Goal: Information Seeking & Learning: Check status

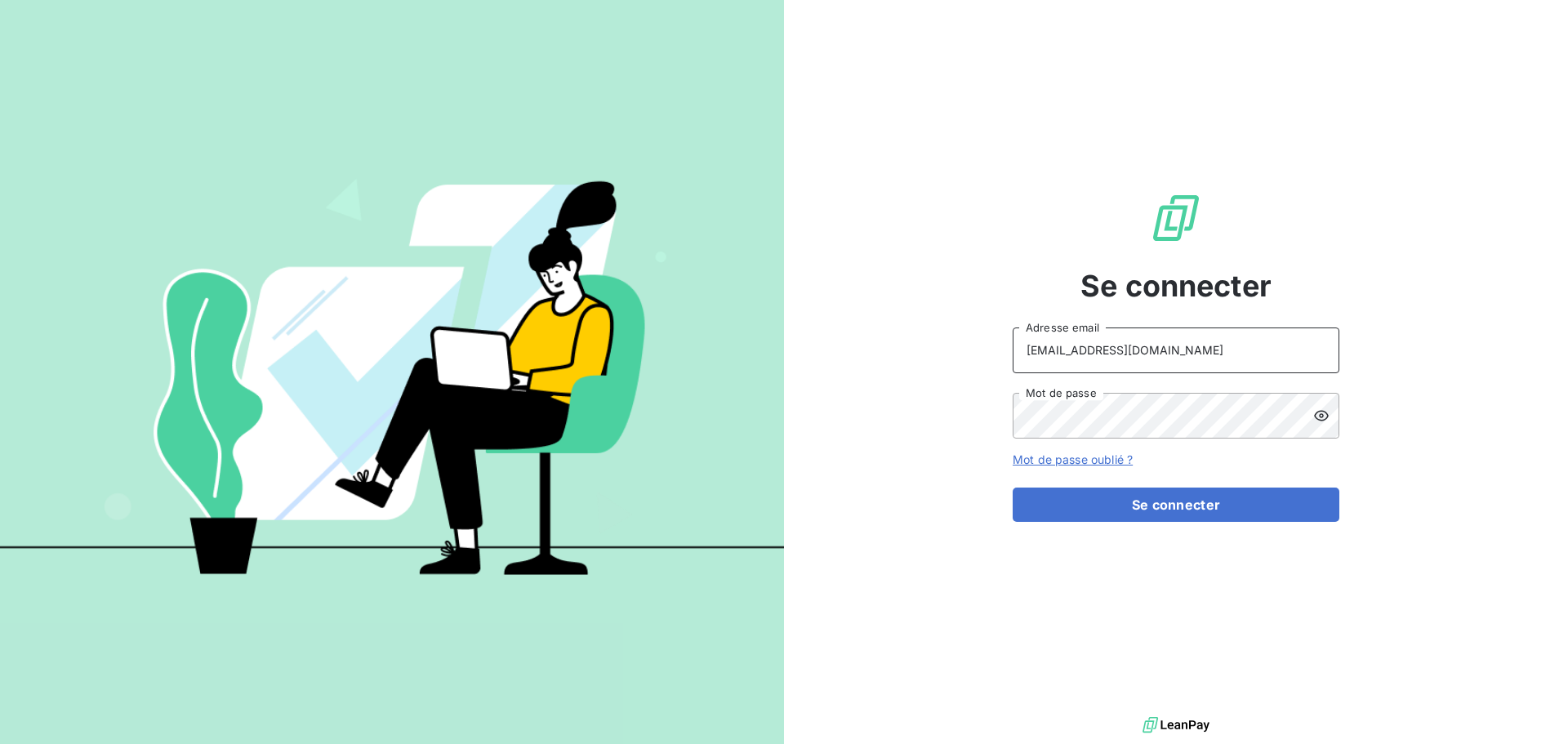
drag, startPoint x: 1187, startPoint y: 344, endPoint x: 1185, endPoint y: 369, distance: 25.1
click at [1187, 344] on input "[EMAIL_ADDRESS][DOMAIN_NAME]" at bounding box center [1176, 350] width 326 height 46
type input "[EMAIL_ADDRESS][DOMAIN_NAME]"
click at [1170, 505] on button "Se connecter" at bounding box center [1176, 505] width 326 height 34
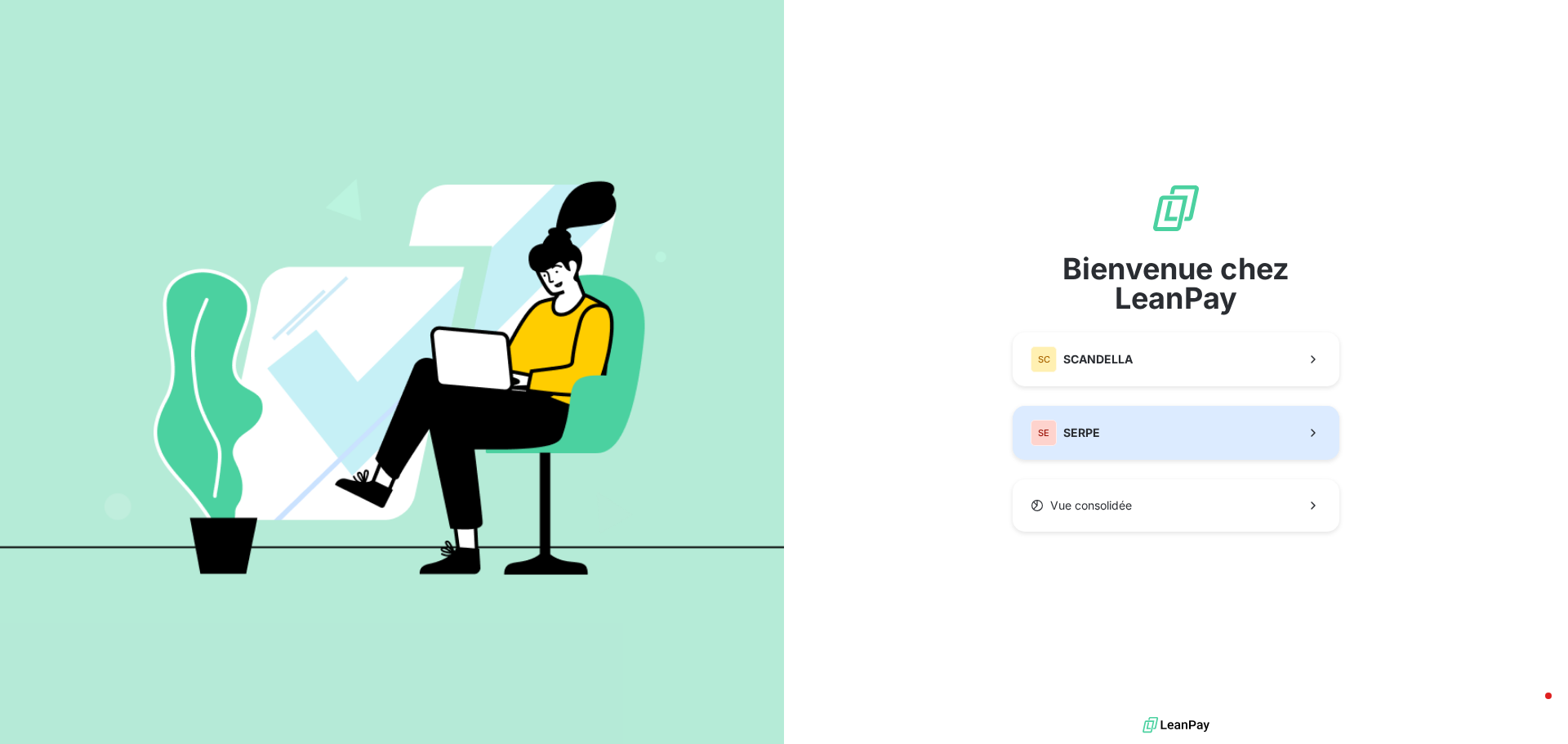
click at [1124, 436] on button "SE SERPE" at bounding box center [1176, 433] width 326 height 54
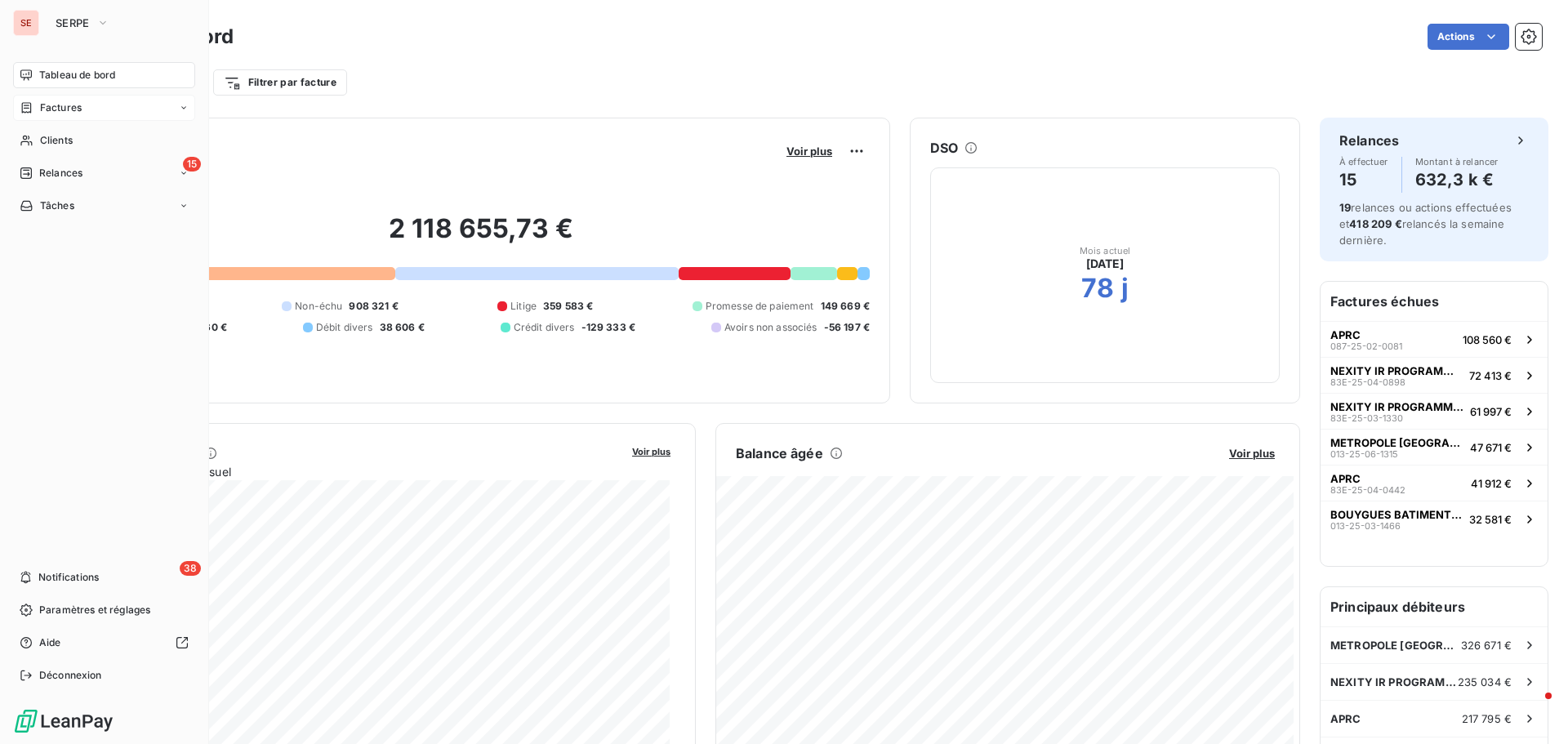
click at [79, 107] on span "Factures" at bounding box center [61, 107] width 41 height 15
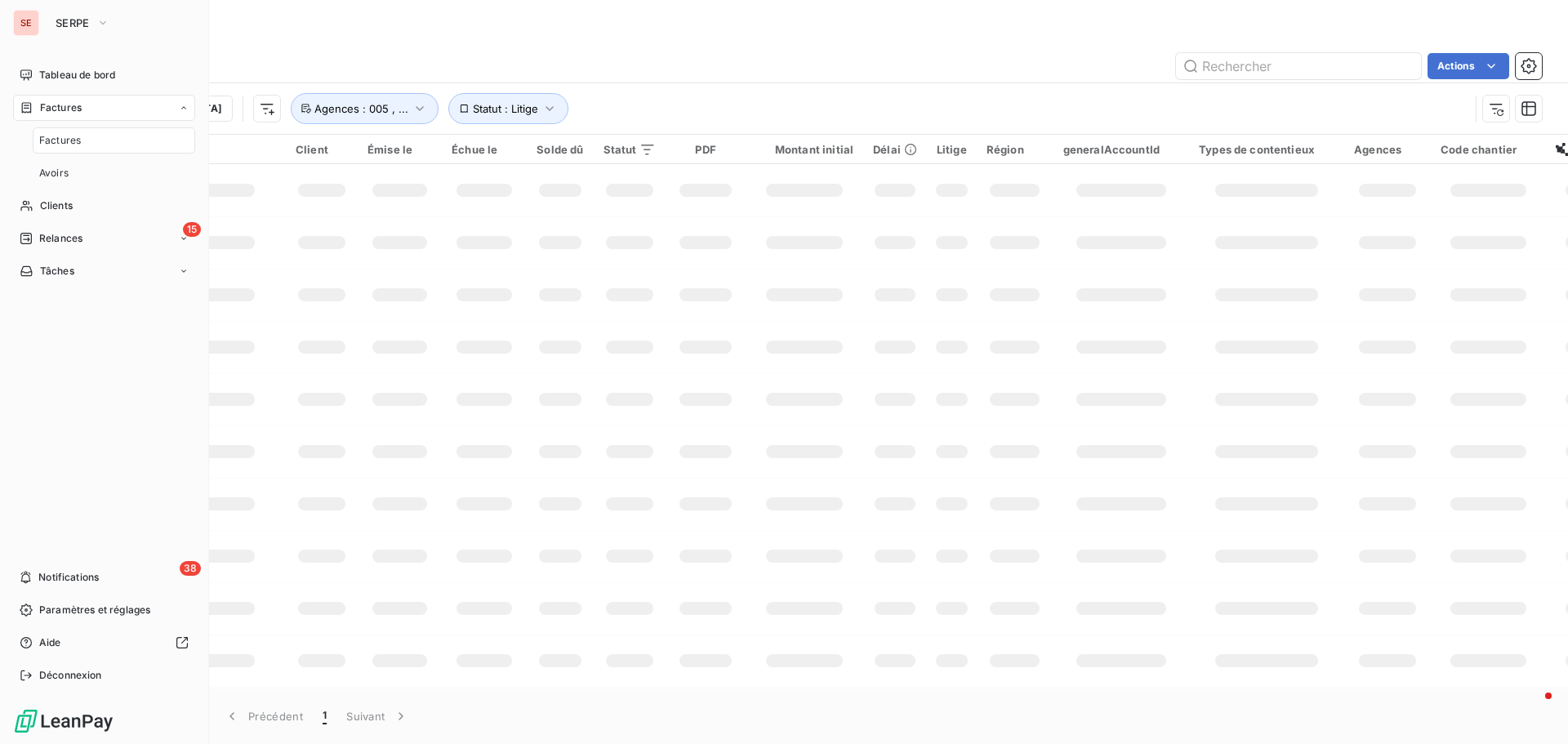
click at [64, 141] on span "Factures" at bounding box center [60, 140] width 41 height 15
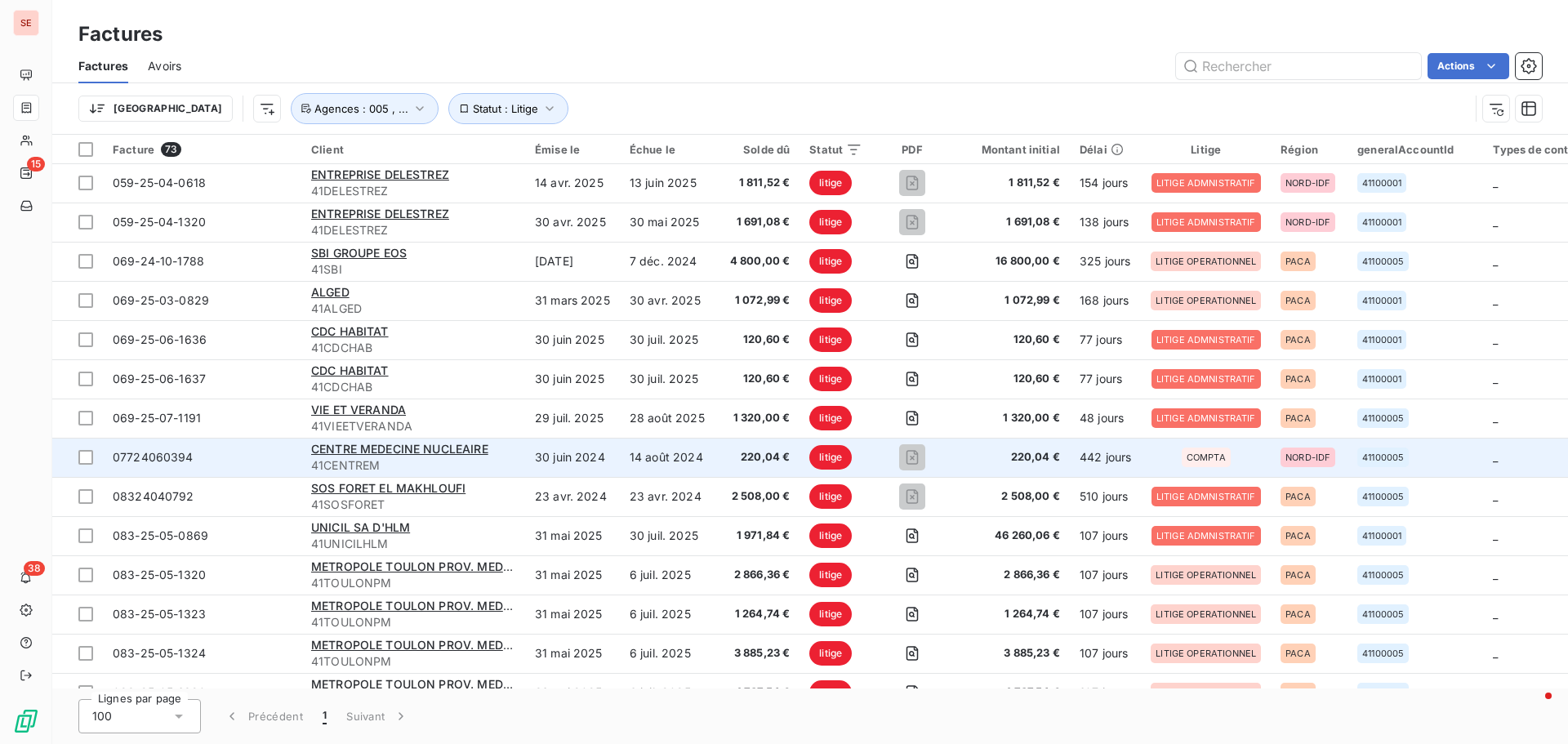
scroll to position [163, 0]
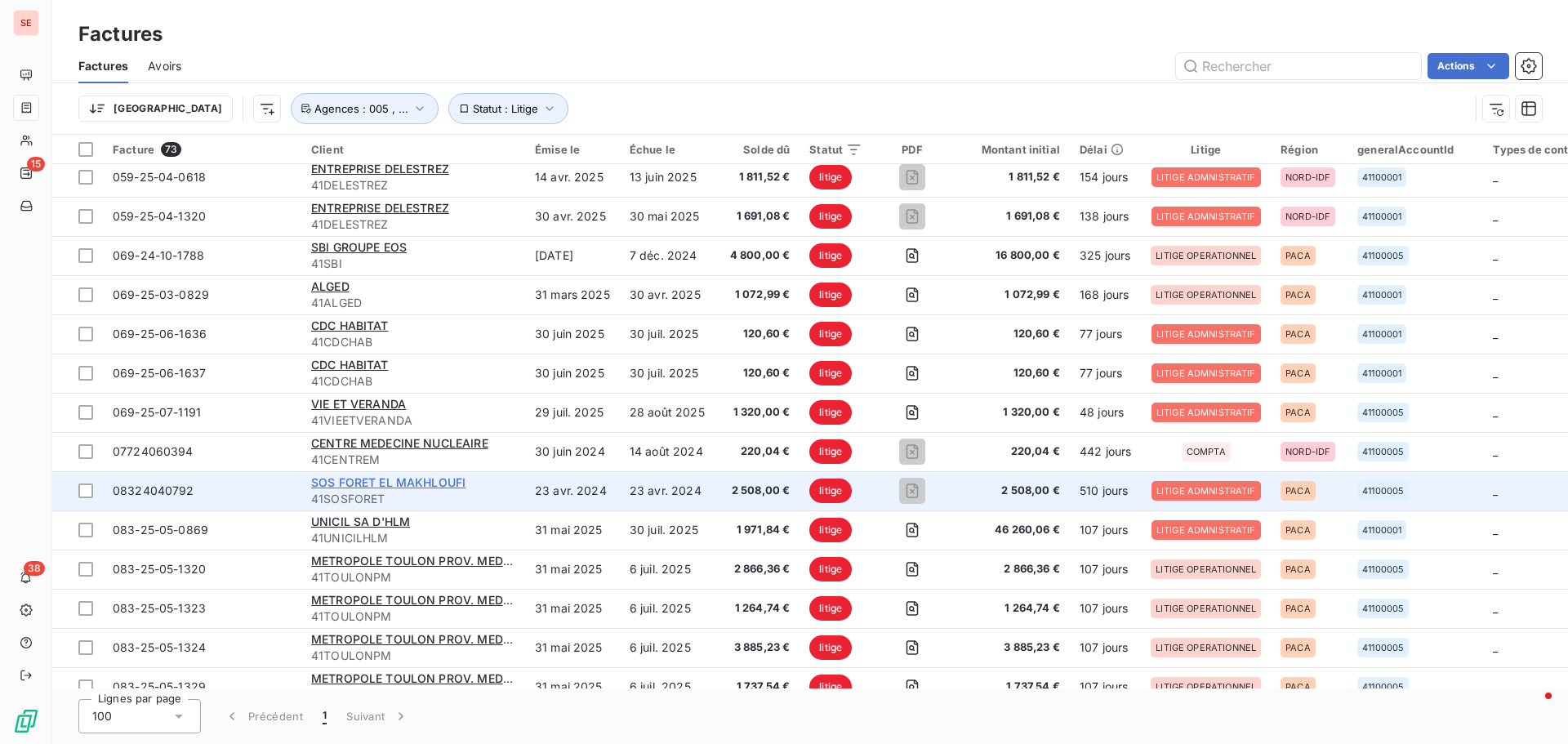
click at [324, 479] on span "SOS FORET EL MAKHLOUFI" at bounding box center [388, 482] width 155 height 14
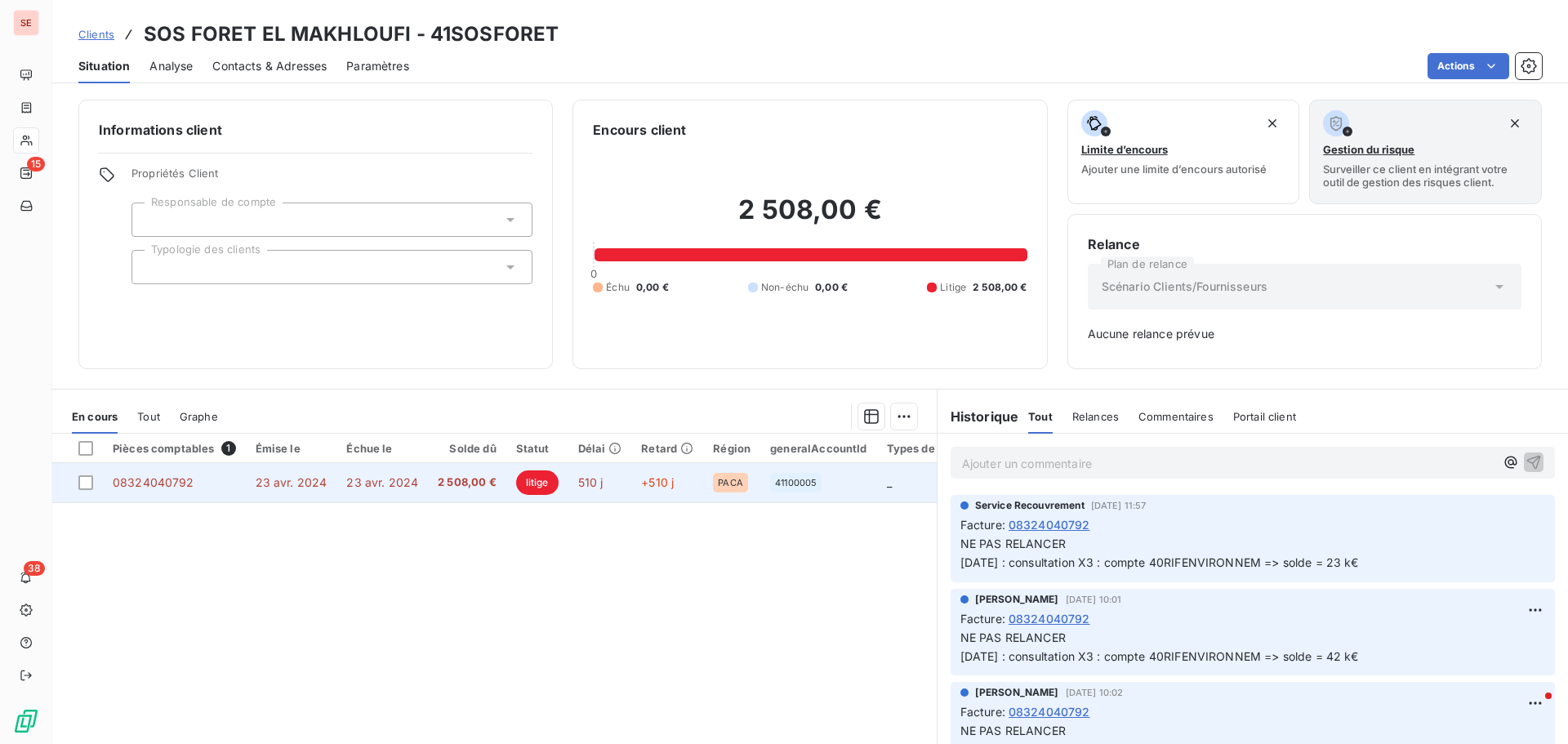
click at [447, 487] on span "2 508,00 €" at bounding box center [467, 482] width 58 height 16
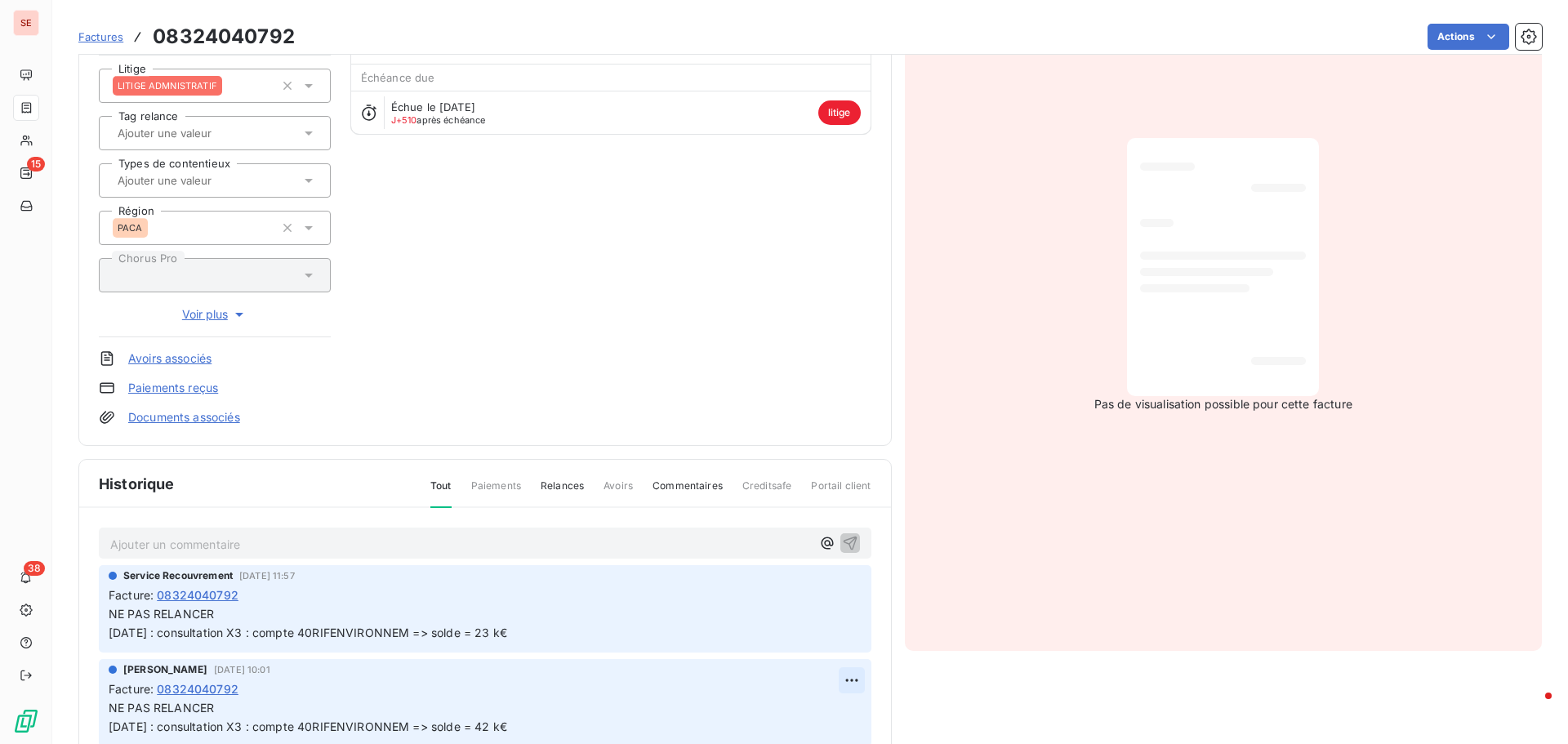
click at [824, 678] on html "SE 15 38 Factures 08324040792 Actions SOS FORET EL MAKHLOUFI 41SOSFORET Montant…" at bounding box center [784, 372] width 1568 height 744
click at [772, 611] on div "Editer" at bounding box center [793, 615] width 91 height 26
click at [224, 709] on p "NE PAS RELANCER [DATE] : consultation X3 : compte 40RIFENVIRONNEM => solde = 42…" at bounding box center [473, 718] width 730 height 38
click at [428, 635] on span "[DATE] : consultation X3 : compte 40RIFENVIRONNEM => solde = 23 k€" at bounding box center [307, 632] width 398 height 14
click at [430, 635] on span "[DATE] : consultation X3 : compte 40RIFENVIRONNEM => solde = 23 k€" at bounding box center [307, 632] width 398 height 14
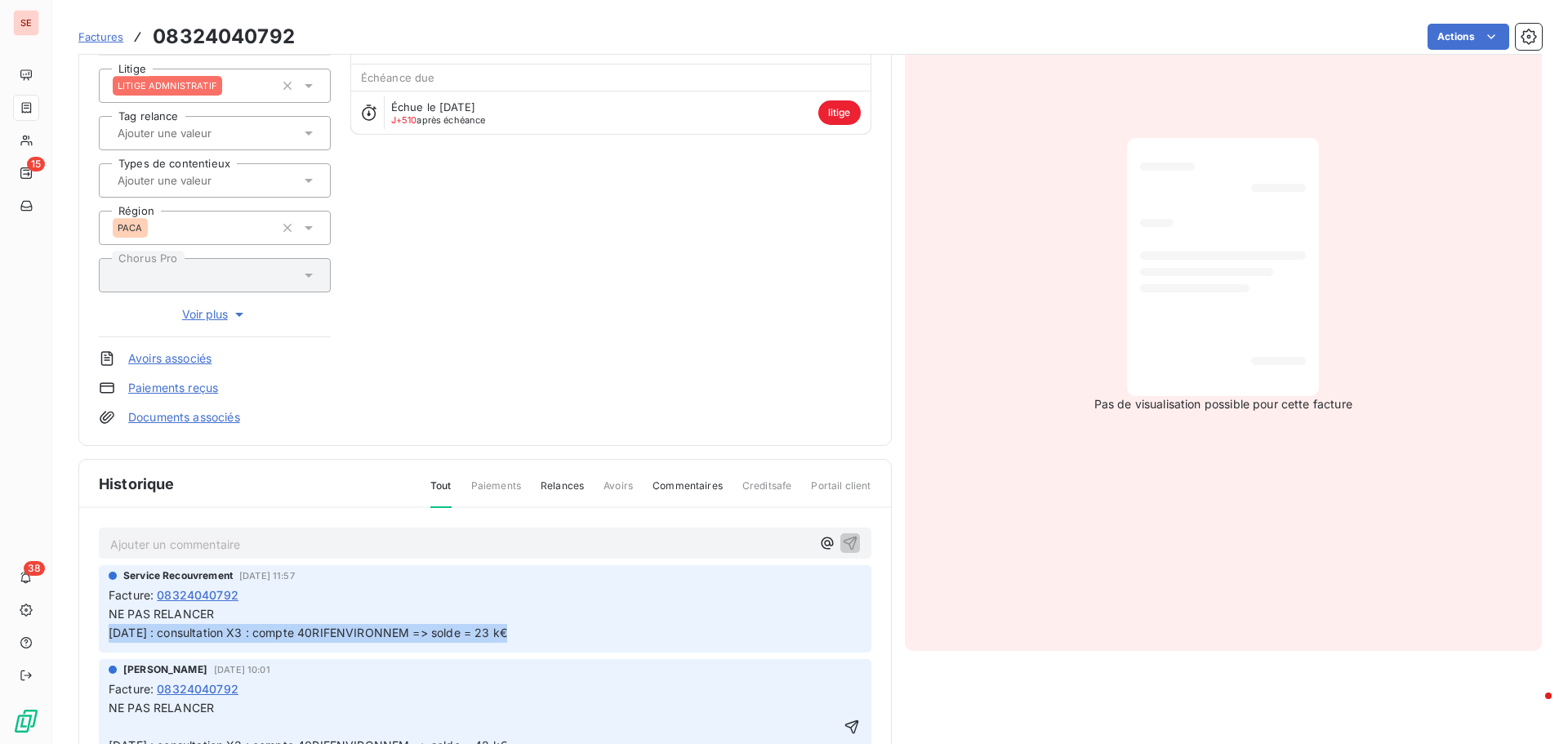
click at [430, 635] on span "[DATE] : consultation X3 : compte 40RIFENVIRONNEM => solde = 23 k€" at bounding box center [307, 632] width 398 height 14
copy div "[DATE] : consultation X3 : compte 40RIFENVIRONNEM => solde = 23 k€"
click at [210, 723] on p "NE PAS RELANCER [DATE] : consultation X3 : compte 40RIFENVIRONNEM => solde = 42…" at bounding box center [473, 728] width 730 height 57
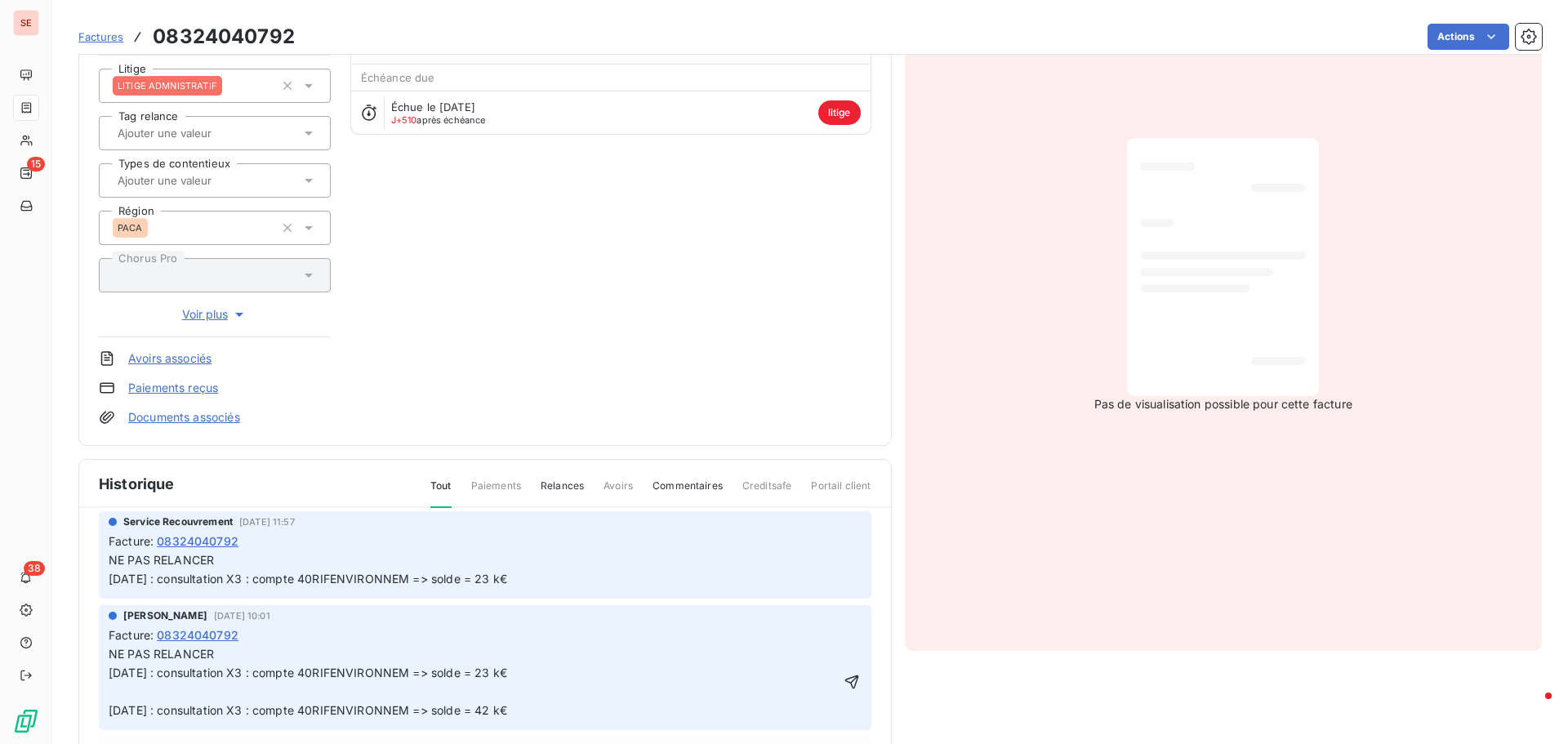
scroll to position [82, 0]
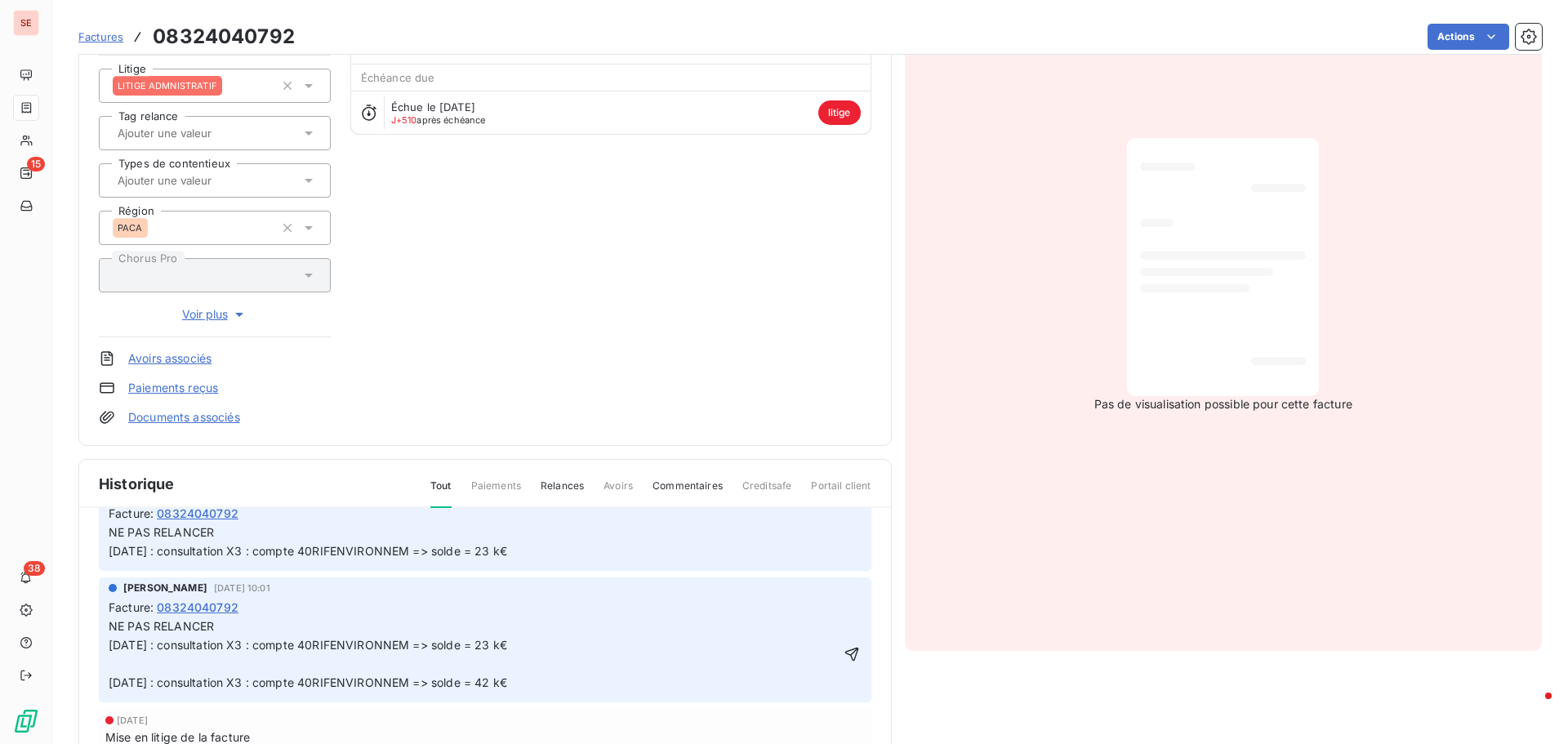
click at [242, 631] on p "NE PAS RELANCER [DATE] : consultation X3 : compte 40RIFENVIRONNEM => solde = 23…" at bounding box center [473, 637] width 730 height 38
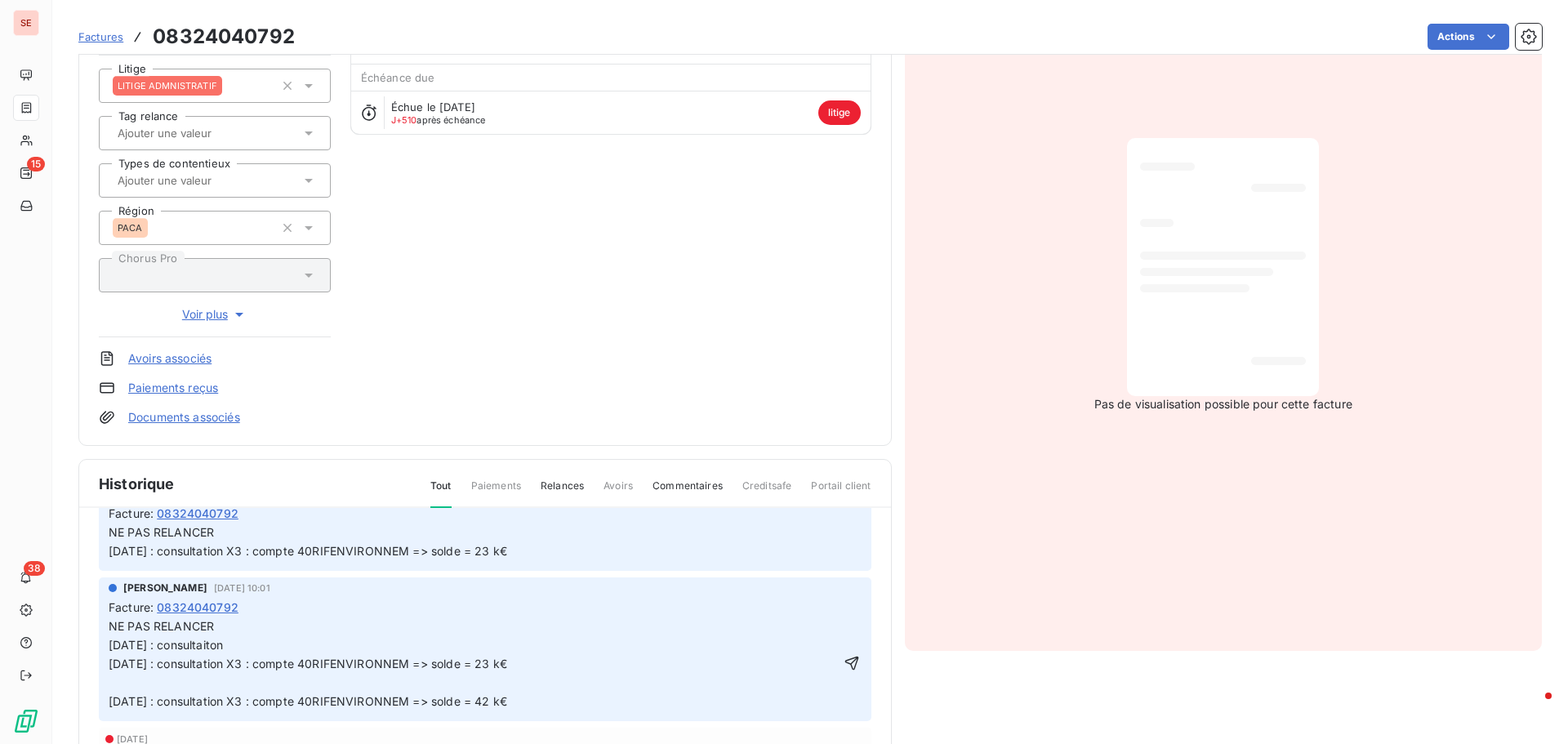
drag, startPoint x: 169, startPoint y: 665, endPoint x: 556, endPoint y: 668, distance: 387.0
click at [556, 668] on p "NE PAS RELANCER [DATE] : consultaiton [DATE] : consultation X3 : compte 40RIFEN…" at bounding box center [473, 646] width 730 height 57
copy span "consultation X3 : compte 40RIFENVIRONNEM => solde = 23 k€"
drag, startPoint x: 164, startPoint y: 640, endPoint x: 255, endPoint y: 639, distance: 91.0
click at [255, 639] on p "NE PAS RELANCER [DATE] : consultaiton [DATE] : consultation X3 : compte 40RIFEN…" at bounding box center [473, 646] width 730 height 57
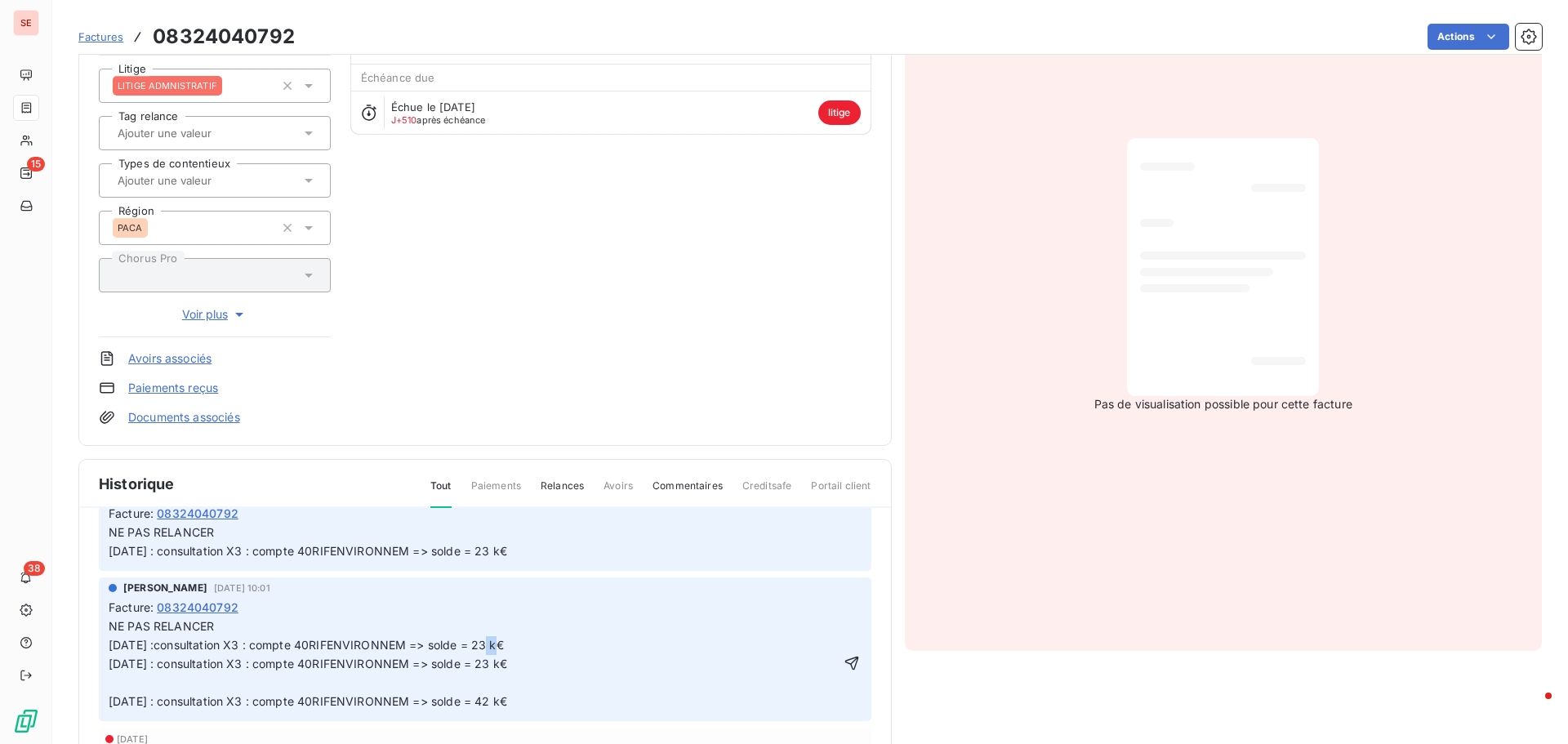
drag, startPoint x: 482, startPoint y: 645, endPoint x: 494, endPoint y: 642, distance: 12.4
click at [494, 642] on span "NE PAS RELANCER [DATE] :consultation X3 : compte 40RIFENVIRONNEM => solde = 23 …" at bounding box center [307, 645] width 398 height 52
click at [164, 709] on p "[DATE] : consultation X3 : compte 40RIFENVIRONNEM => solde = 42 k€" at bounding box center [473, 702] width 730 height 19
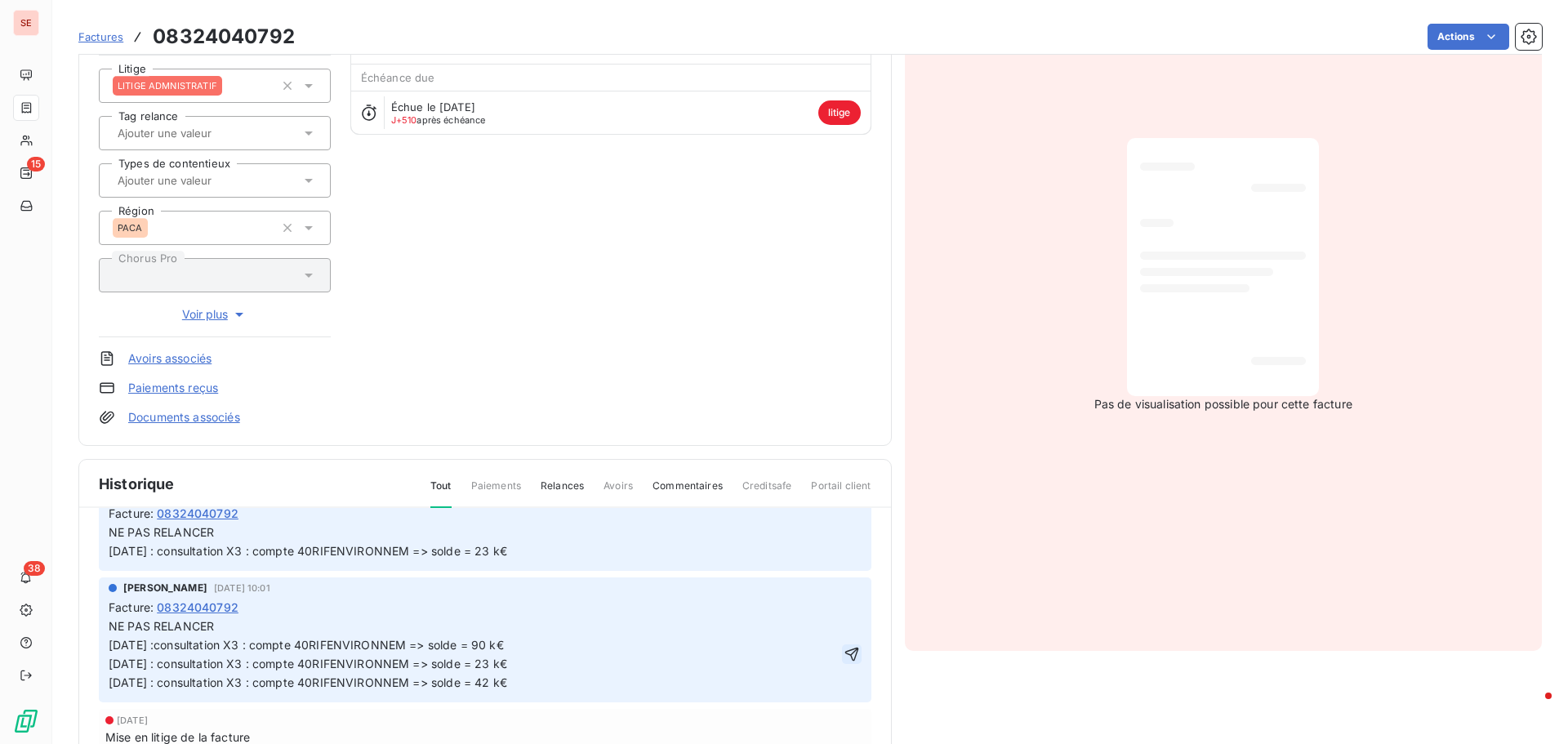
click at [843, 650] on icon "button" at bounding box center [851, 654] width 16 height 16
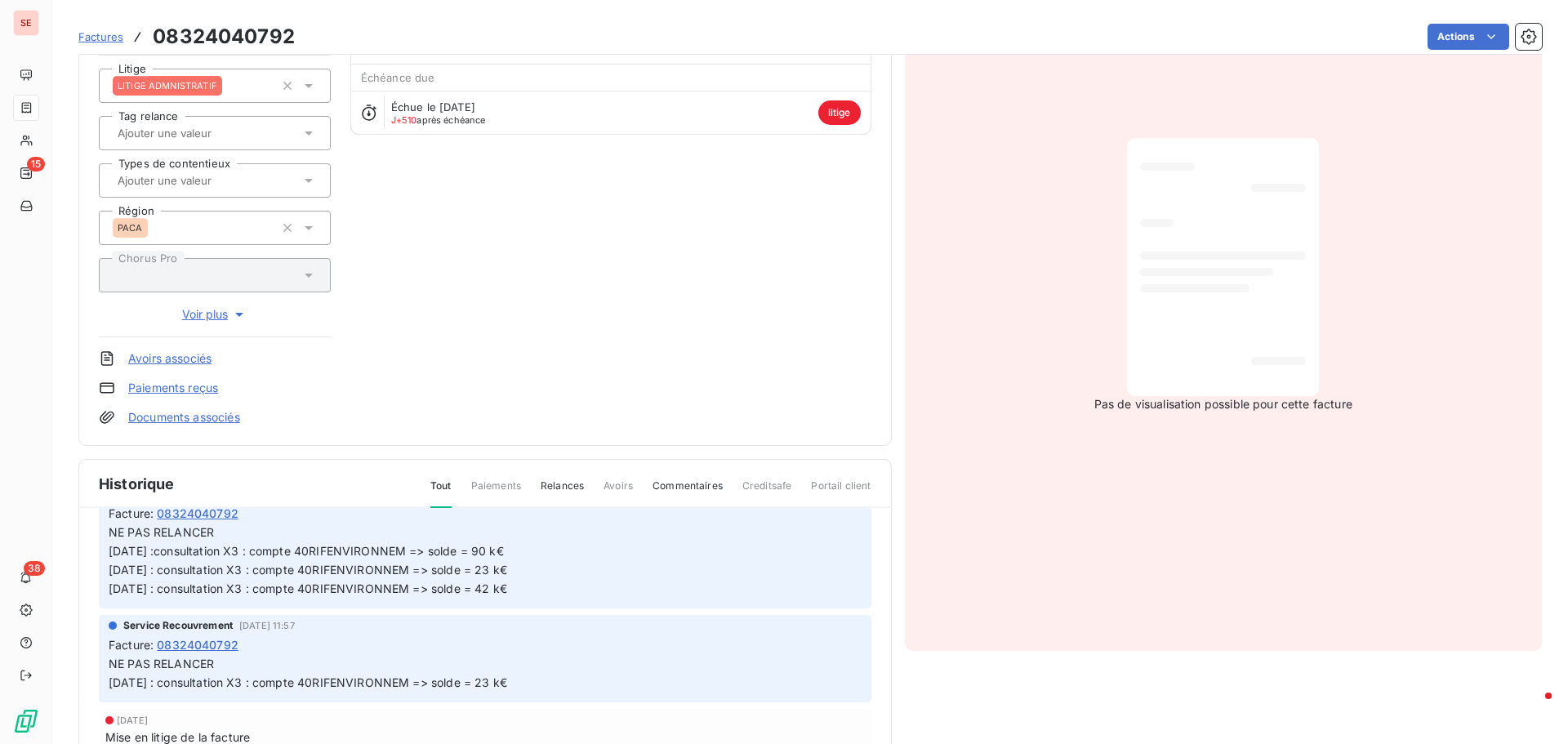
scroll to position [0, 0]
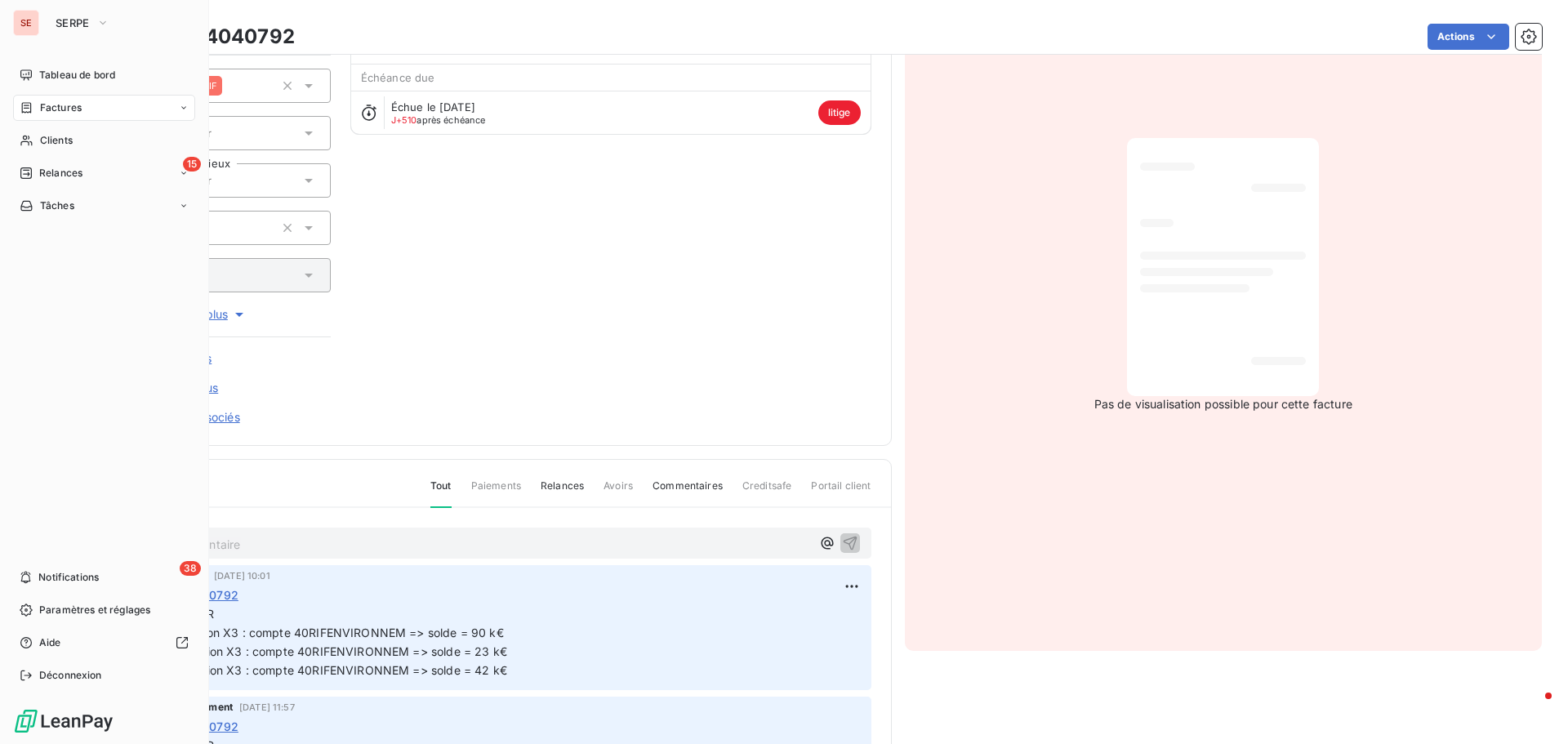
click at [91, 107] on div "Factures" at bounding box center [104, 107] width 182 height 26
click at [83, 143] on div "Factures" at bounding box center [113, 140] width 162 height 26
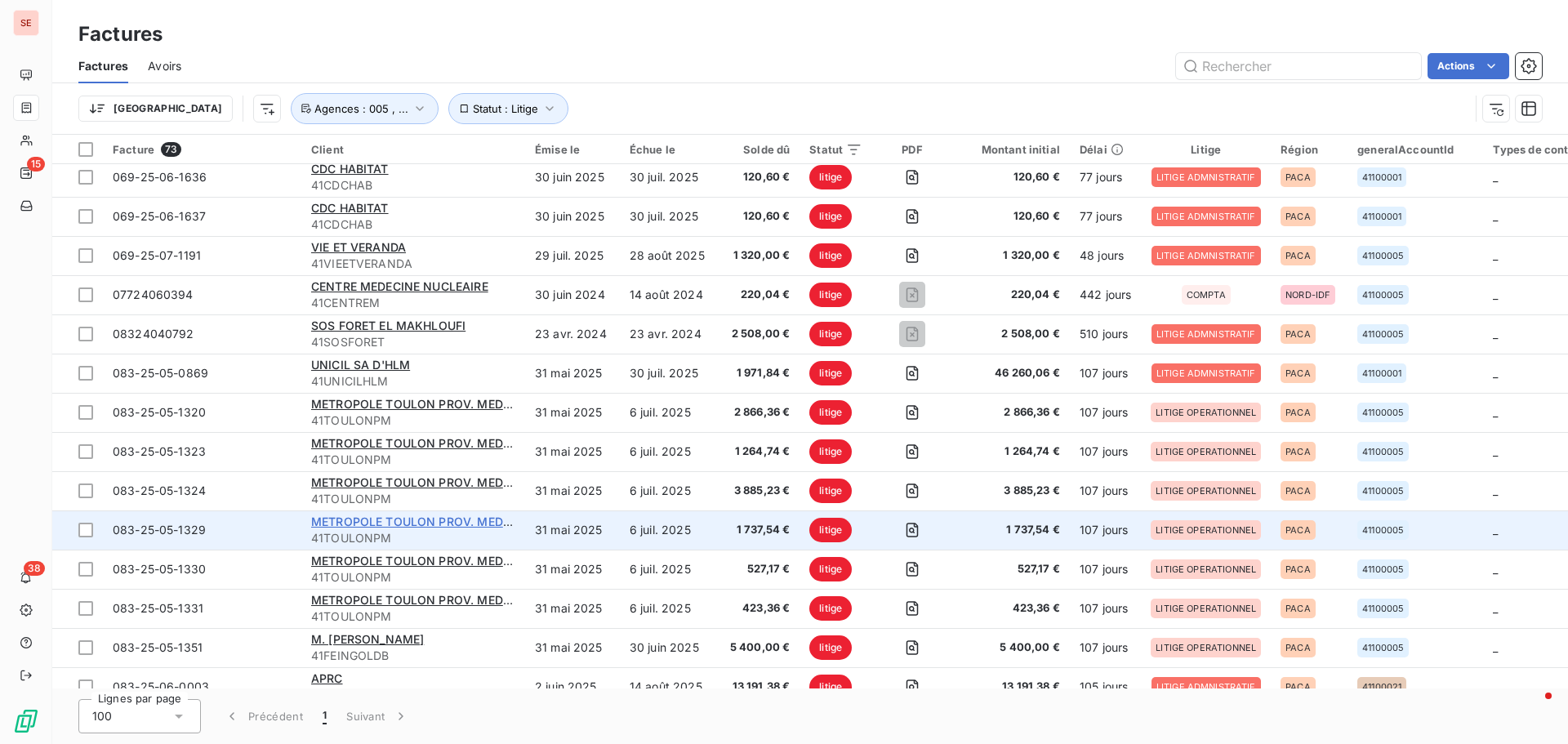
scroll to position [326, 0]
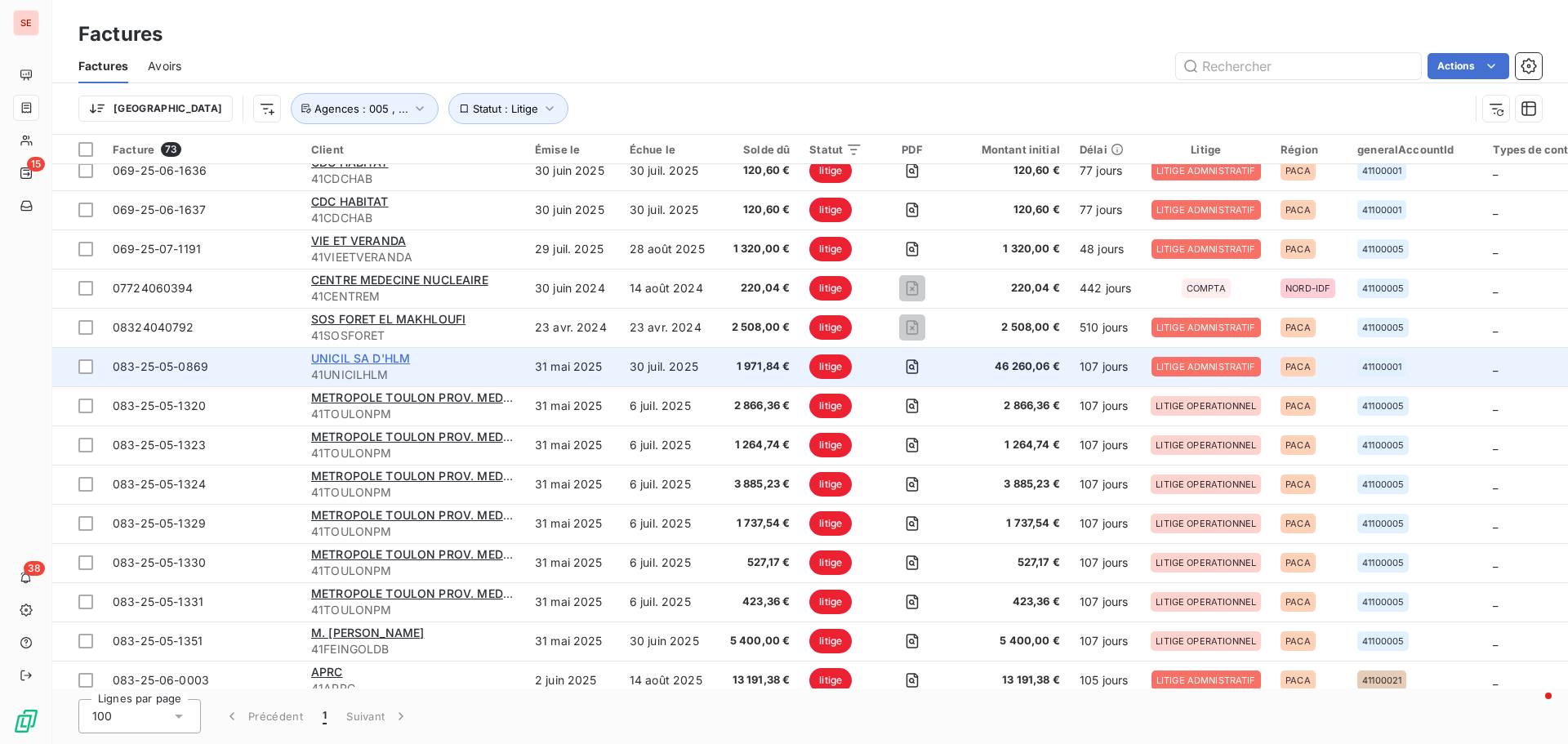
click at [323, 356] on span "UNICIL SA D'HLM" at bounding box center [360, 358] width 99 height 14
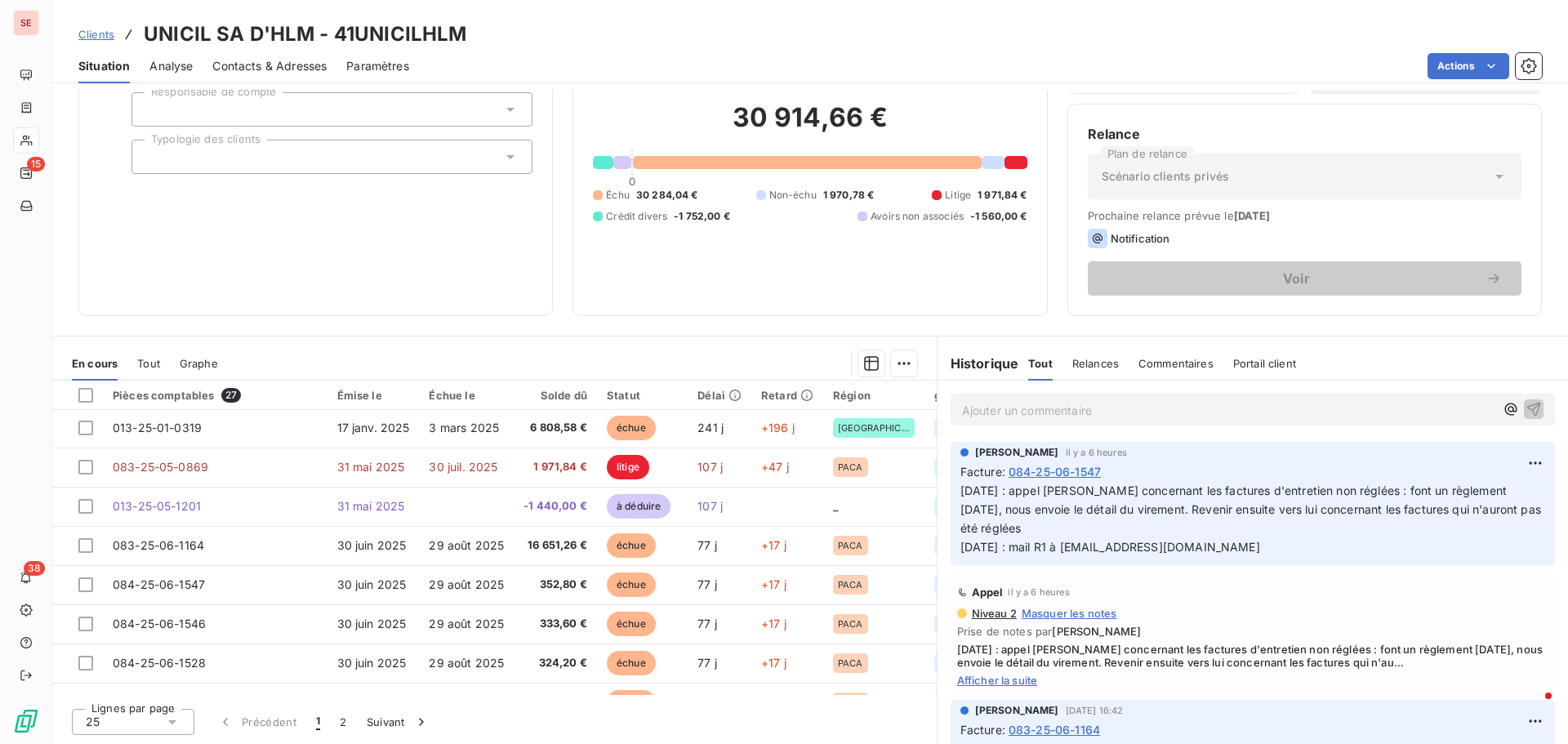
scroll to position [245, 0]
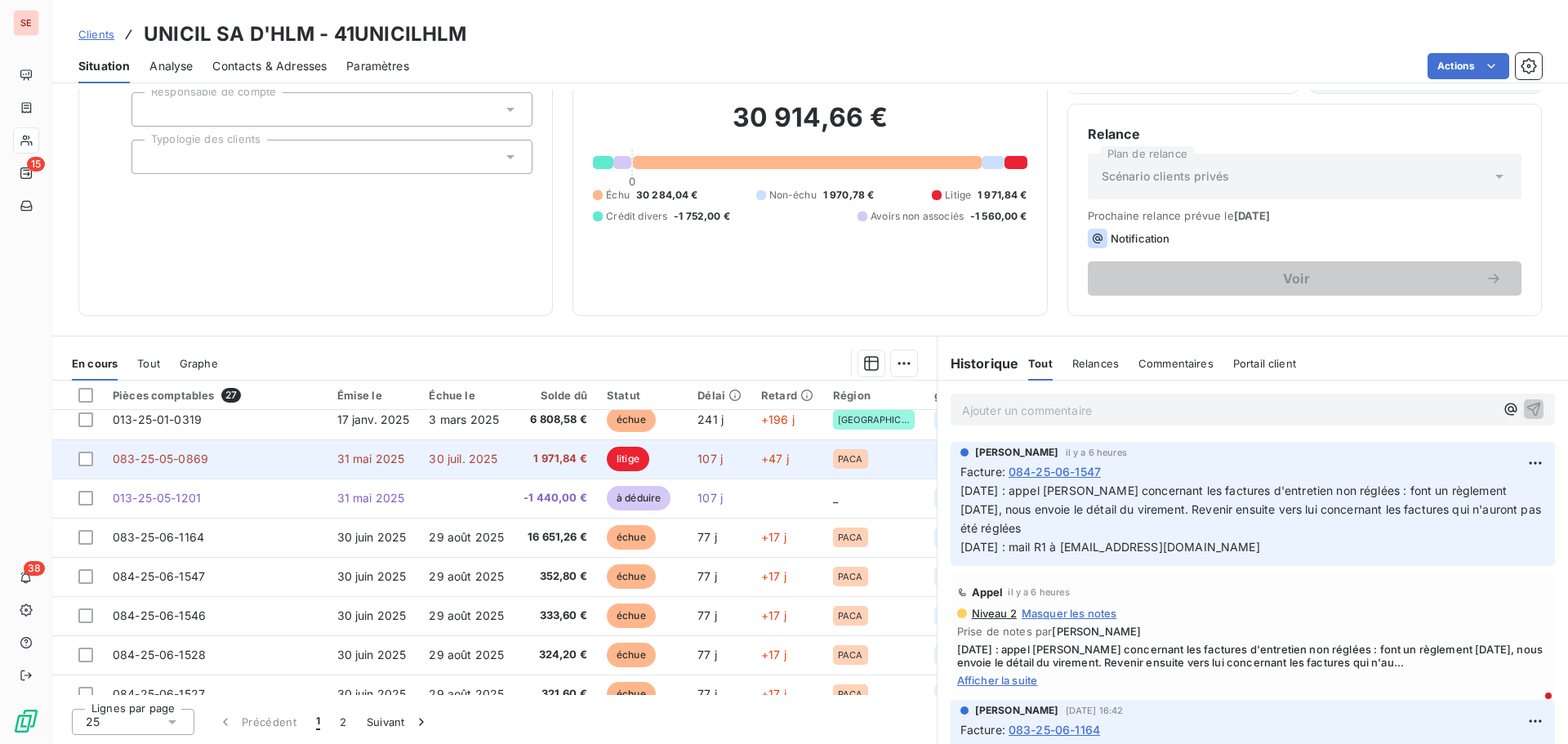
click at [158, 457] on span "083-25-05-0869" at bounding box center [160, 459] width 95 height 14
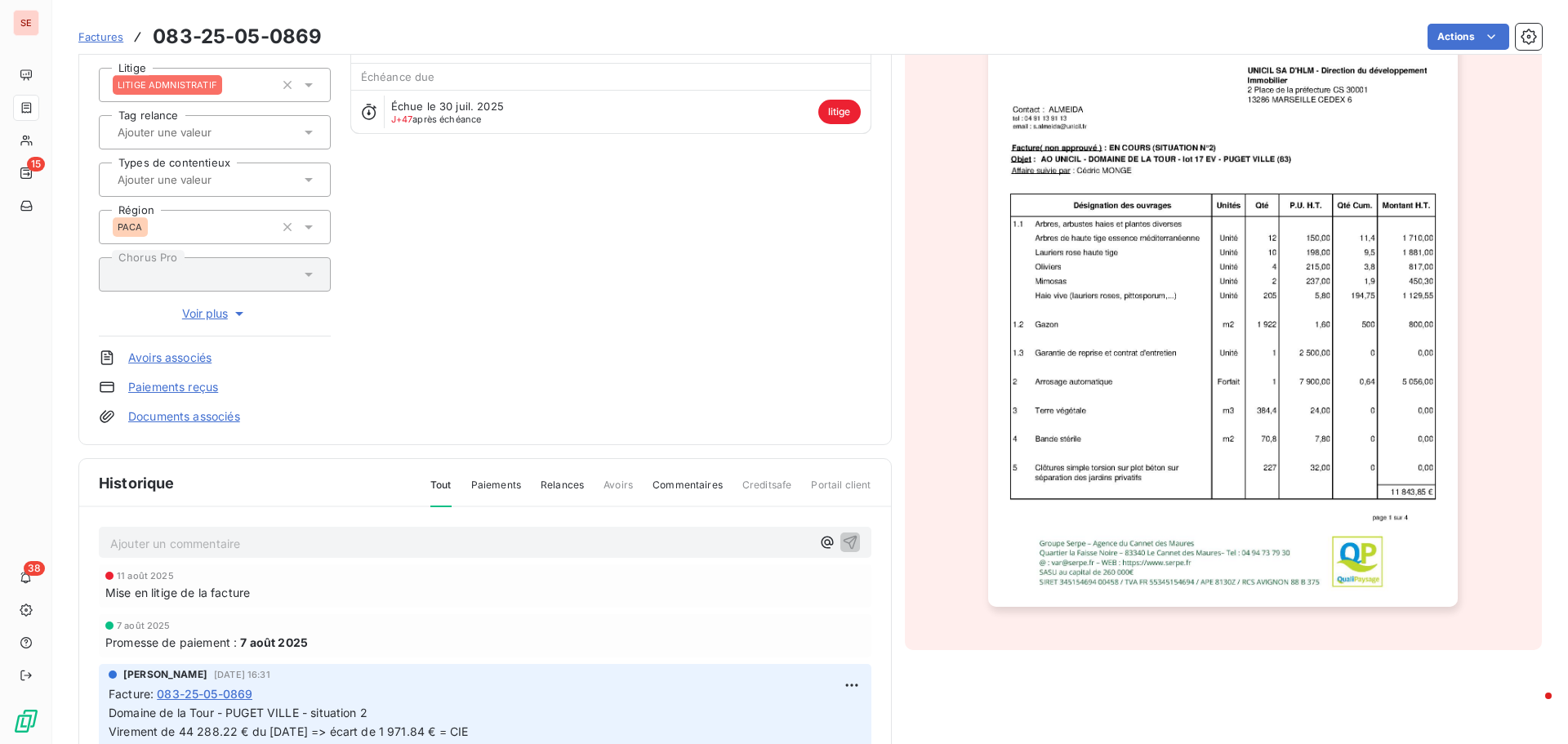
scroll to position [247, 0]
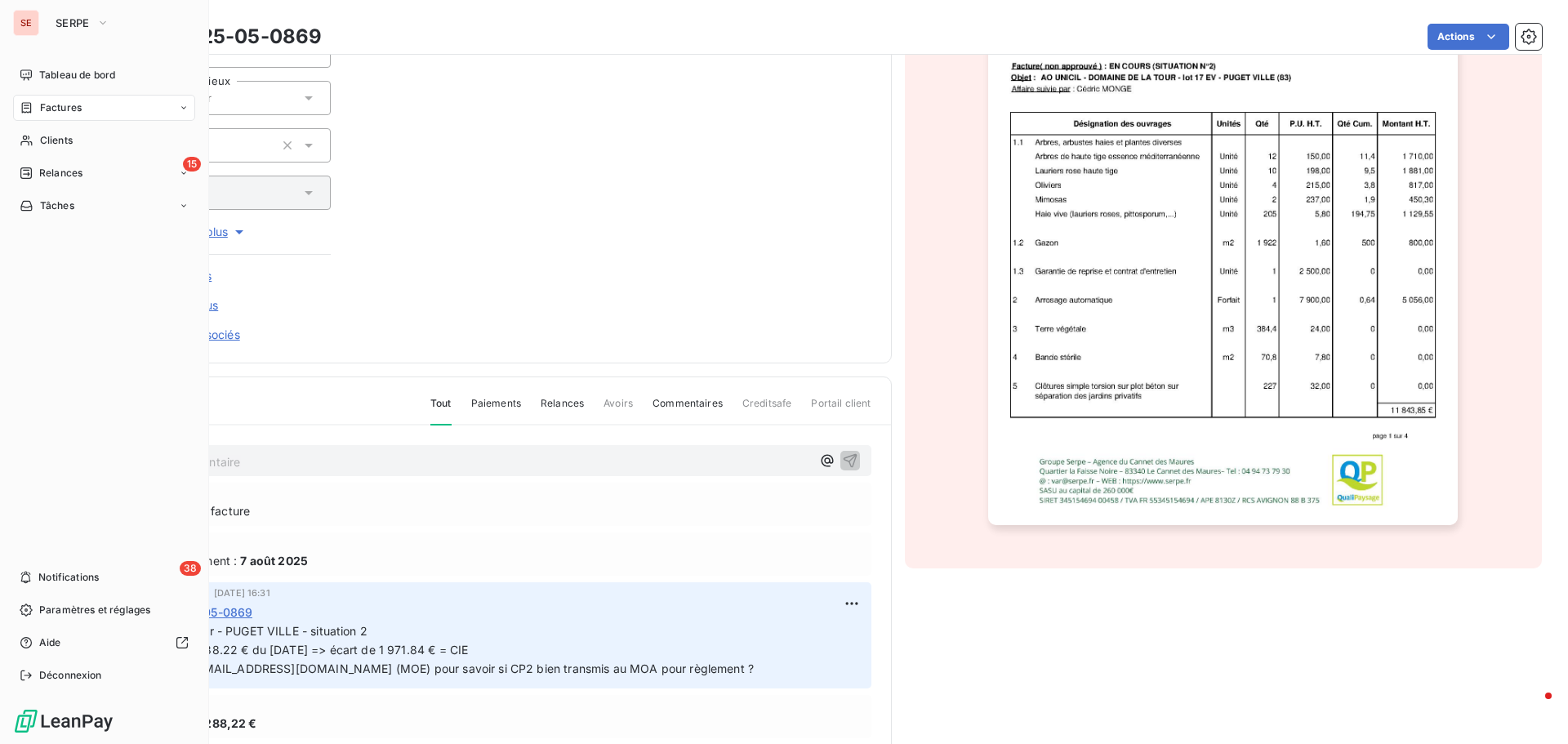
click at [97, 102] on div "Factures" at bounding box center [104, 107] width 182 height 26
click at [62, 140] on span "Factures" at bounding box center [60, 140] width 41 height 15
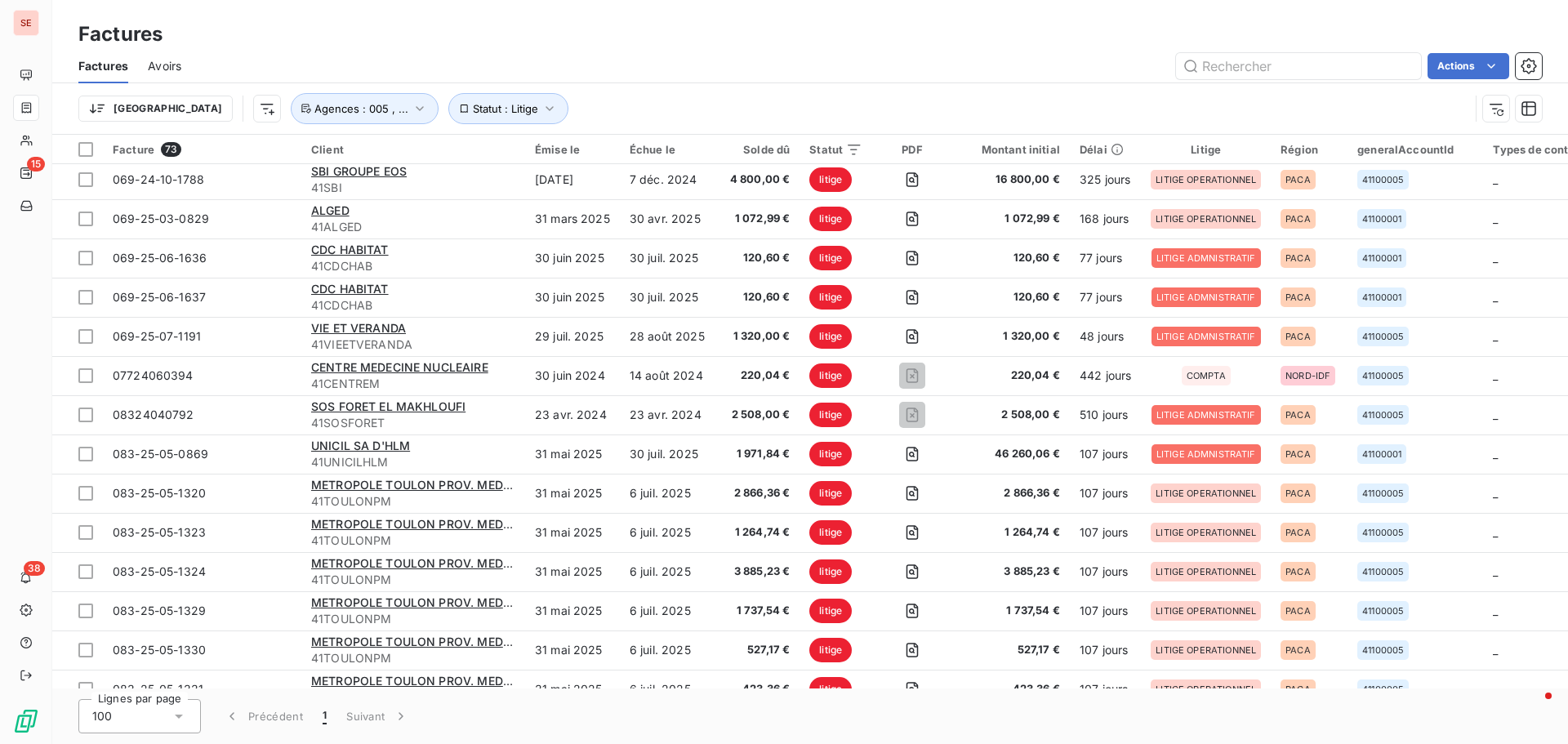
scroll to position [326, 0]
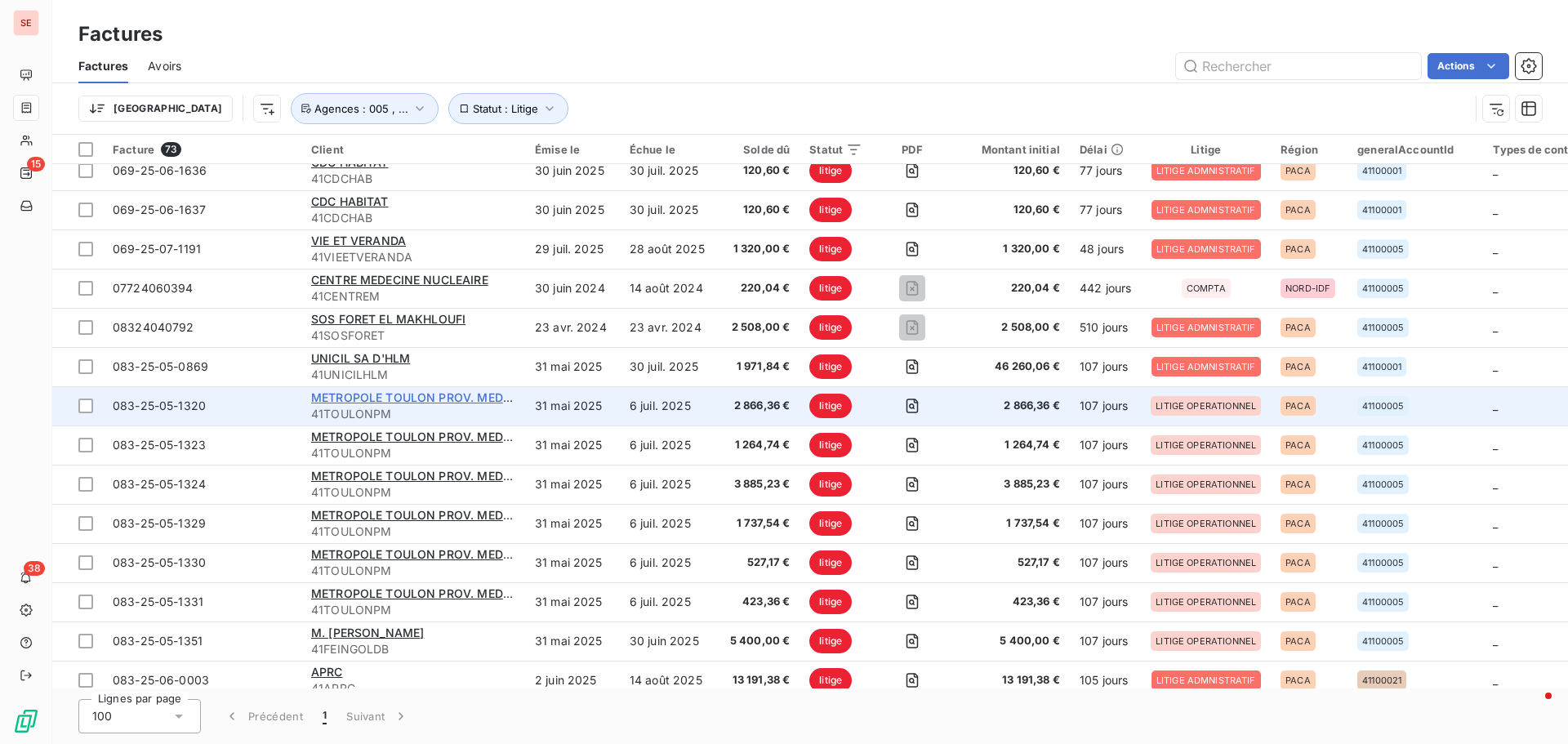
click at [338, 393] on span "METROPOLE TOULON PROV. MEDITERRANEE" at bounding box center [438, 397] width 255 height 14
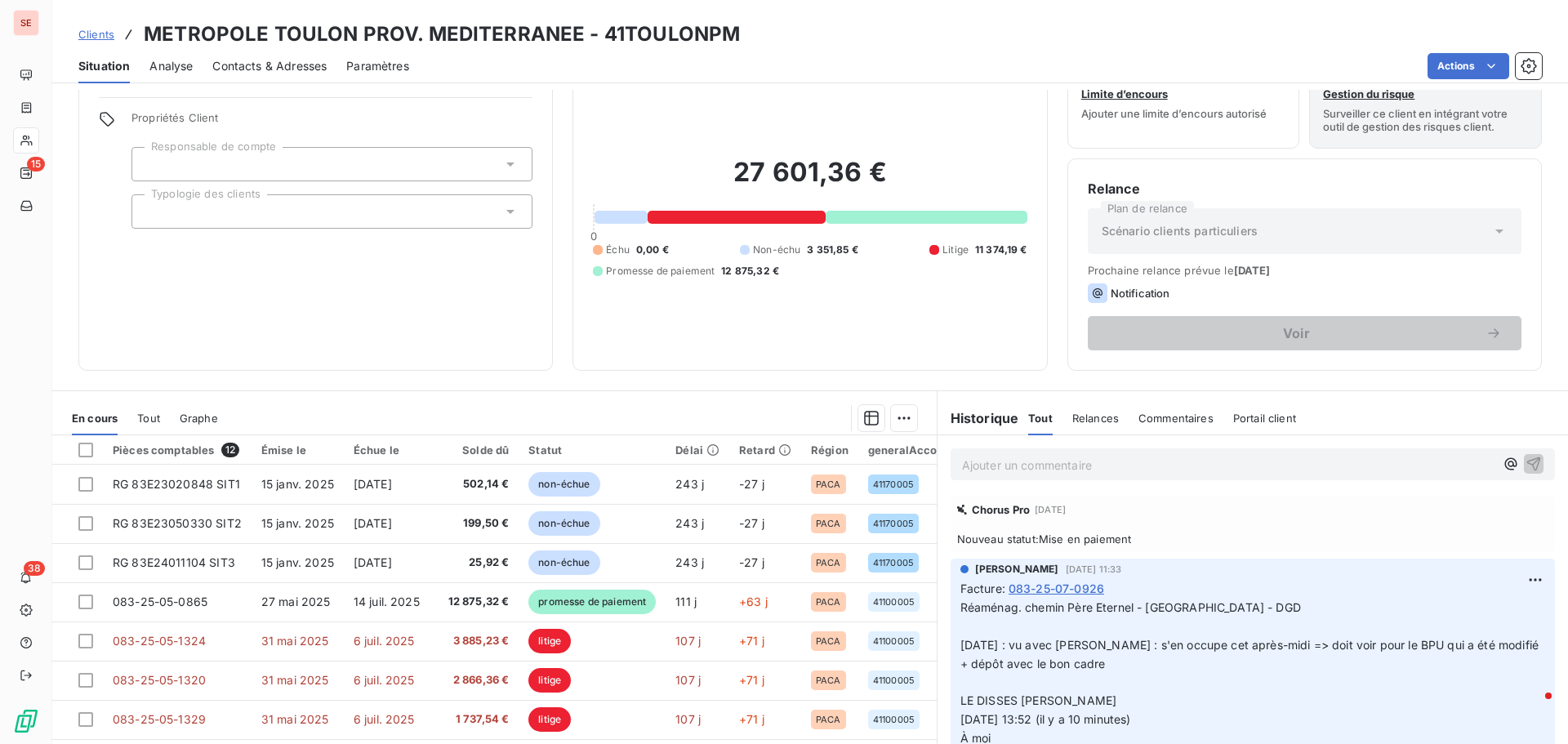
scroll to position [110, 0]
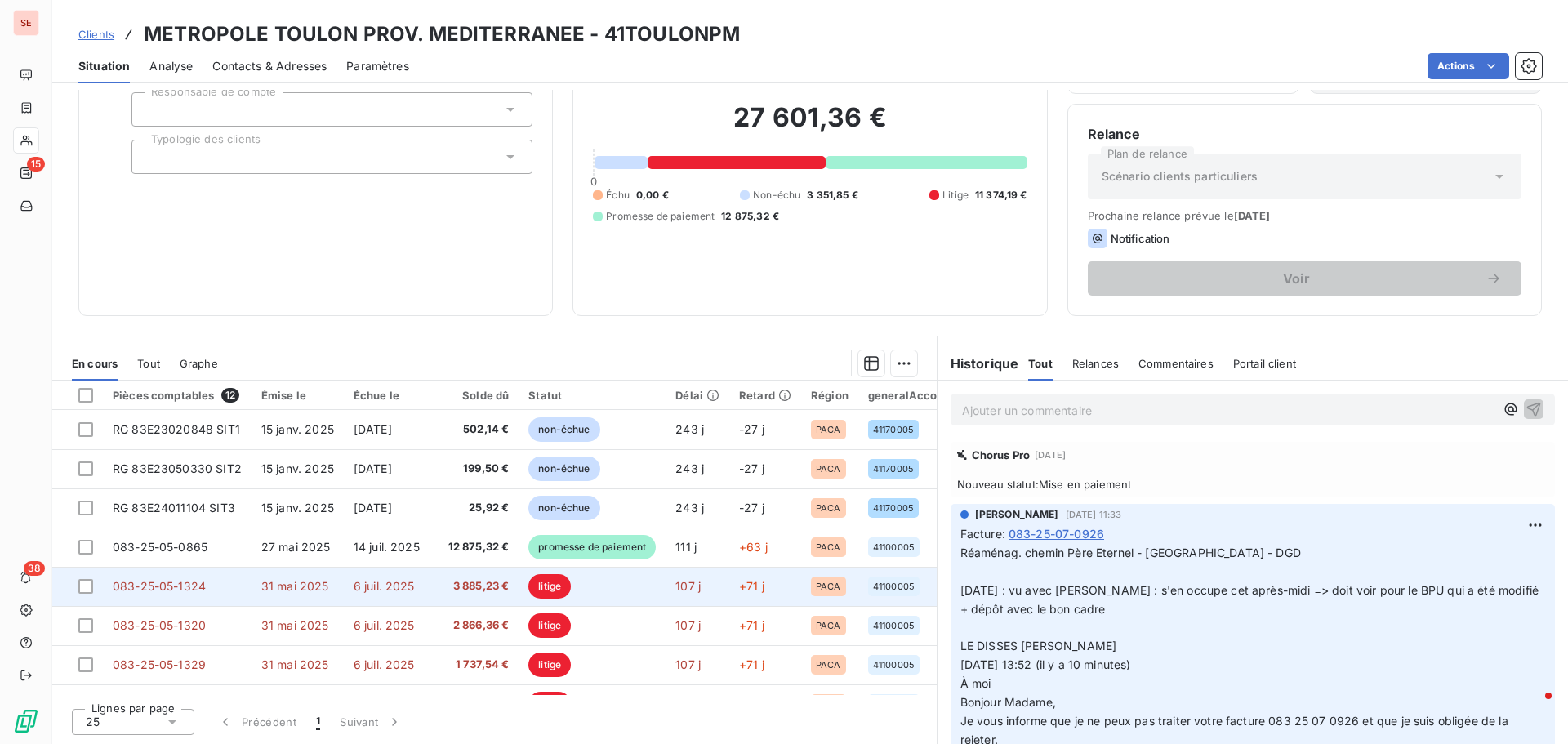
click at [211, 586] on td "083-25-05-1324" at bounding box center [177, 587] width 149 height 40
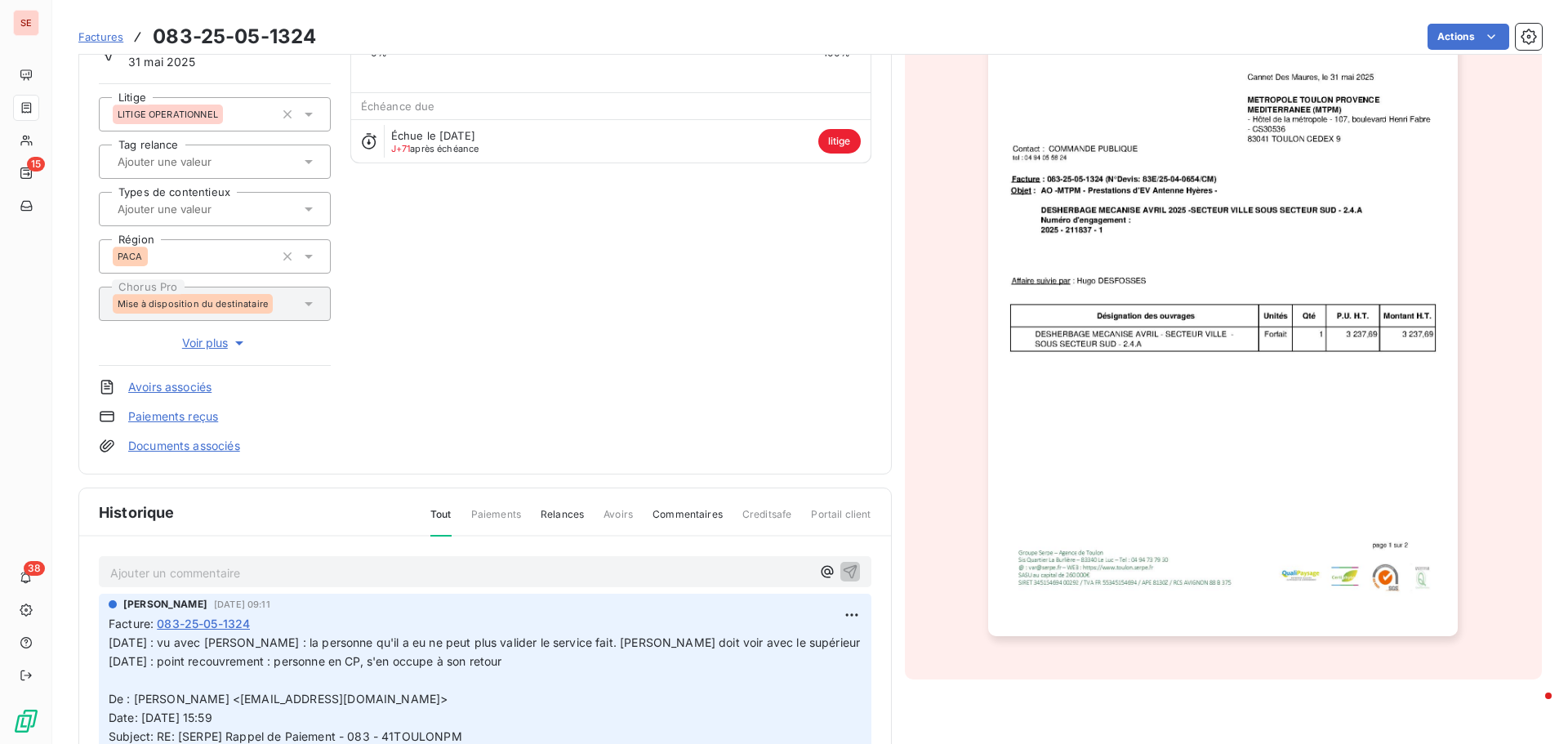
scroll to position [165, 0]
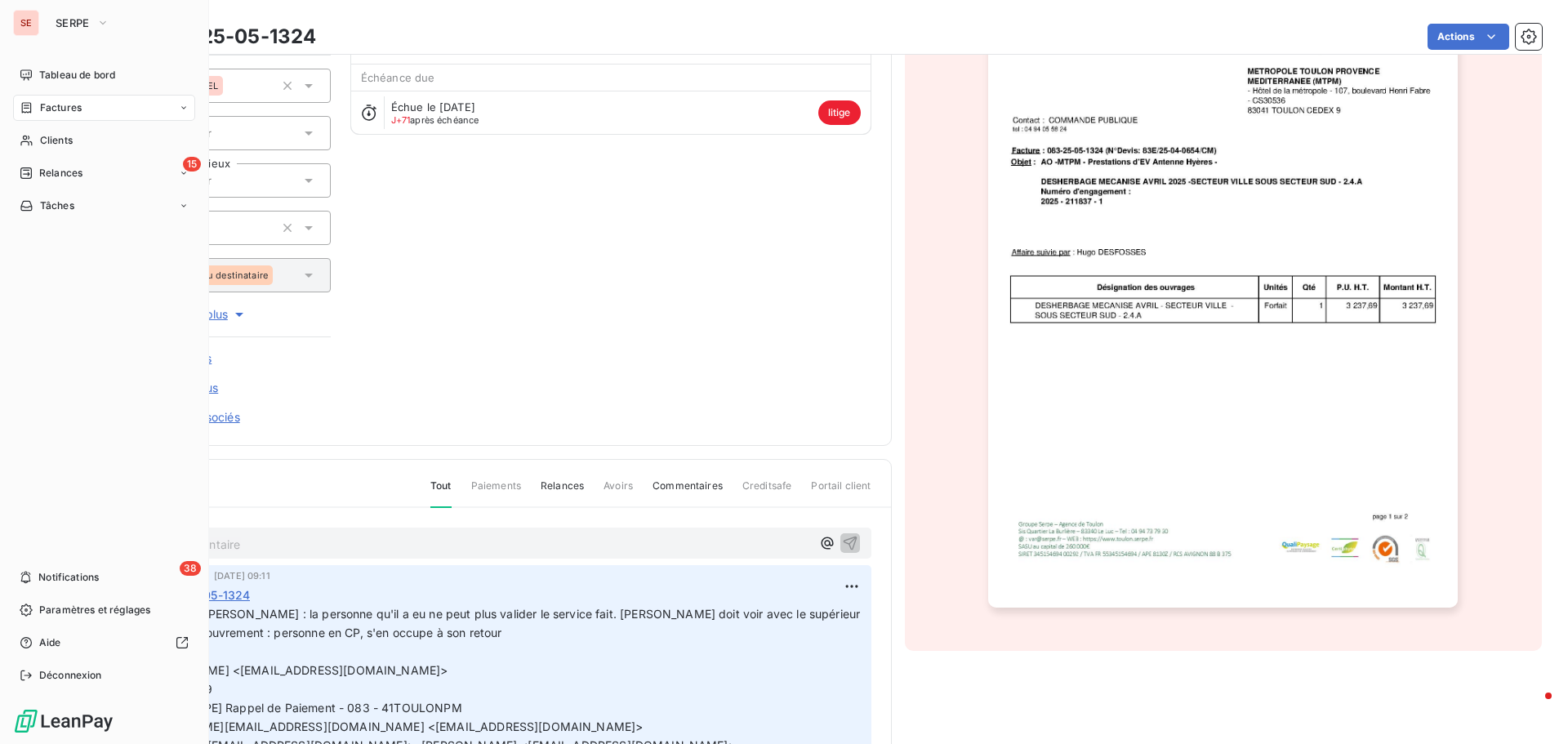
click at [53, 110] on span "Factures" at bounding box center [61, 107] width 41 height 15
click at [58, 139] on span "Factures" at bounding box center [60, 140] width 41 height 15
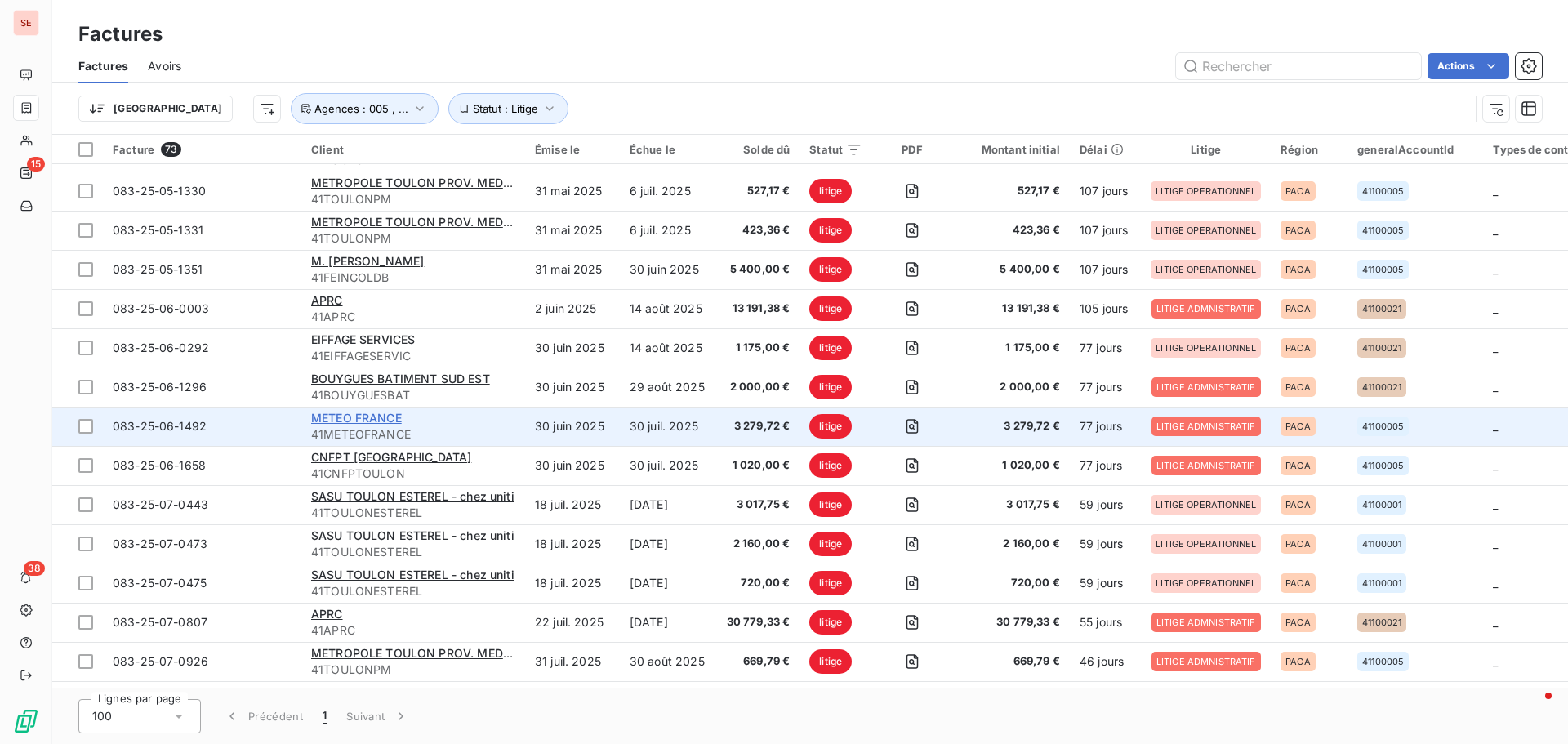
scroll to position [735, 0]
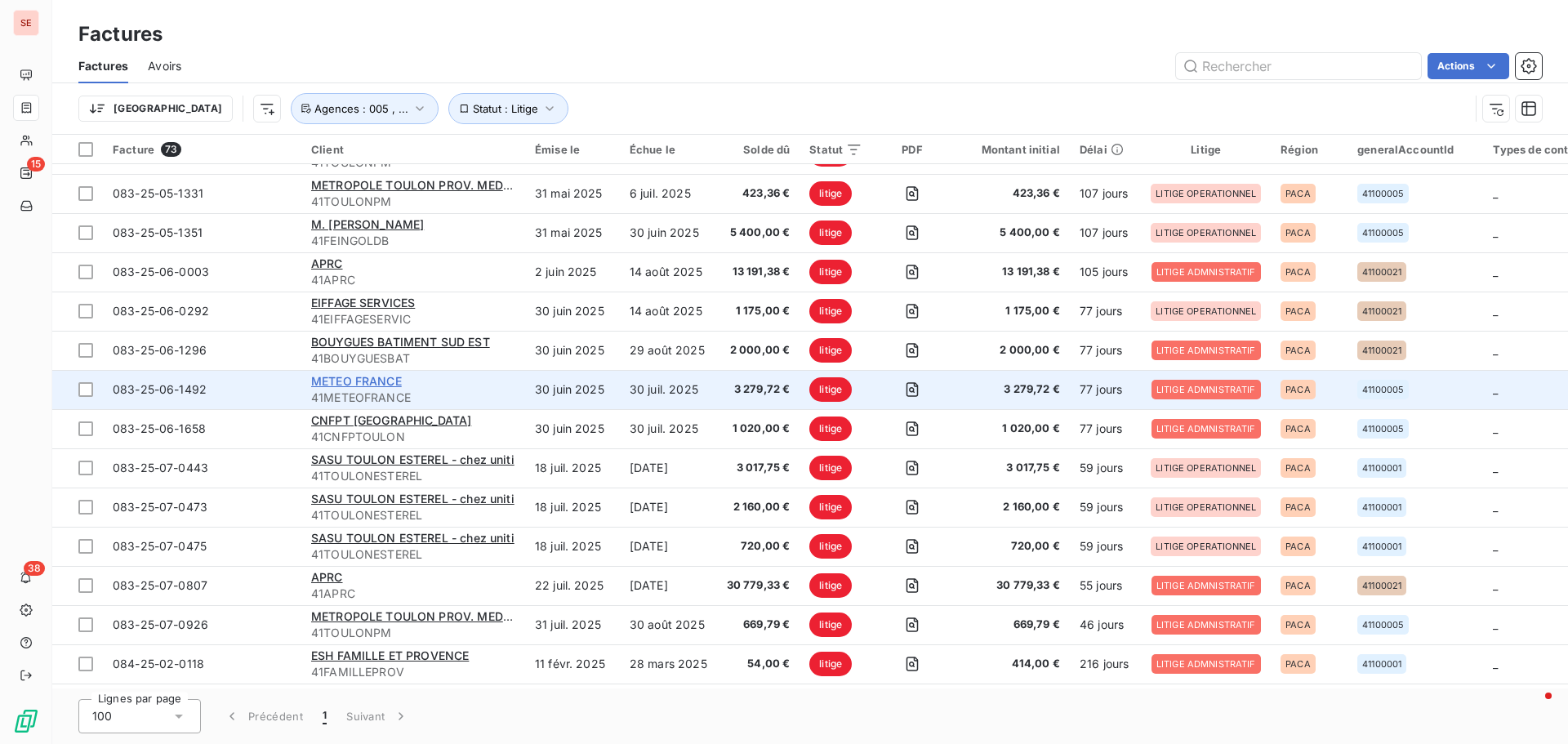
click at [330, 381] on span "METEO FRANCE" at bounding box center [356, 381] width 91 height 14
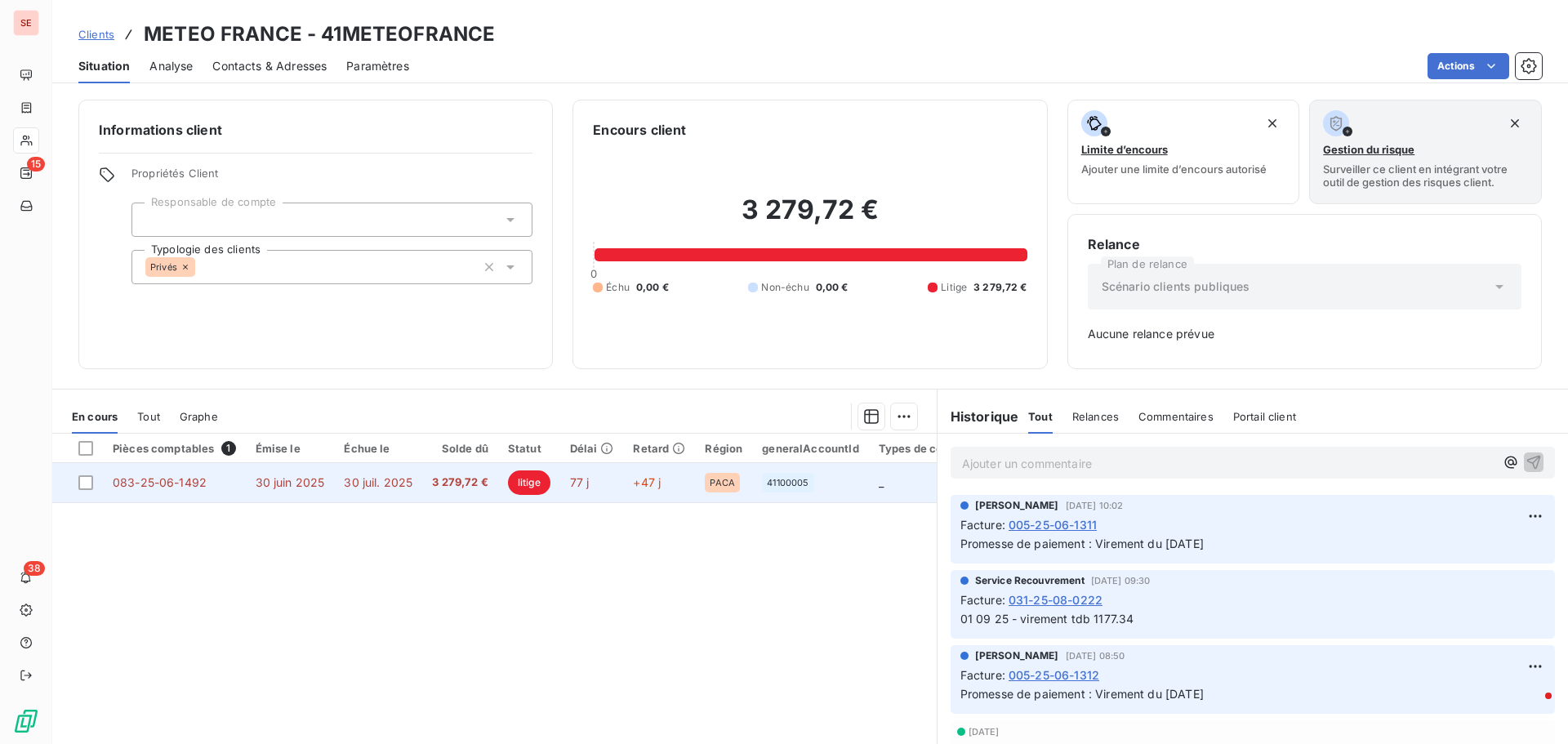
click at [380, 485] on span "30 juil. 2025" at bounding box center [378, 482] width 69 height 14
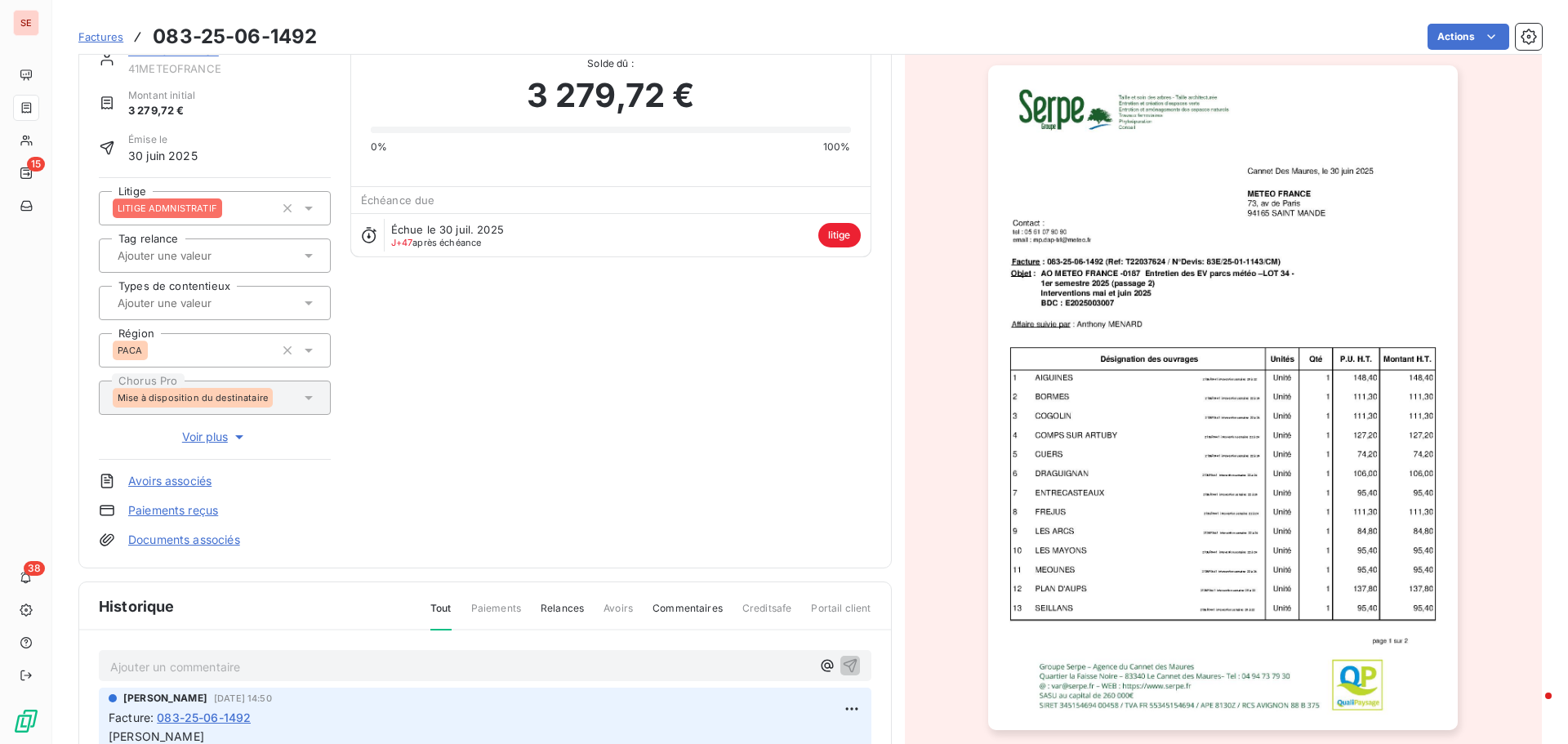
scroll to position [41, 0]
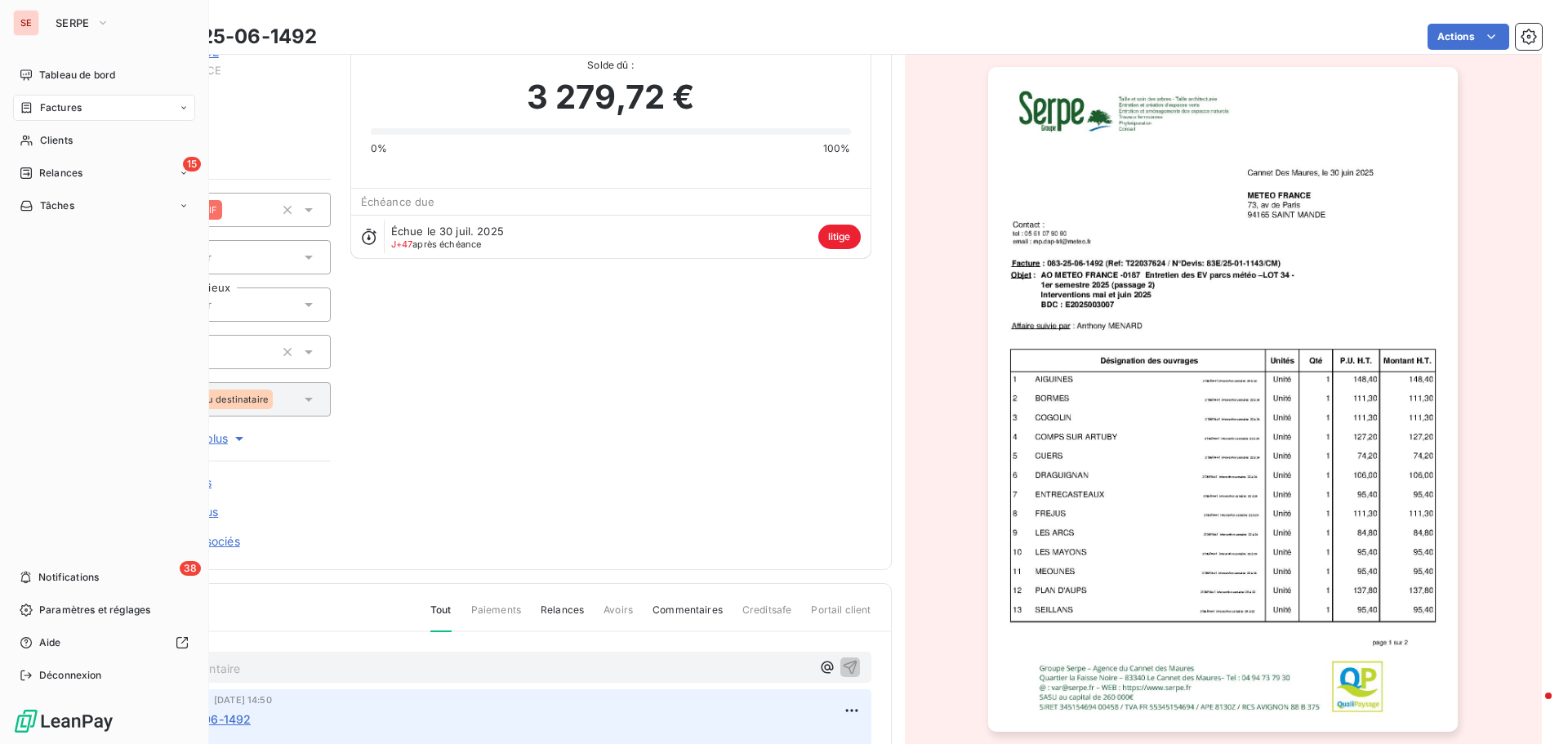
click at [65, 108] on span "Factures" at bounding box center [61, 107] width 41 height 15
click at [66, 142] on span "Factures" at bounding box center [60, 140] width 41 height 15
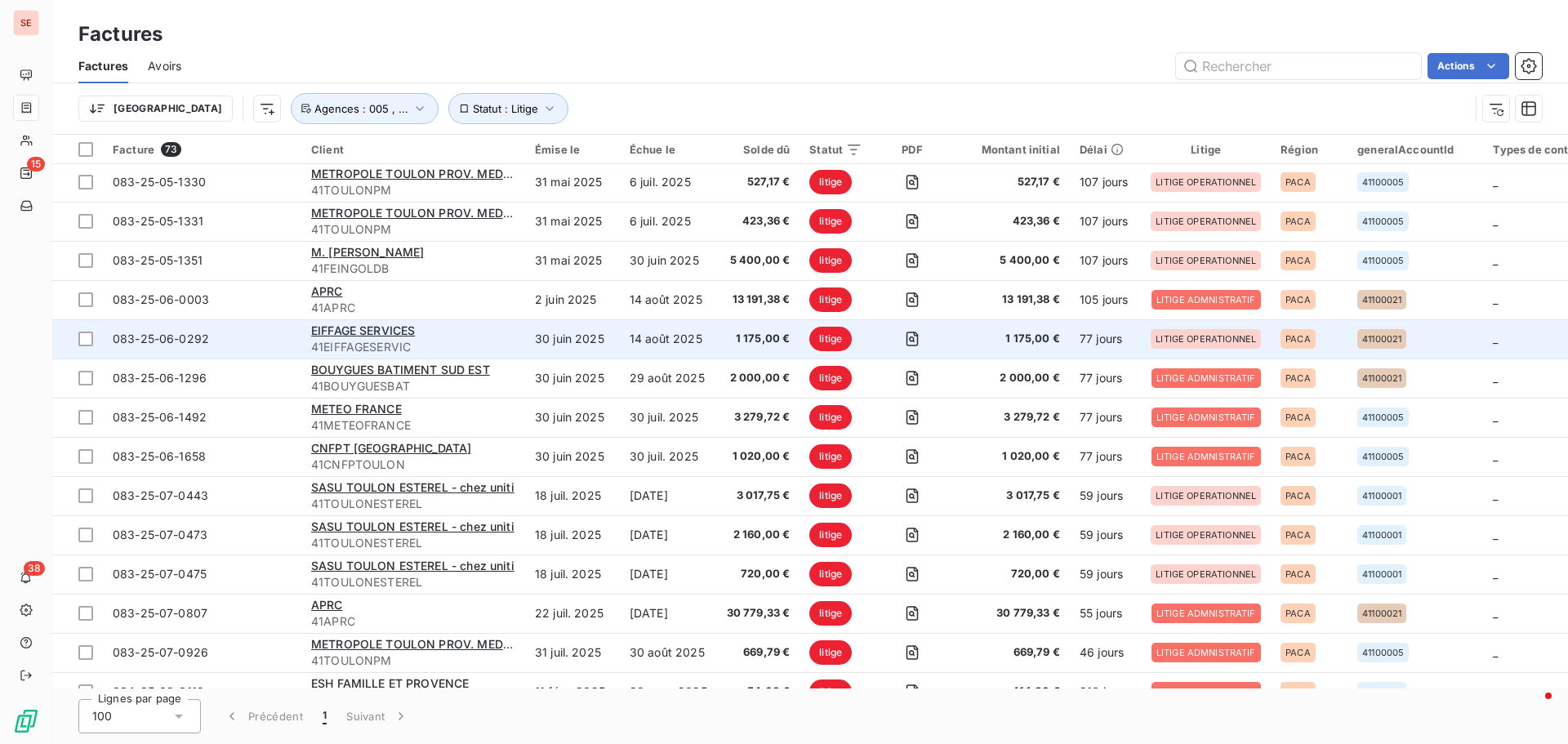
scroll to position [735, 0]
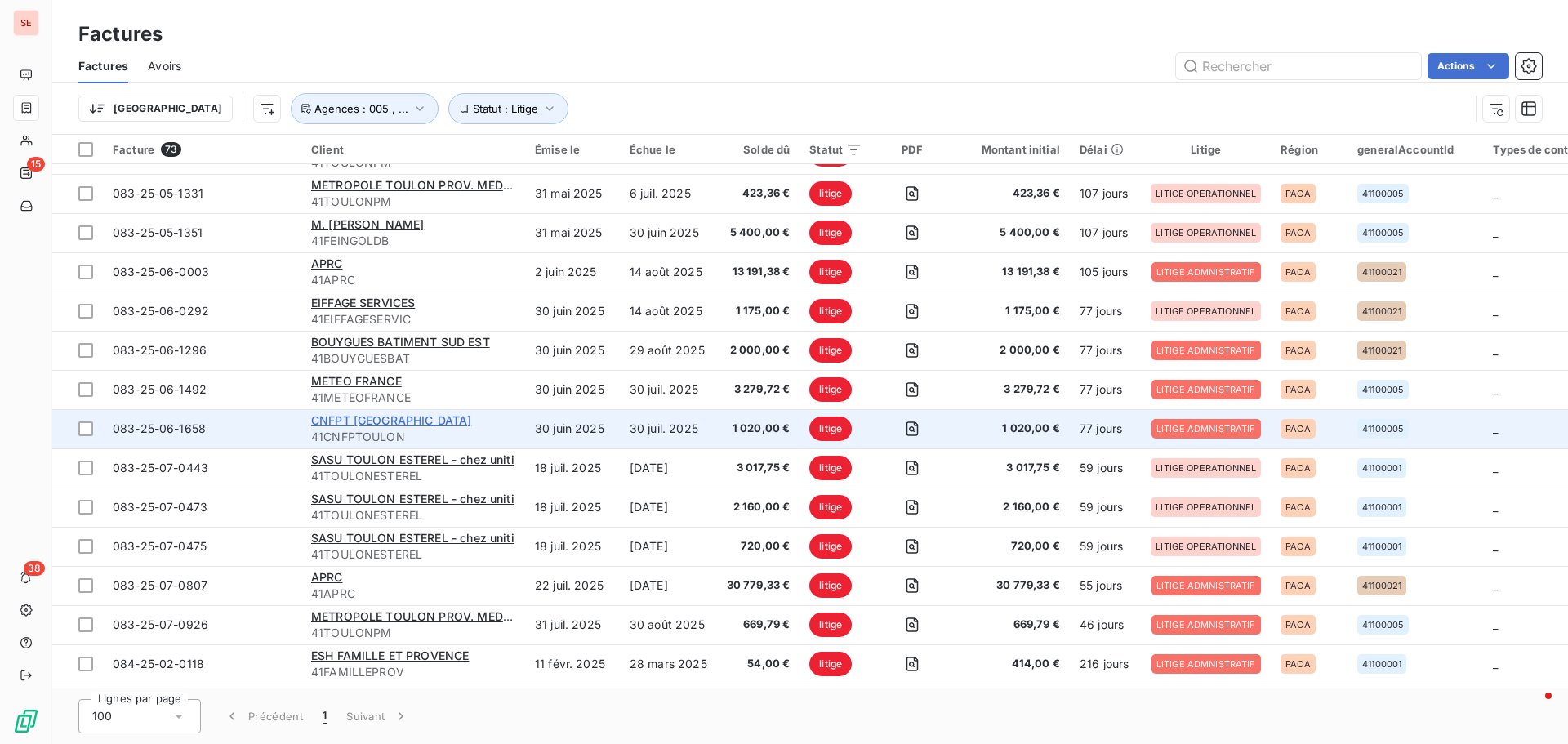
click at [323, 421] on span "CNFPT [GEOGRAPHIC_DATA]" at bounding box center [391, 420] width 160 height 14
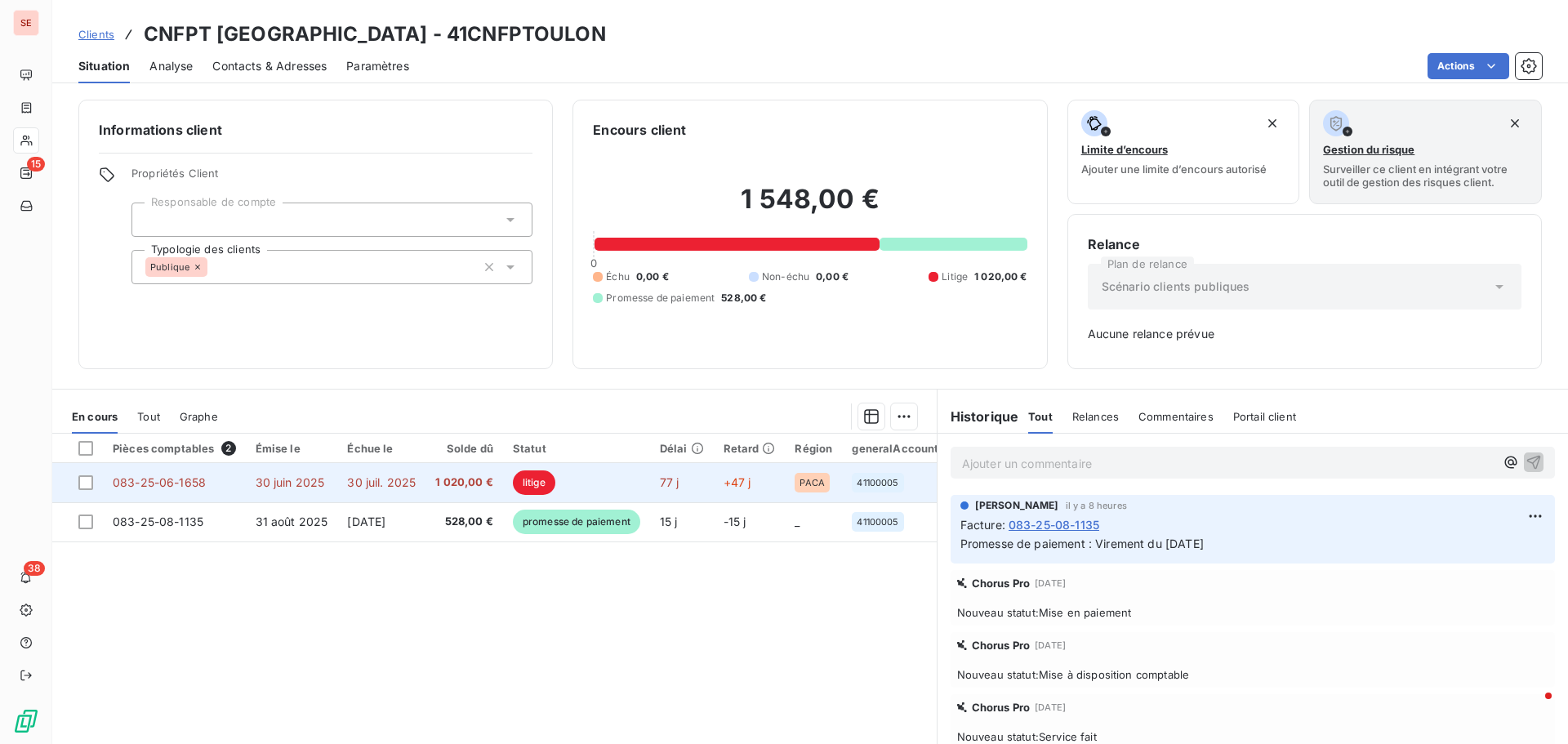
click at [318, 470] on td "30 juin 2025" at bounding box center [291, 483] width 92 height 40
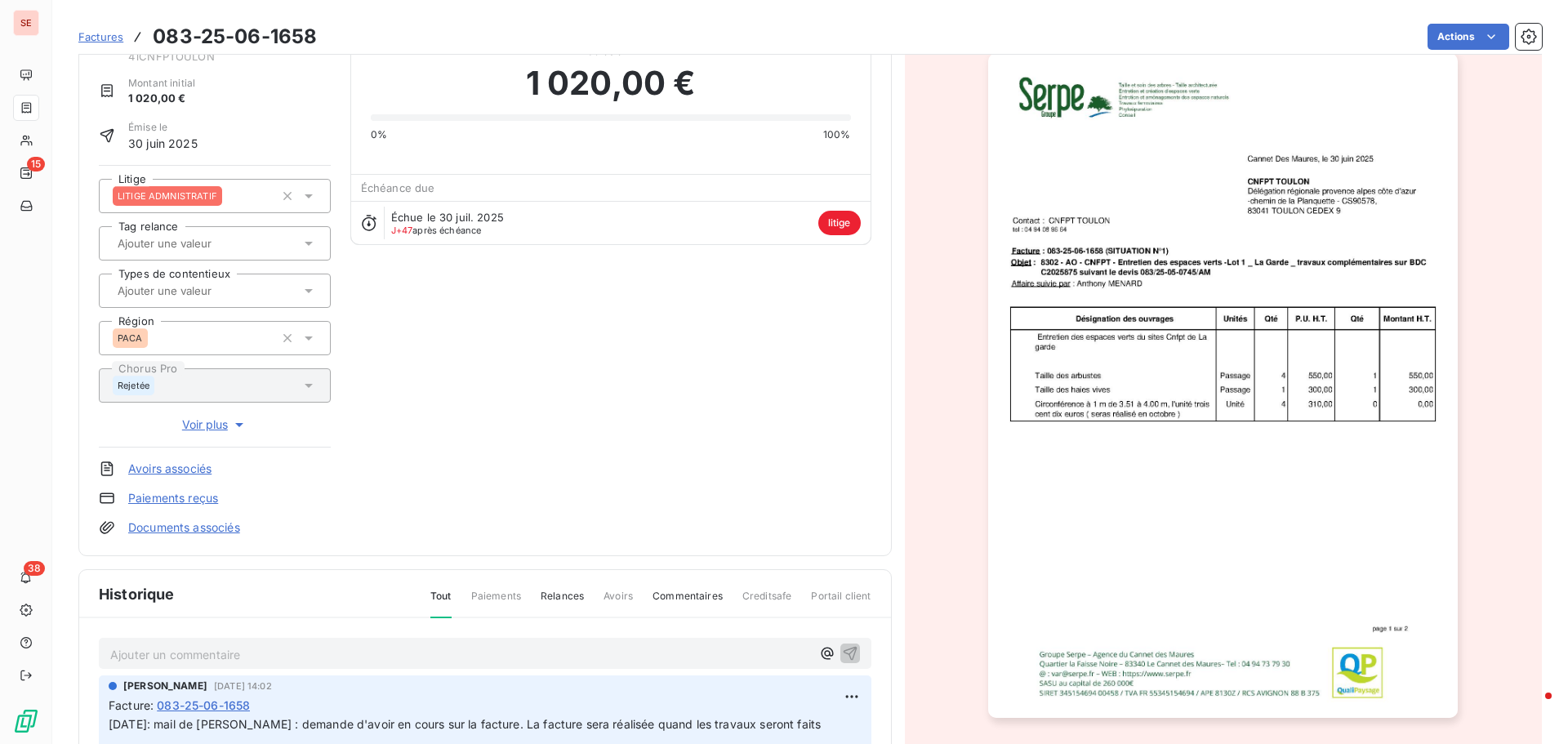
scroll to position [165, 0]
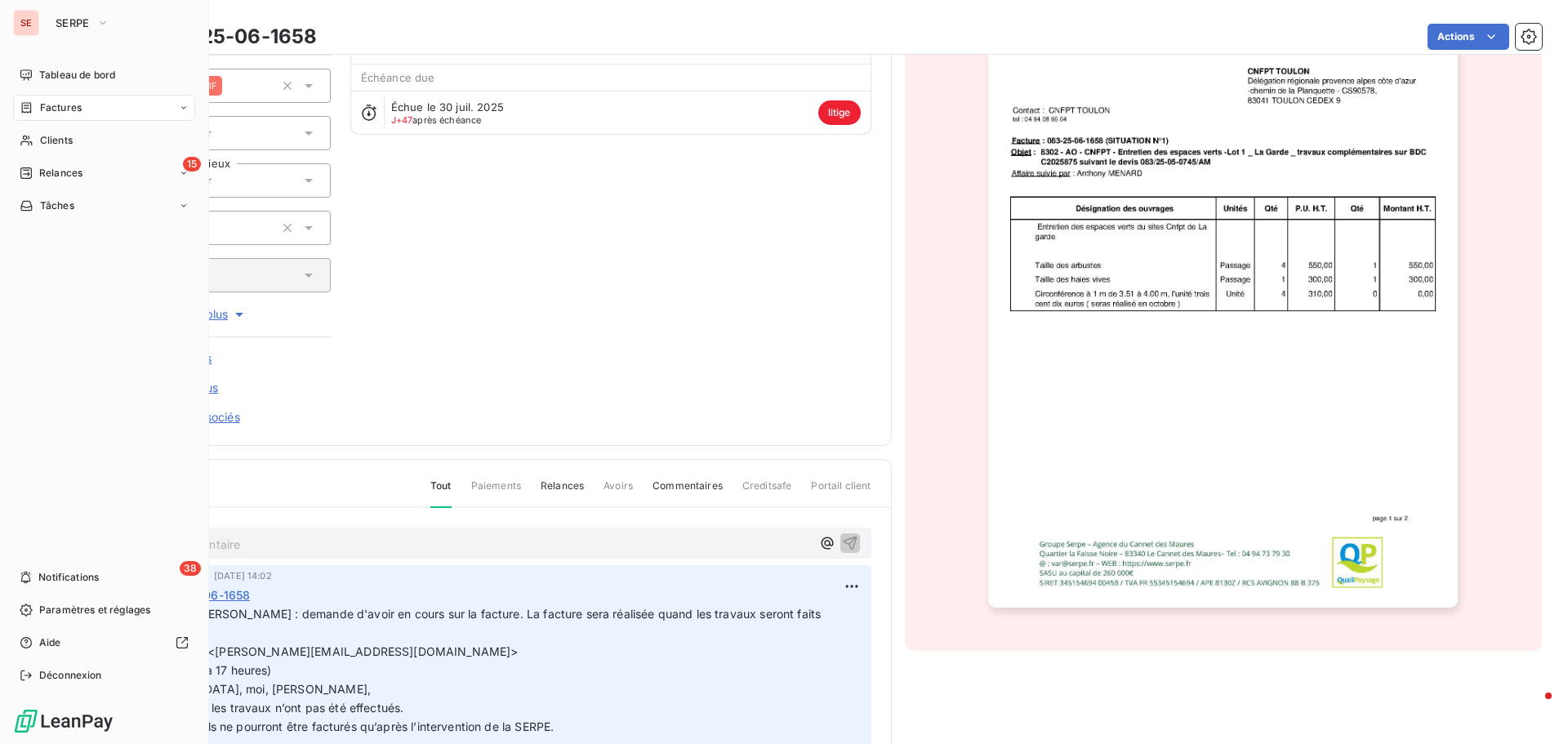
click at [82, 111] on div "Factures" at bounding box center [104, 107] width 182 height 26
click at [81, 140] on div "Factures" at bounding box center [113, 140] width 162 height 26
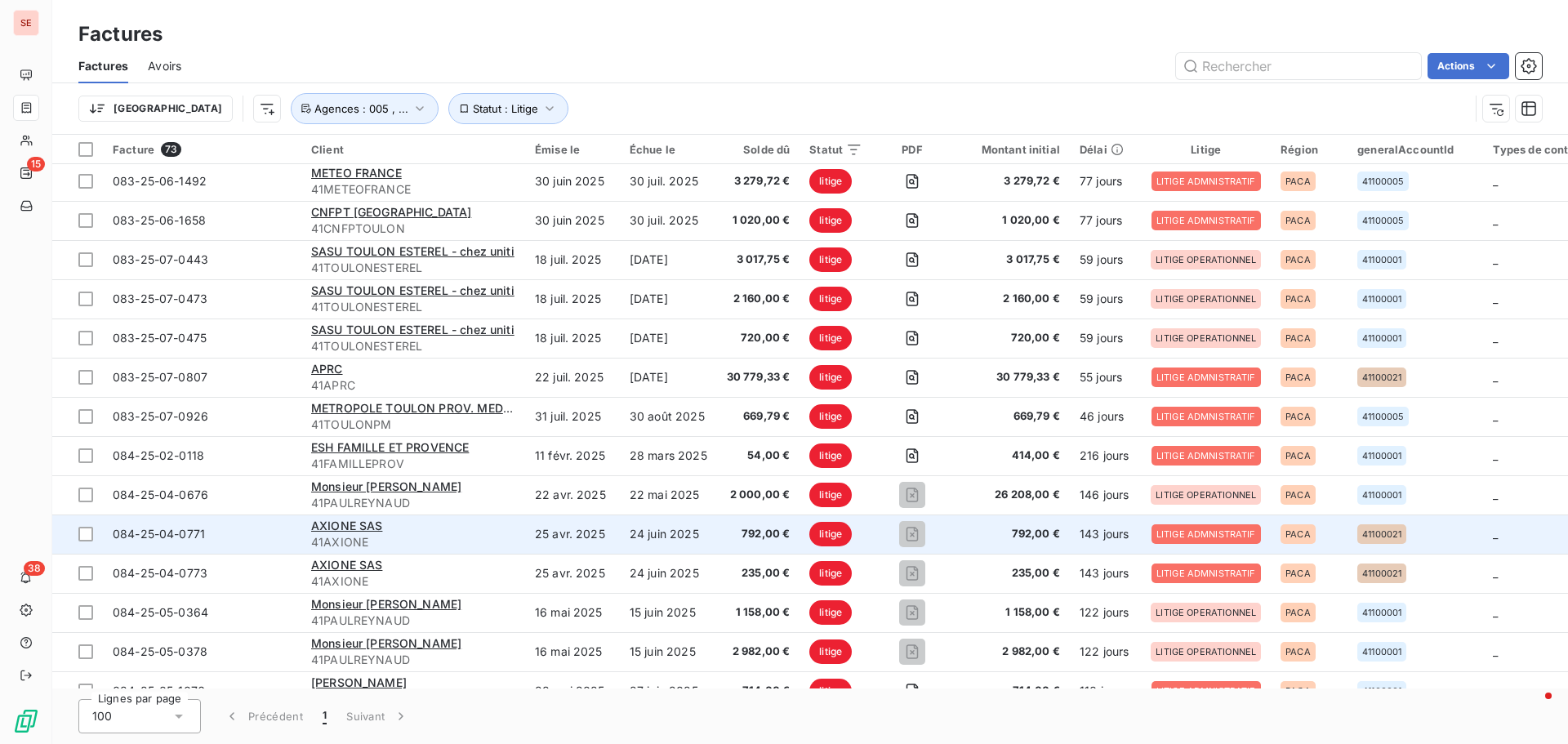
scroll to position [980, 0]
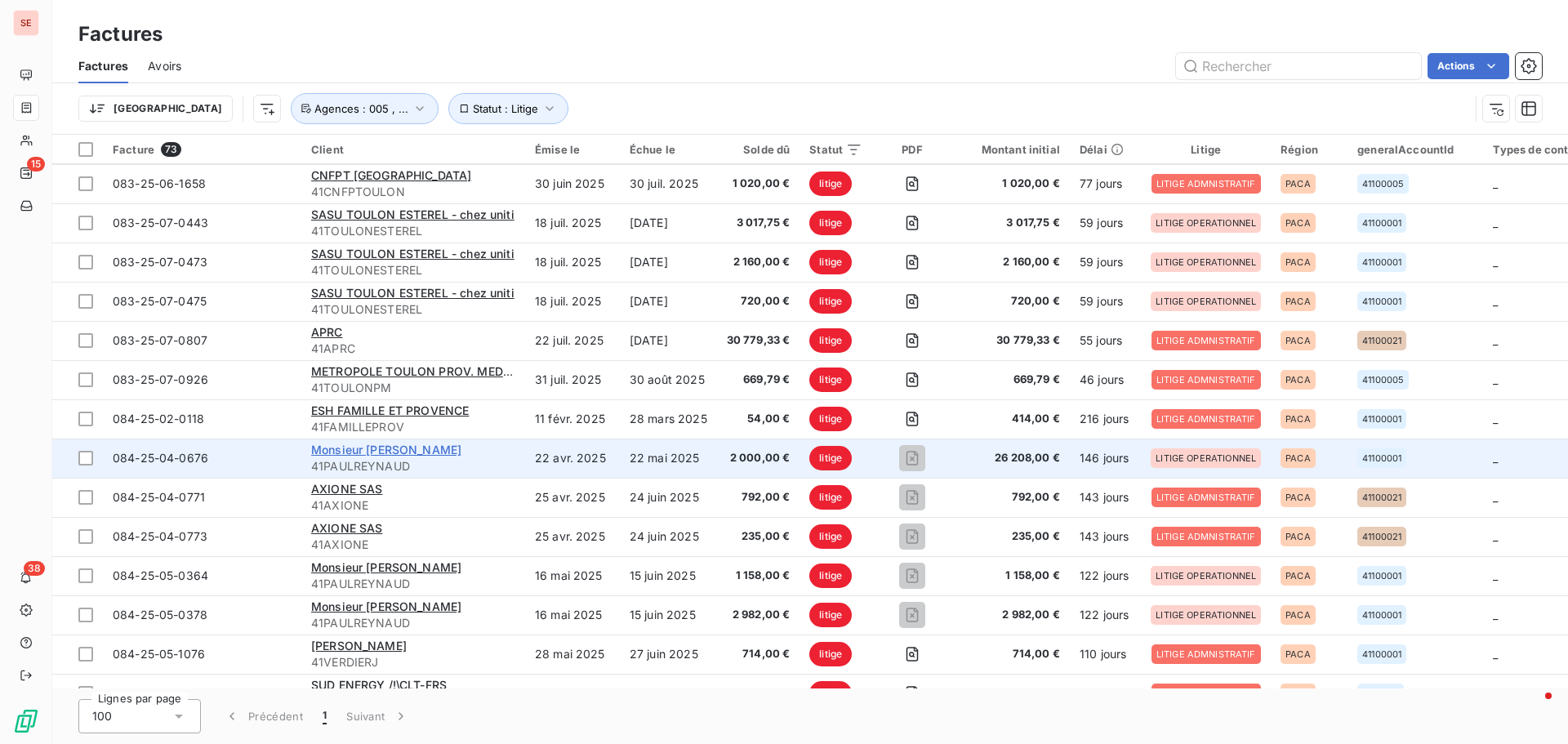
click at [363, 446] on span "Monsieur [PERSON_NAME]" at bounding box center [386, 449] width 150 height 14
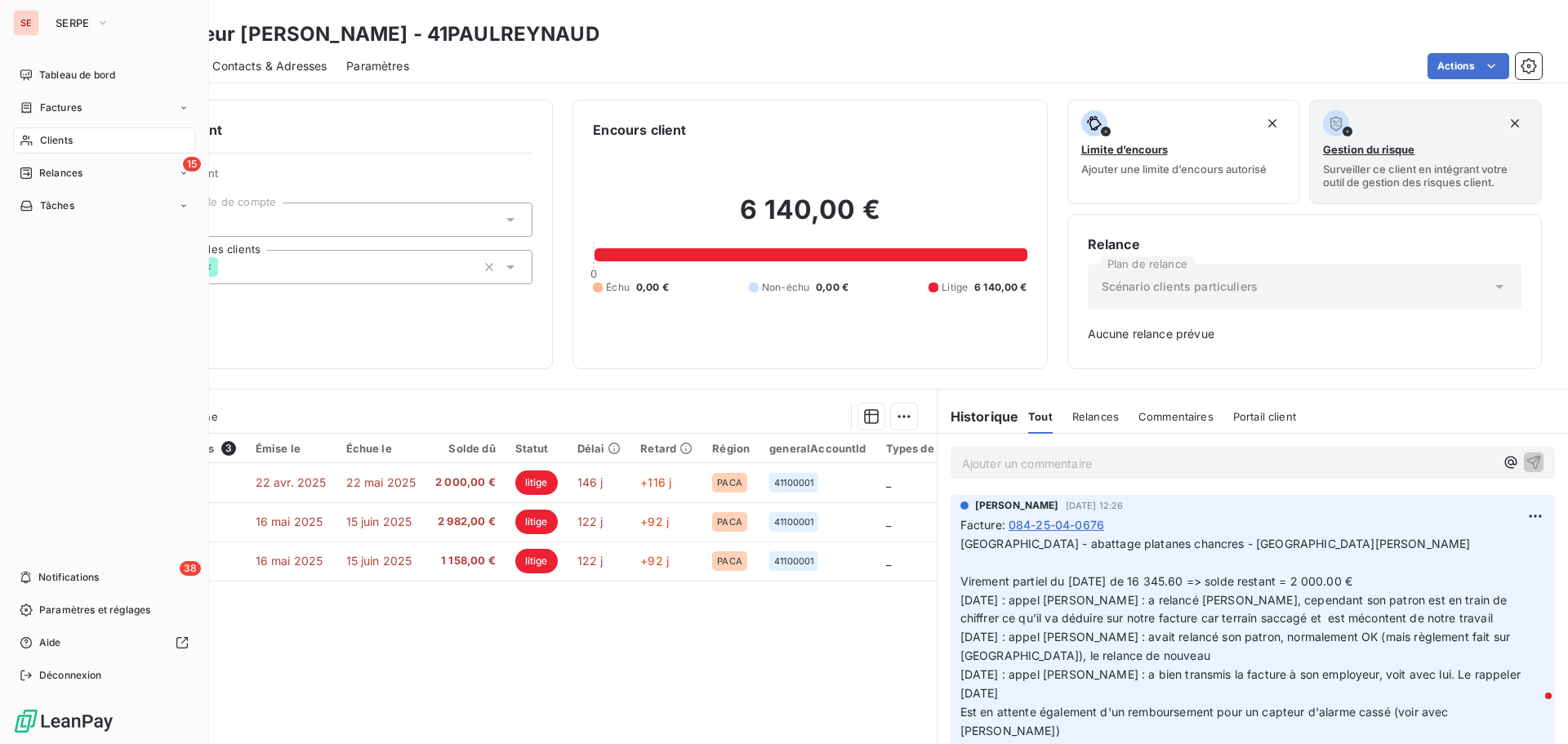
drag, startPoint x: 55, startPoint y: 132, endPoint x: 121, endPoint y: 128, distance: 66.1
click at [55, 132] on div "Clients" at bounding box center [104, 140] width 182 height 26
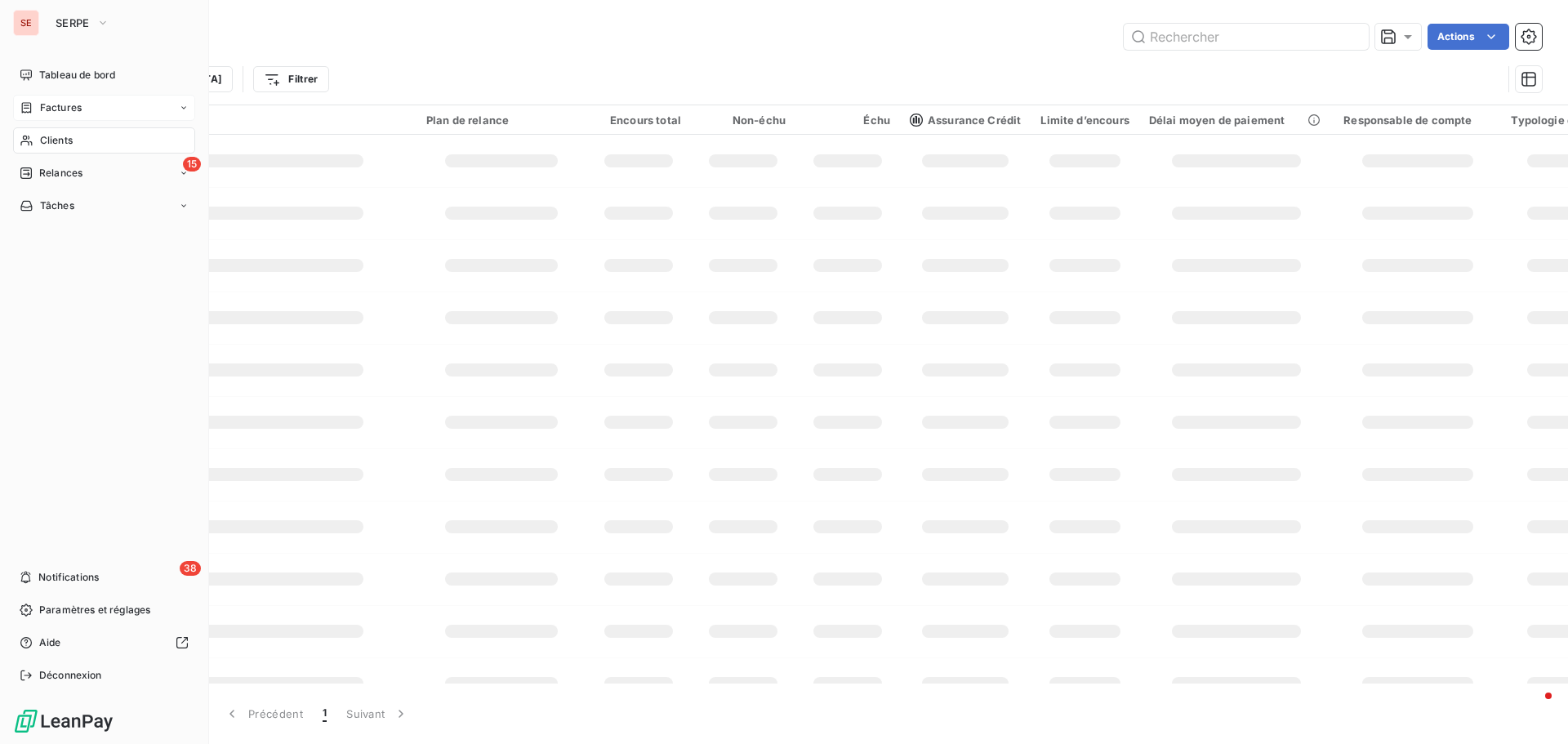
click at [64, 101] on span "Factures" at bounding box center [61, 107] width 41 height 15
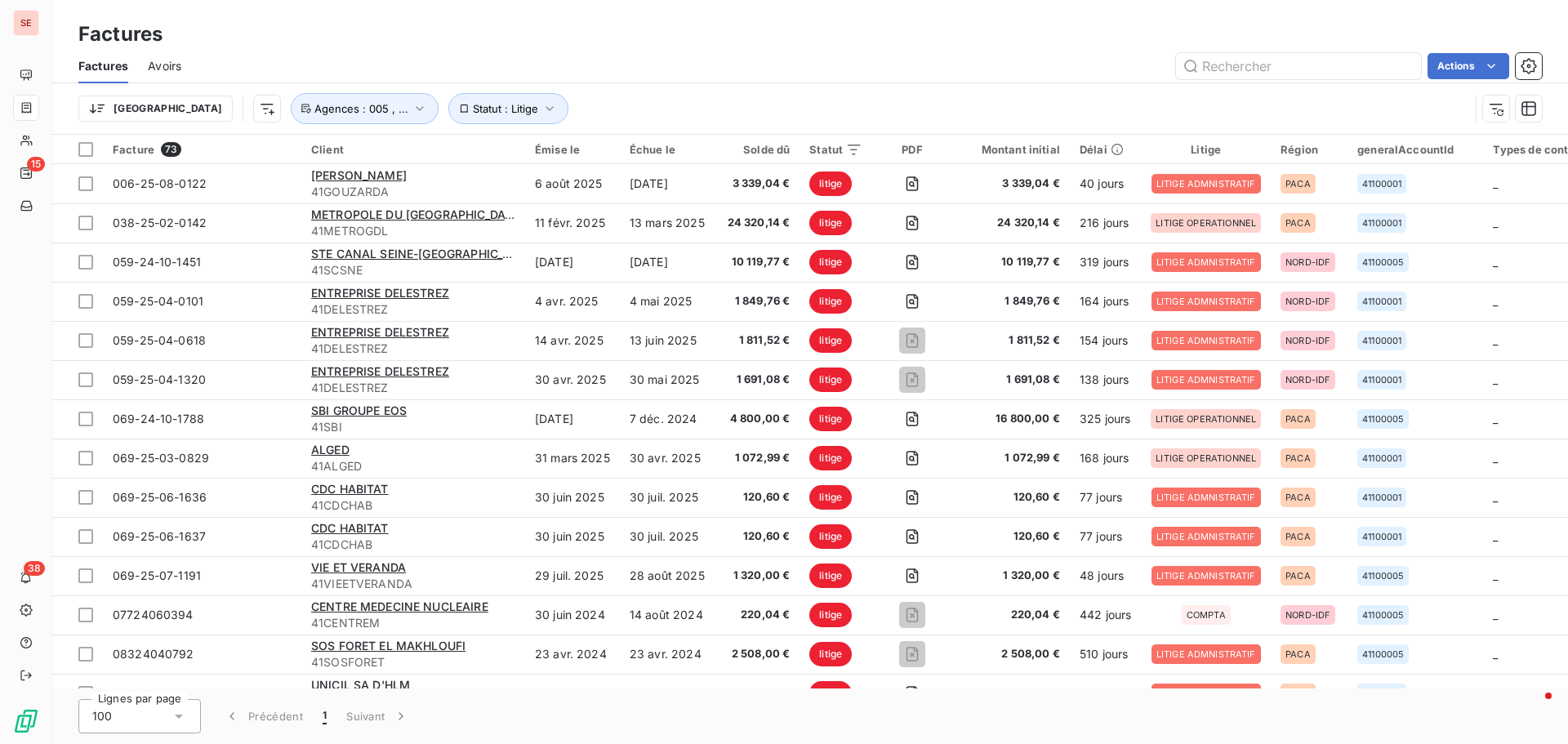
click at [1273, 52] on div "Factures Avoirs Actions" at bounding box center [810, 66] width 1516 height 34
click at [1261, 64] on input "text" at bounding box center [1298, 66] width 245 height 26
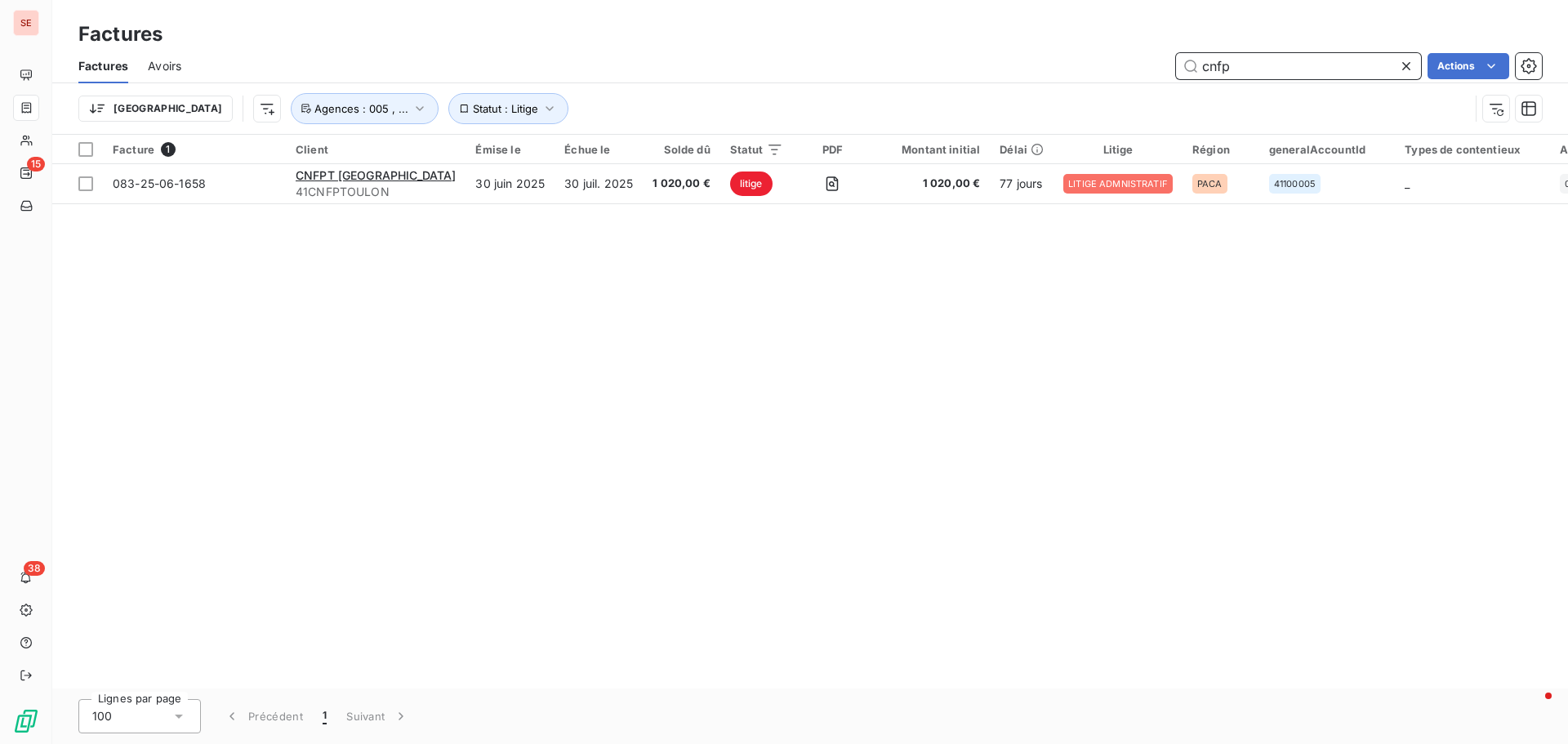
click at [1106, 53] on div "cnfp Actions" at bounding box center [871, 66] width 1340 height 26
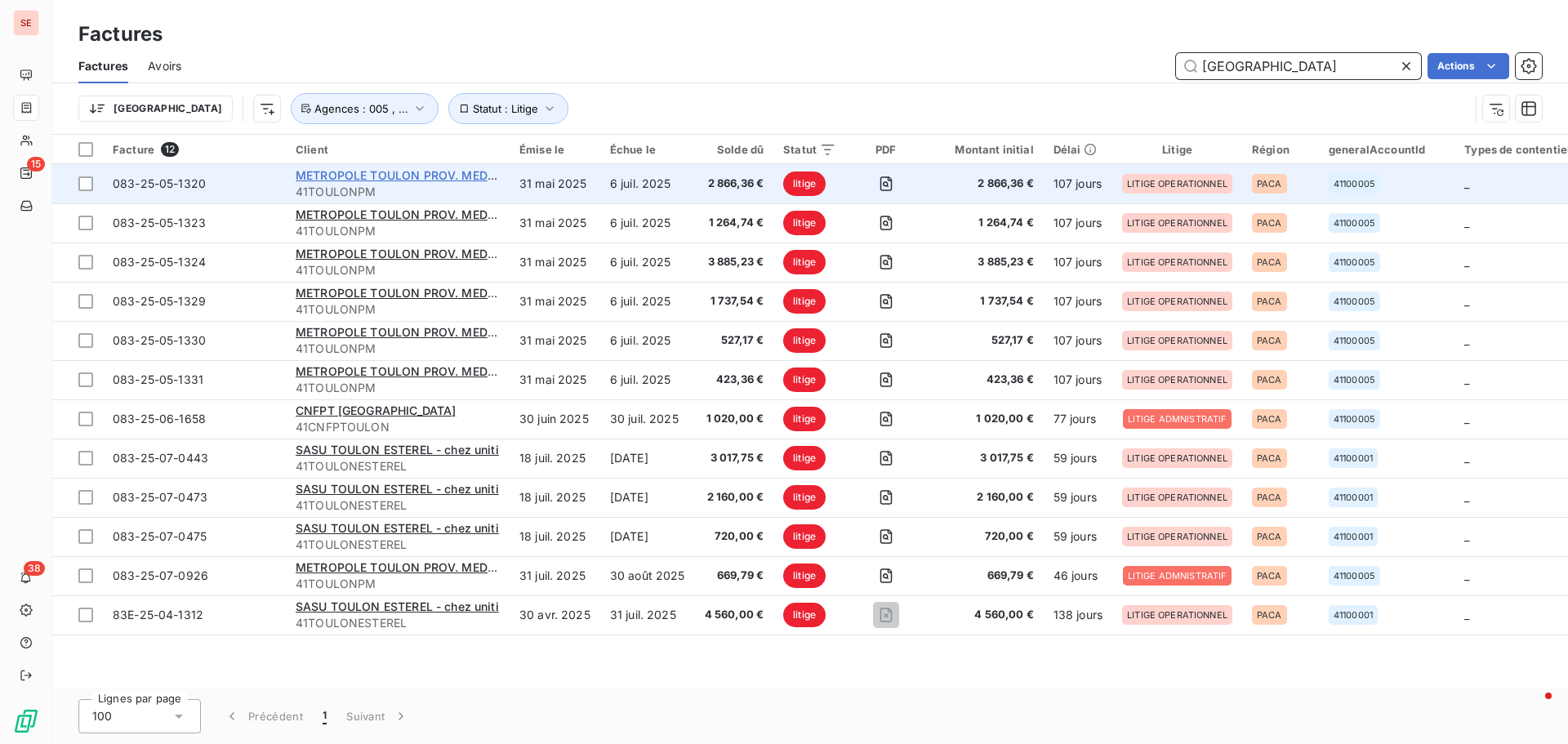
type input "[GEOGRAPHIC_DATA]"
click at [393, 179] on span "METROPOLE TOULON PROV. MEDITERRANEE" at bounding box center [422, 175] width 255 height 14
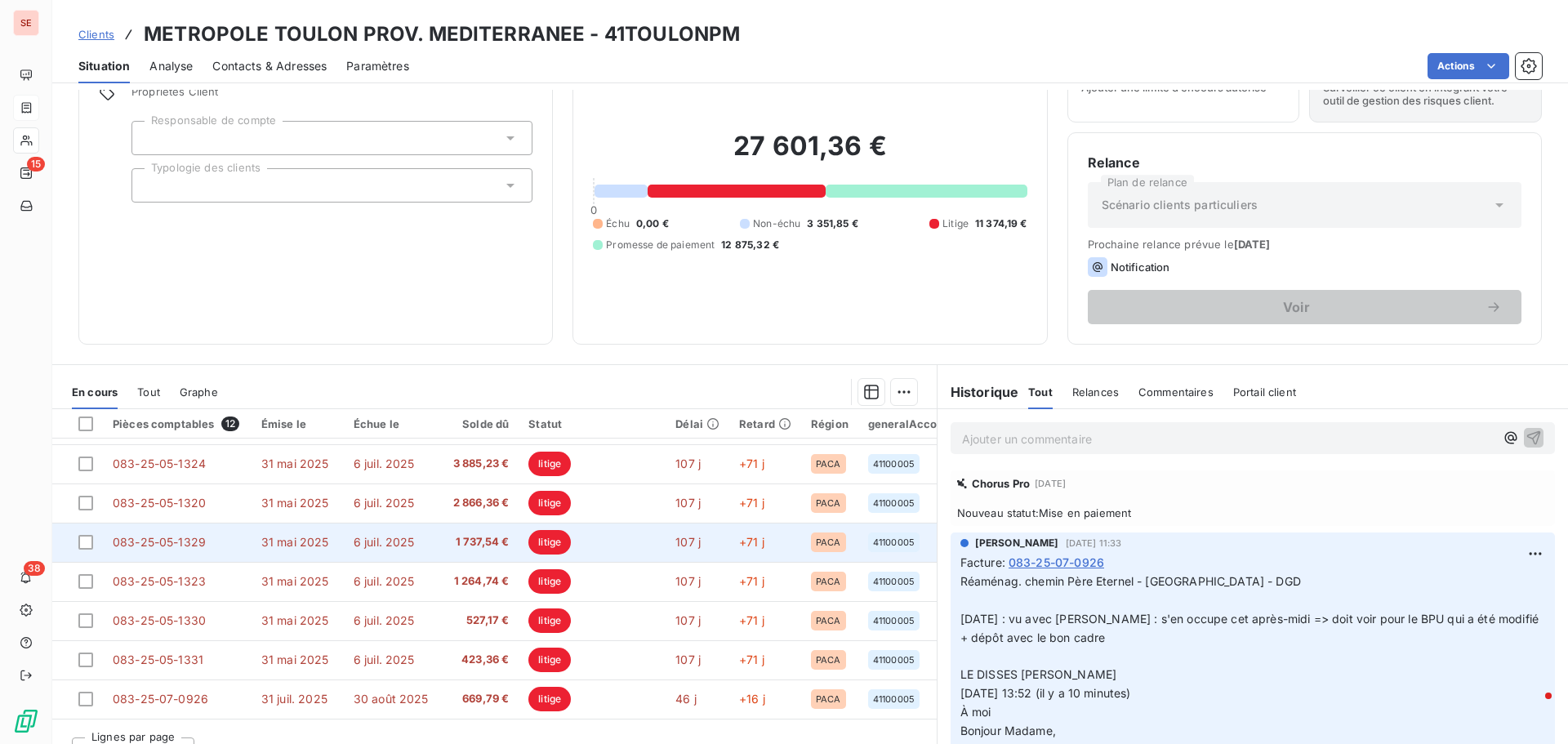
scroll to position [163, 0]
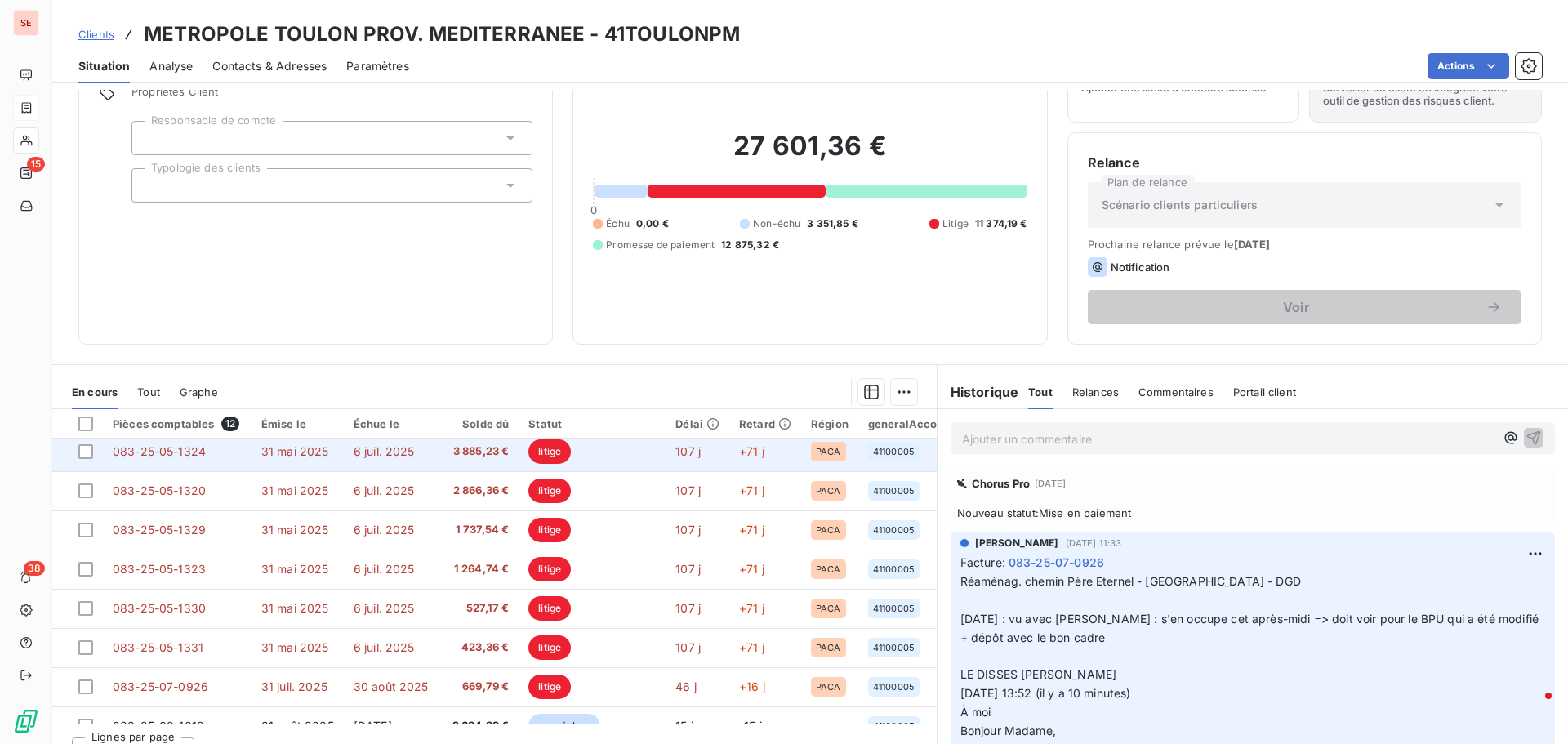
click at [432, 450] on td "6 juil. 2025" at bounding box center [391, 452] width 94 height 40
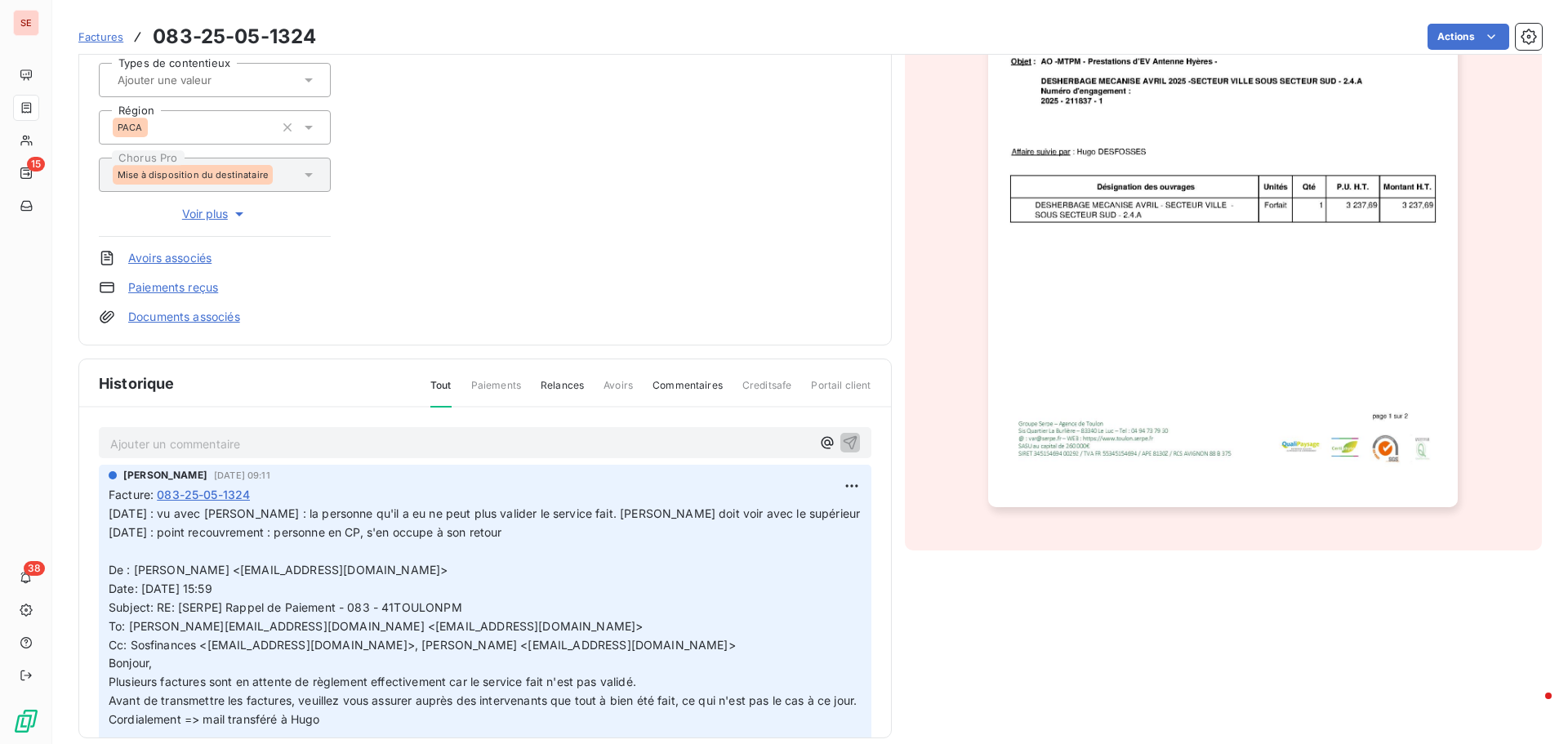
scroll to position [286, 0]
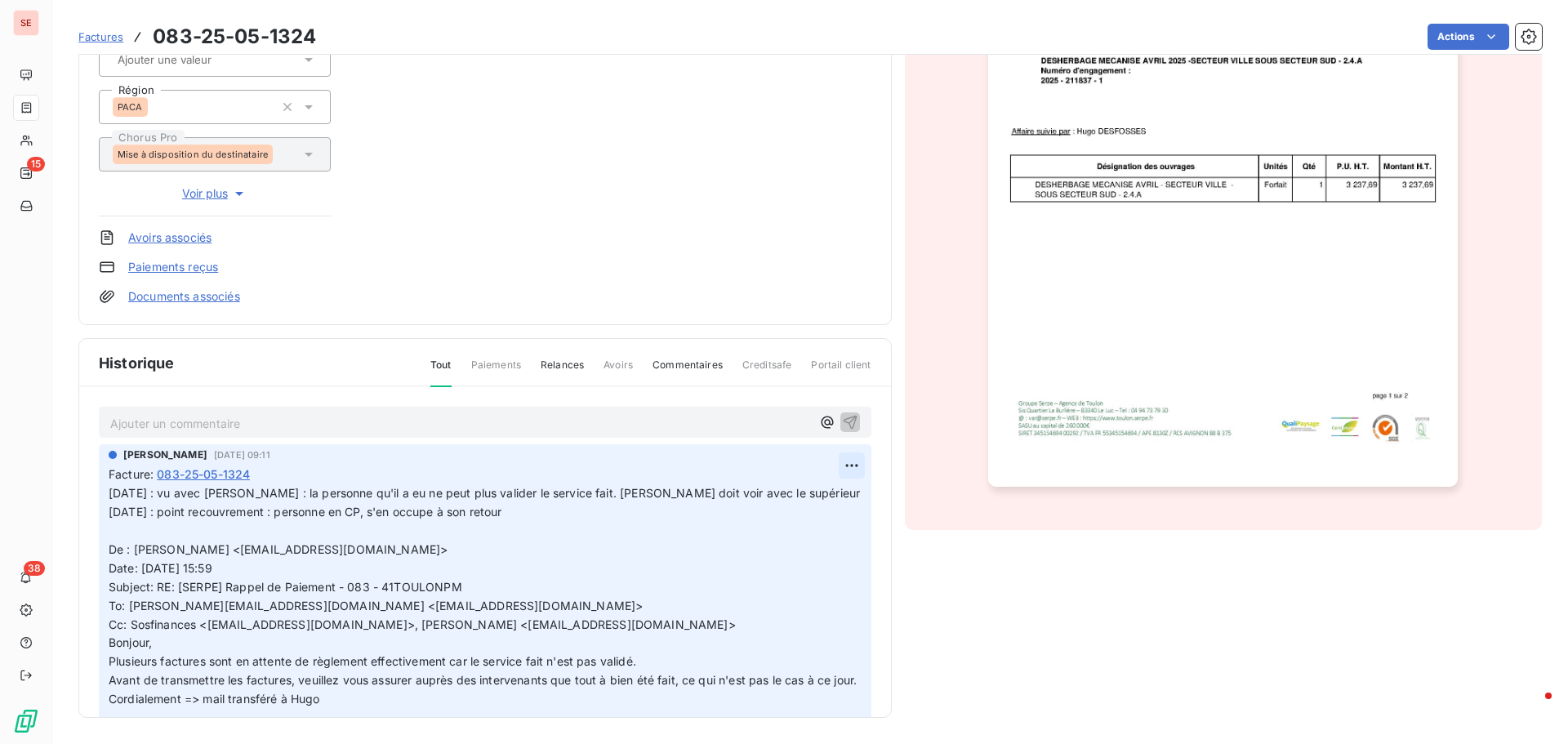
click at [840, 465] on html "SE 15 38 Factures 083-25-05-1324 Actions METROPOLE TOULON PROV. MEDITERRANEE 41…" at bounding box center [784, 372] width 1568 height 744
click at [790, 498] on div "Editer" at bounding box center [793, 502] width 91 height 26
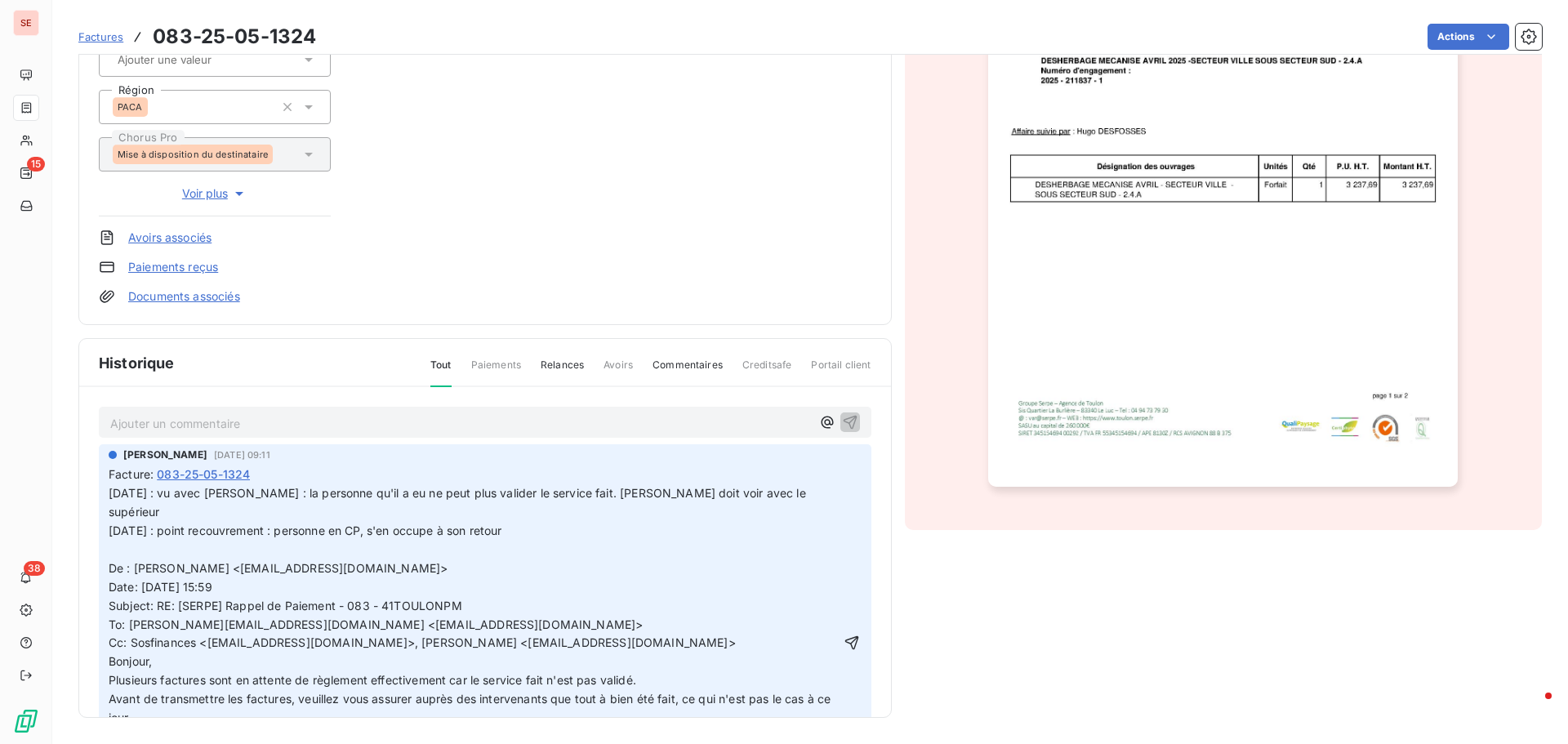
click at [108, 489] on div "[PERSON_NAME] [DATE] 09:11 Facture : 083-25-05-1324 [DATE] : vu avec [PERSON_NA…" at bounding box center [484, 628] width 772 height 368
click at [109, 491] on span "[DATE] : vu avec [PERSON_NAME] : la personne qu'il a eu ne peut plus valider le…" at bounding box center [471, 643] width 725 height 313
click at [116, 491] on p "[DATE] : vu avec [PERSON_NAME] : la personne qu'il a eu ne peut plus valider le…" at bounding box center [473, 643] width 730 height 318
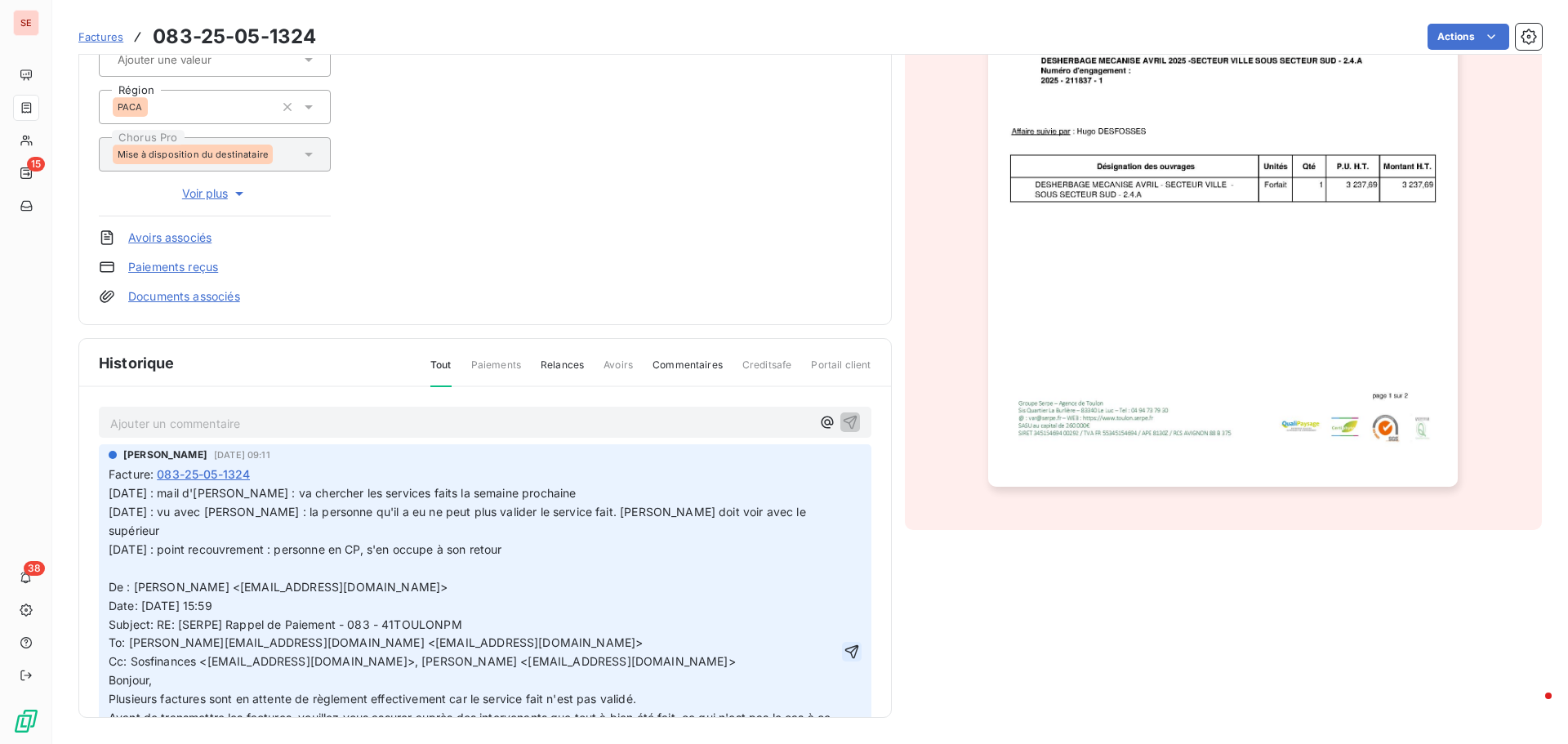
click at [843, 649] on icon "button" at bounding box center [851, 651] width 16 height 16
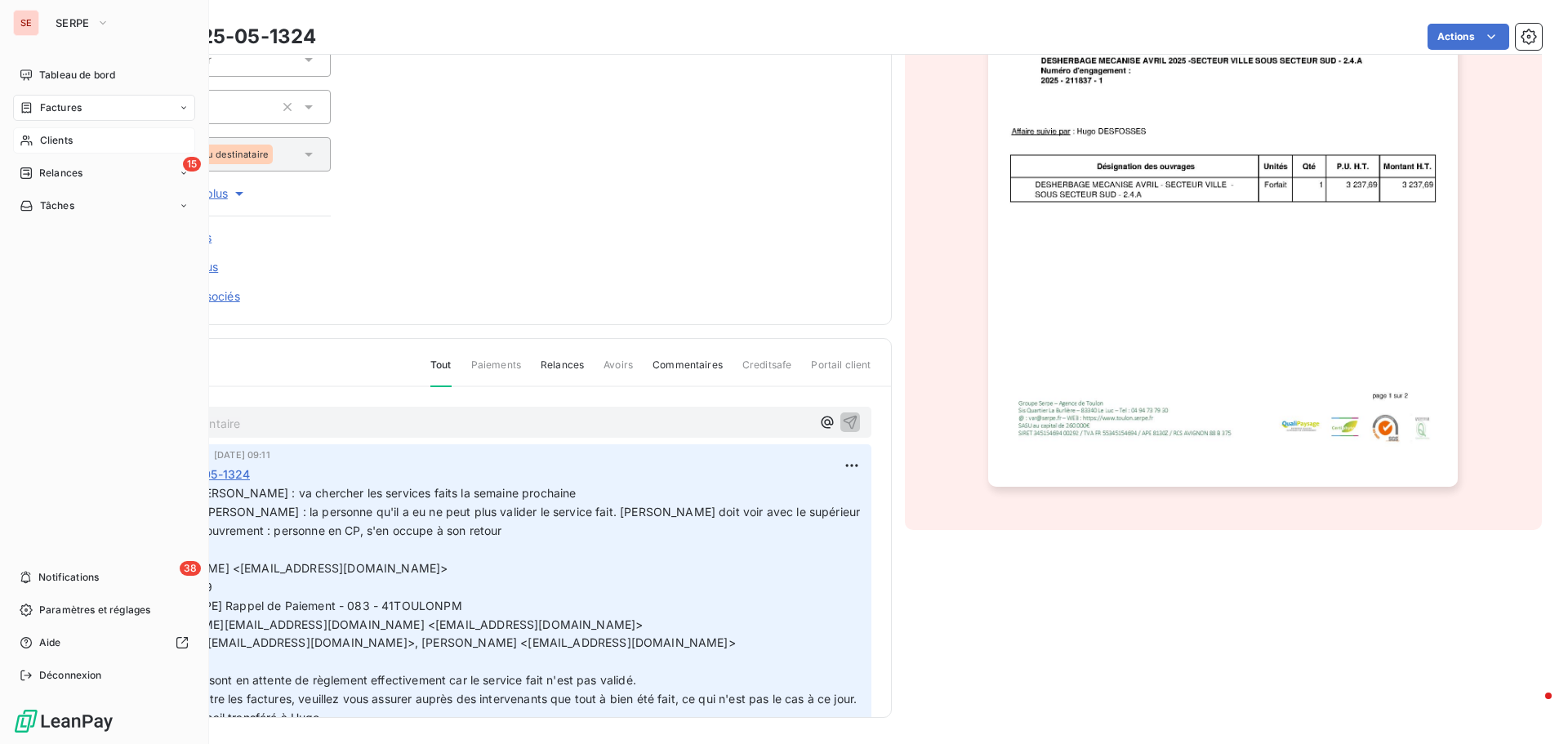
click at [72, 138] on span "Clients" at bounding box center [57, 140] width 33 height 15
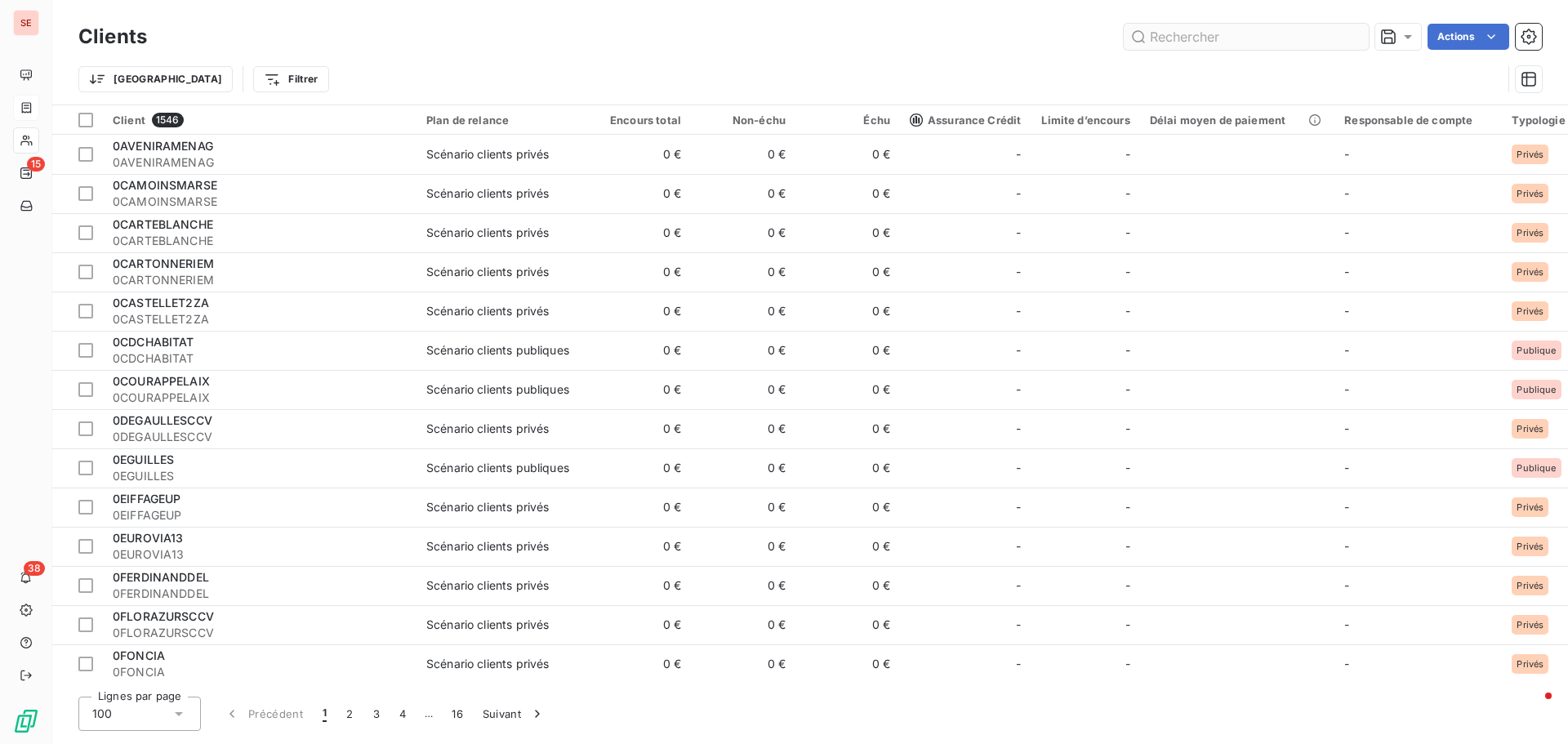
click at [1159, 44] on input "text" at bounding box center [1245, 37] width 245 height 26
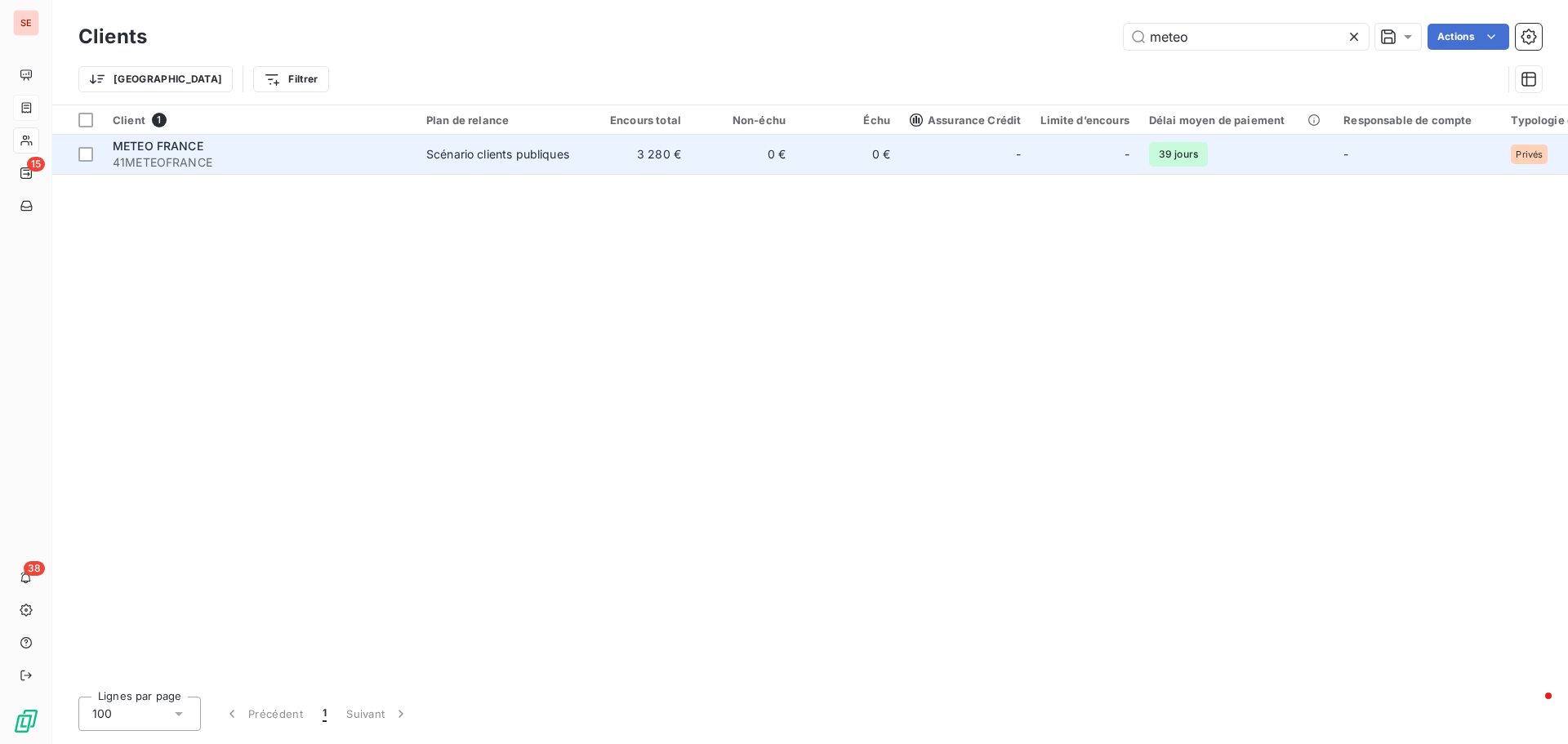
type input "meteo"
click at [204, 163] on span "41METEOFRANCE" at bounding box center [259, 162] width 294 height 16
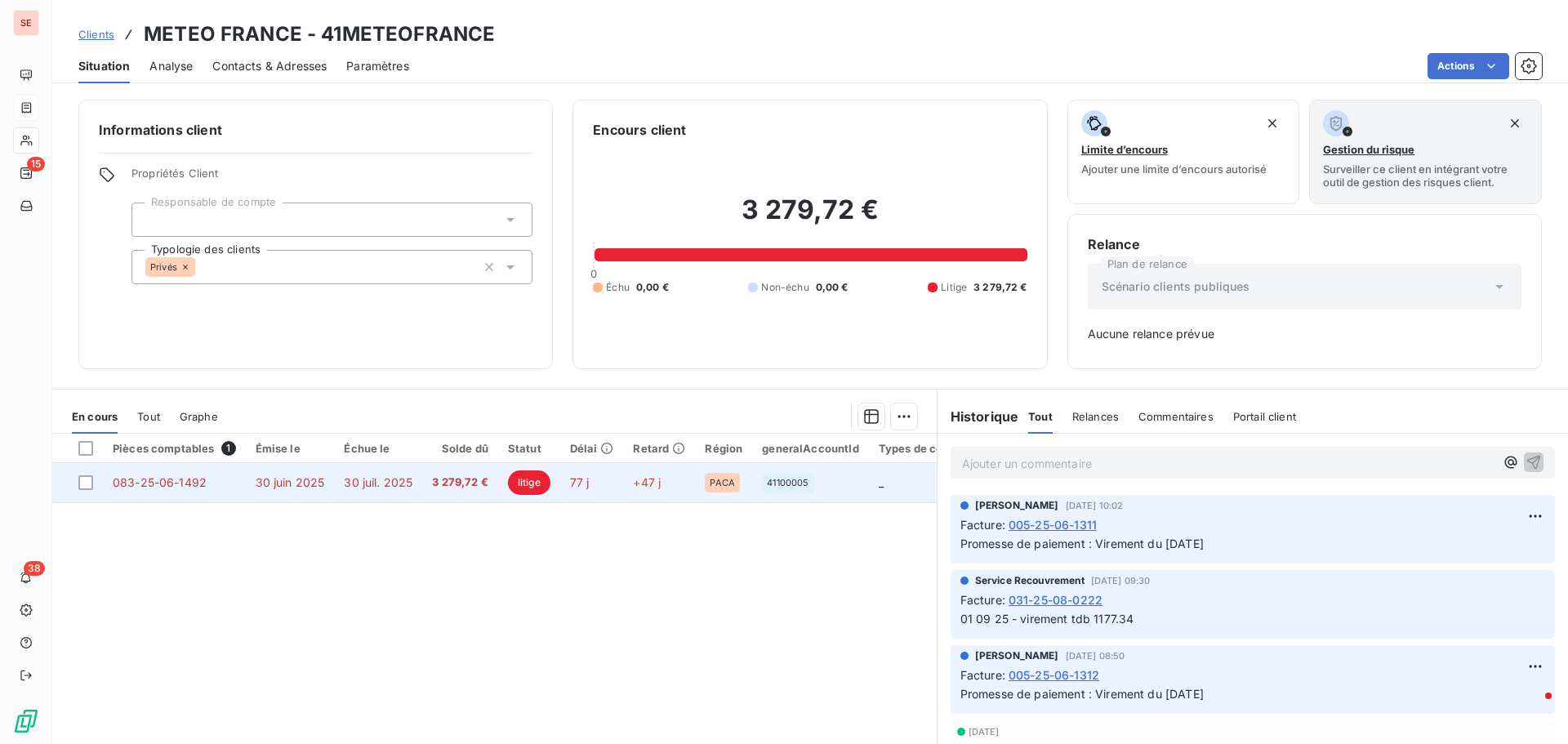
click at [255, 491] on td "30 juin 2025" at bounding box center [290, 483] width 89 height 40
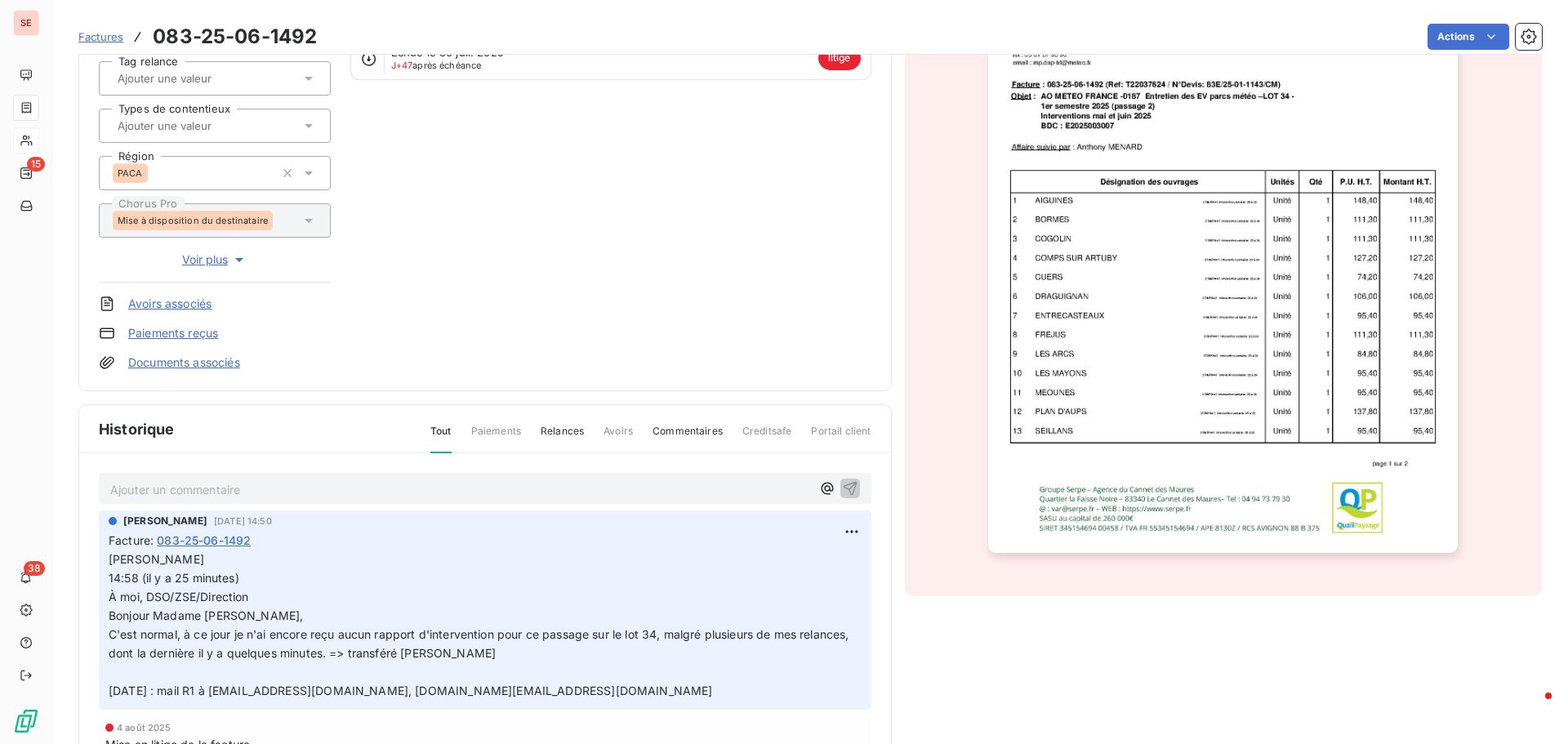
scroll to position [249, 0]
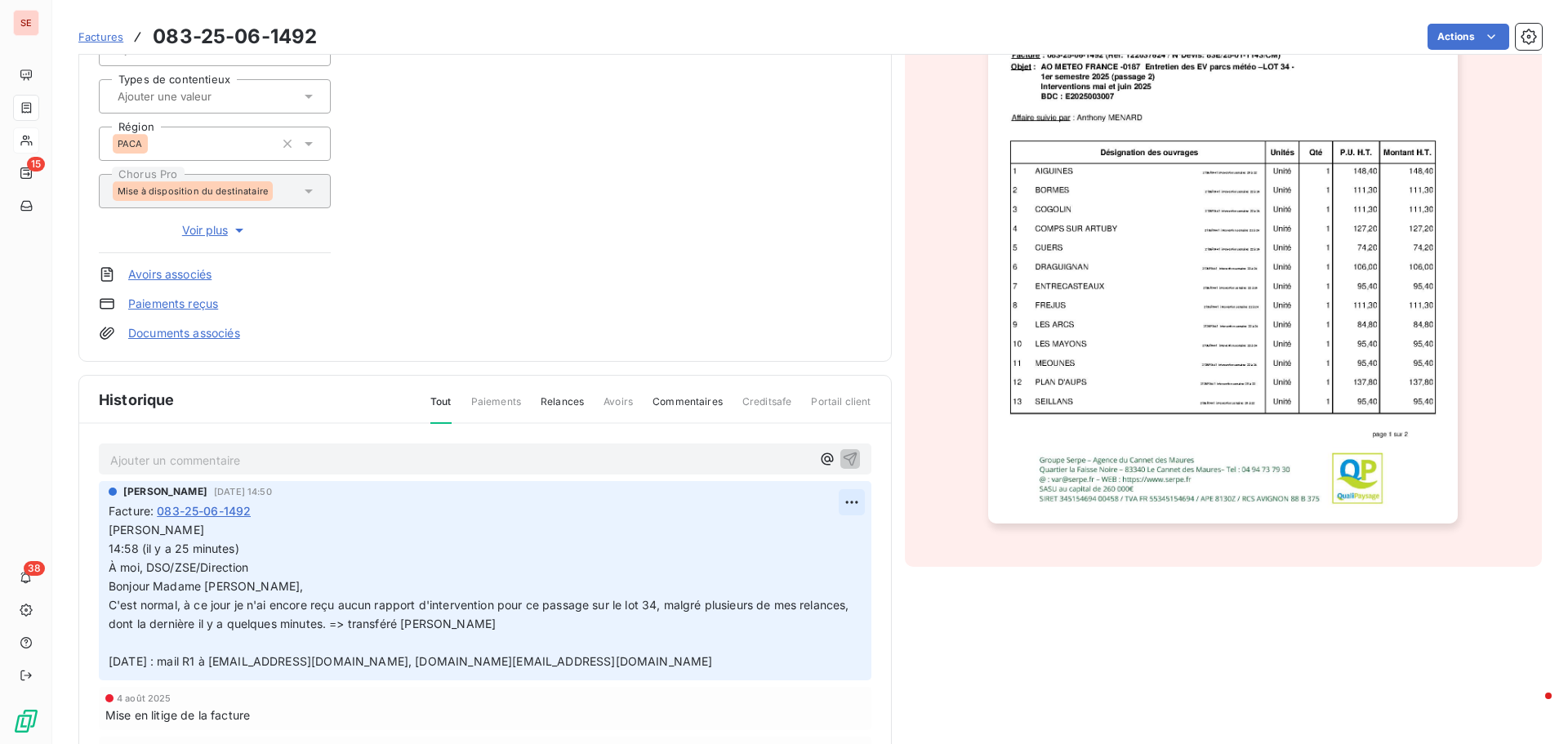
click at [838, 501] on html "SE 15 38 Factures 083-25-06-1492 Actions METEO FRANCE 41METEOFRANCE Montant ini…" at bounding box center [784, 372] width 1568 height 744
click at [775, 538] on div "Editer" at bounding box center [793, 538] width 91 height 26
click at [111, 532] on span "[PERSON_NAME]" at bounding box center [155, 530] width 95 height 14
click at [115, 531] on p "[PERSON_NAME] 14:58 (il y a 25 minutes) À moi, DSO/ZSE/Direction Bonjour [PERSO…" at bounding box center [475, 596] width 733 height 149
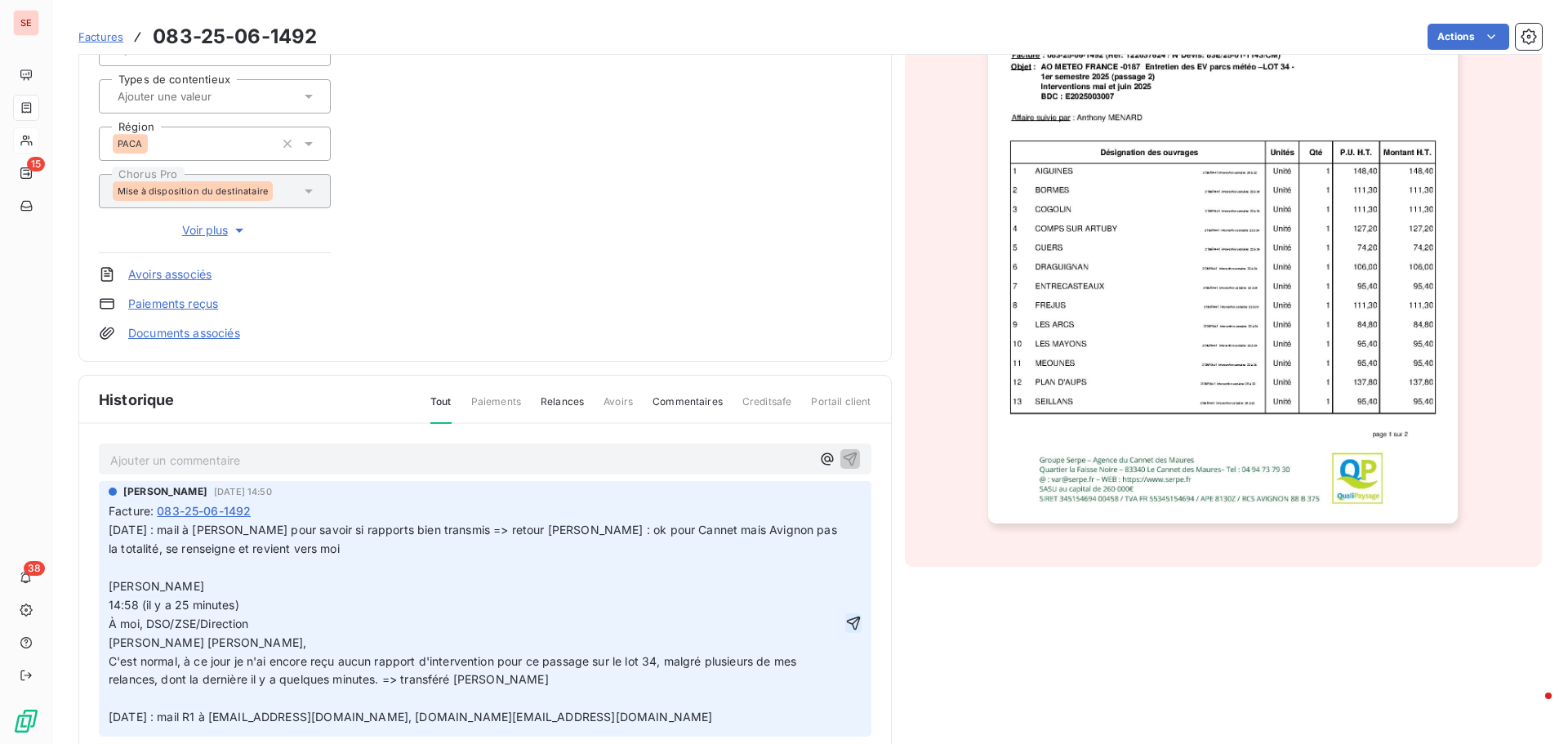
click at [846, 622] on icon "button" at bounding box center [853, 624] width 14 height 14
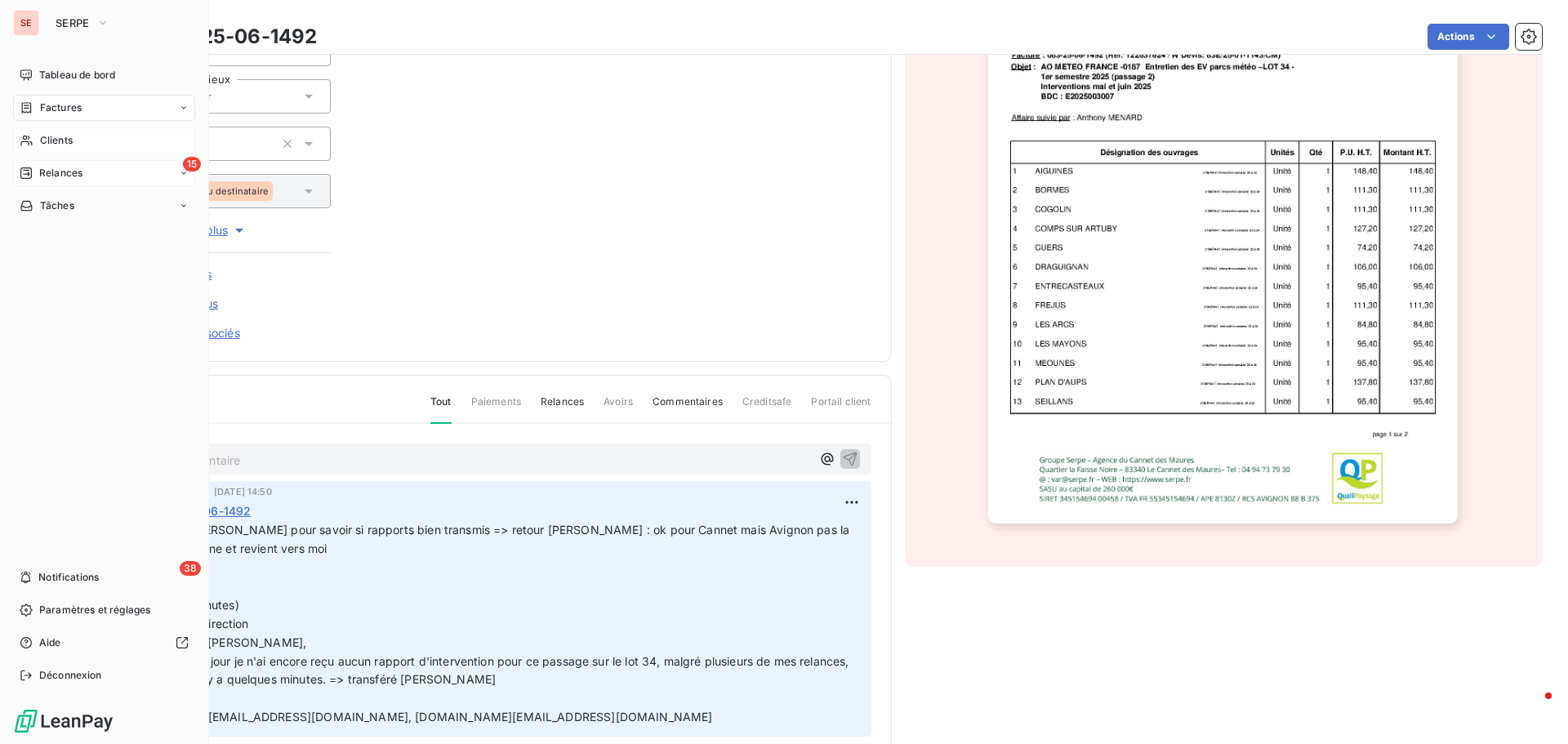
click at [67, 176] on span "Relances" at bounding box center [61, 173] width 43 height 15
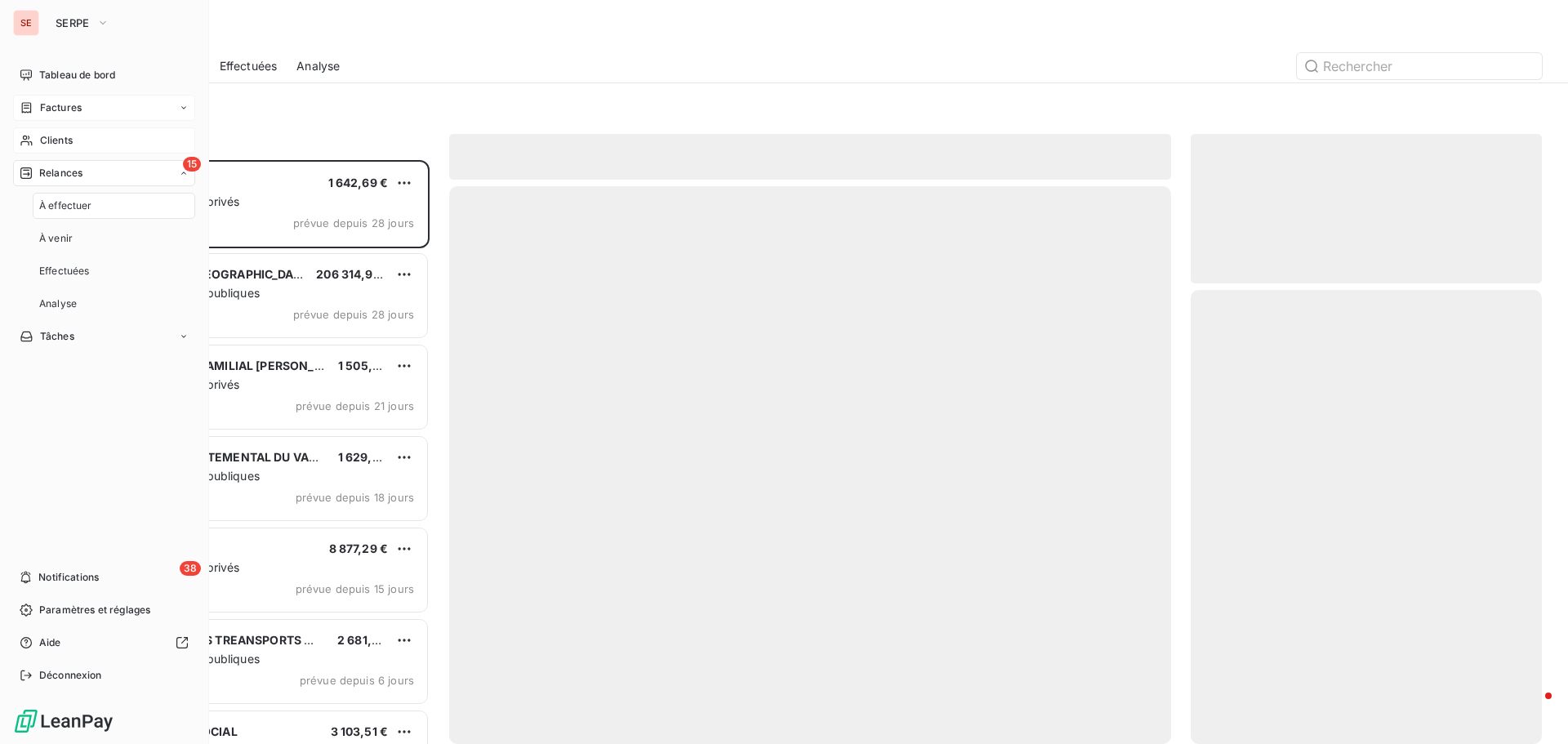
scroll to position [572, 339]
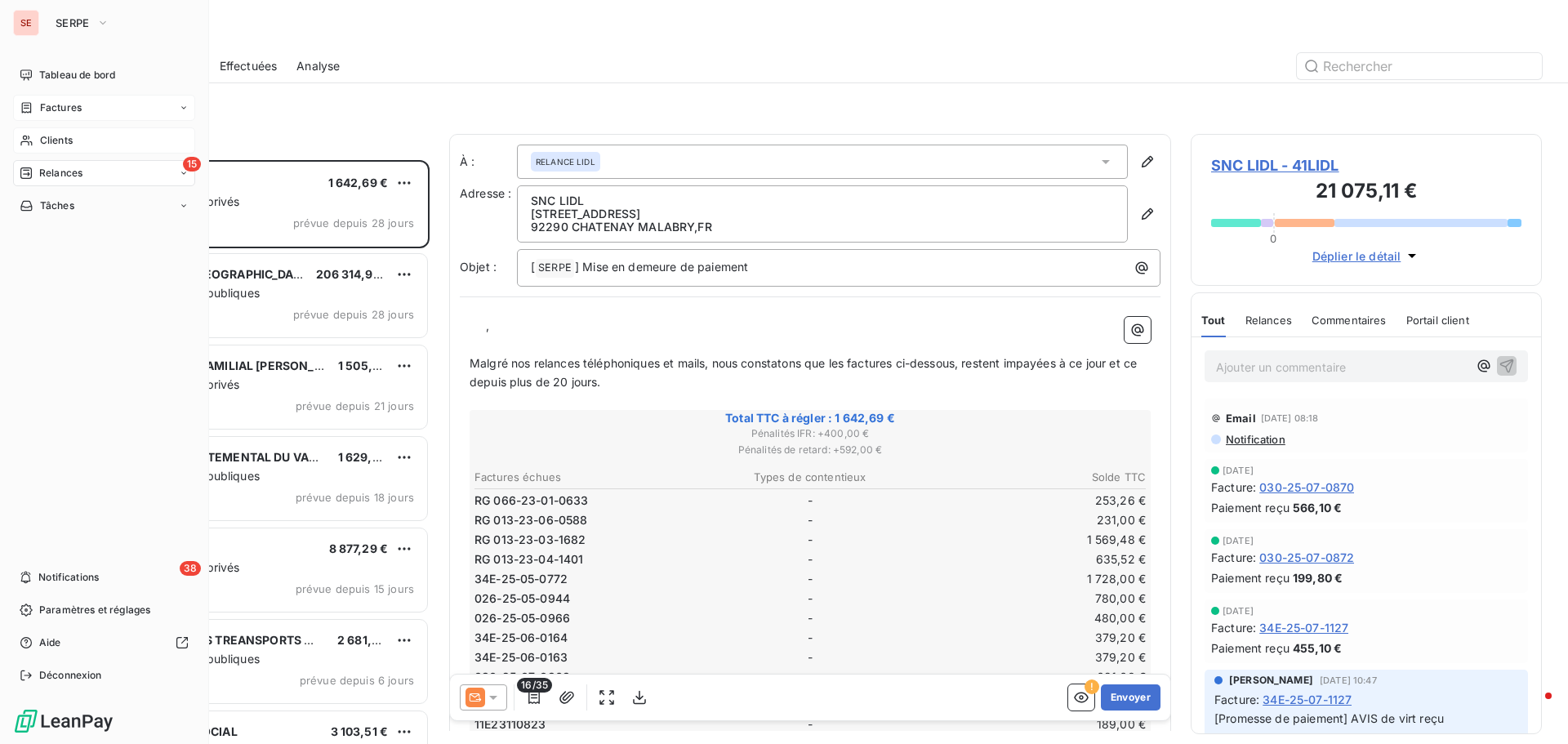
click at [90, 104] on div "Factures" at bounding box center [104, 107] width 182 height 26
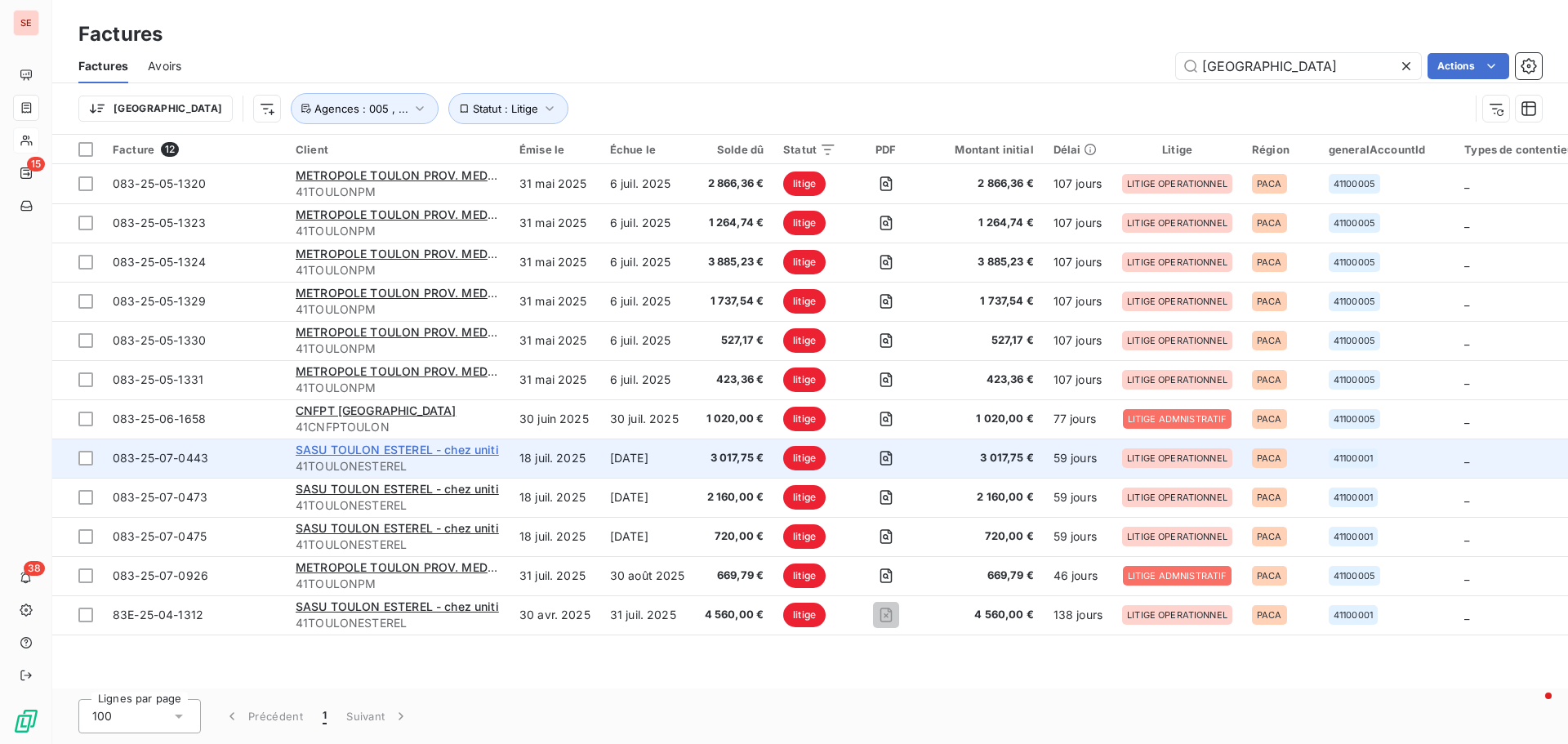
click at [350, 448] on span "SASU TOULON ESTEREL - chez uniti" at bounding box center [397, 449] width 204 height 14
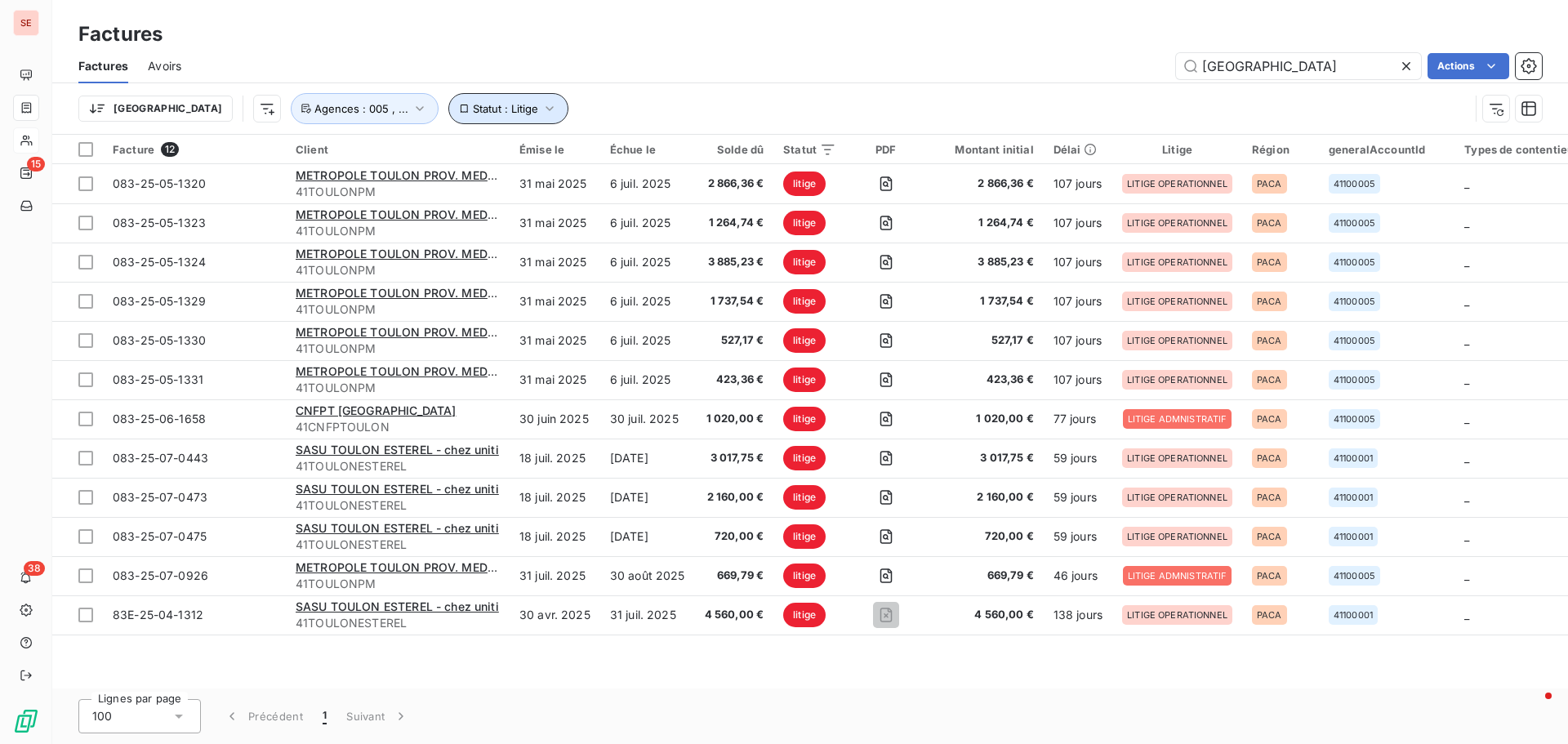
click at [460, 95] on button "Statut : Litige" at bounding box center [508, 108] width 120 height 31
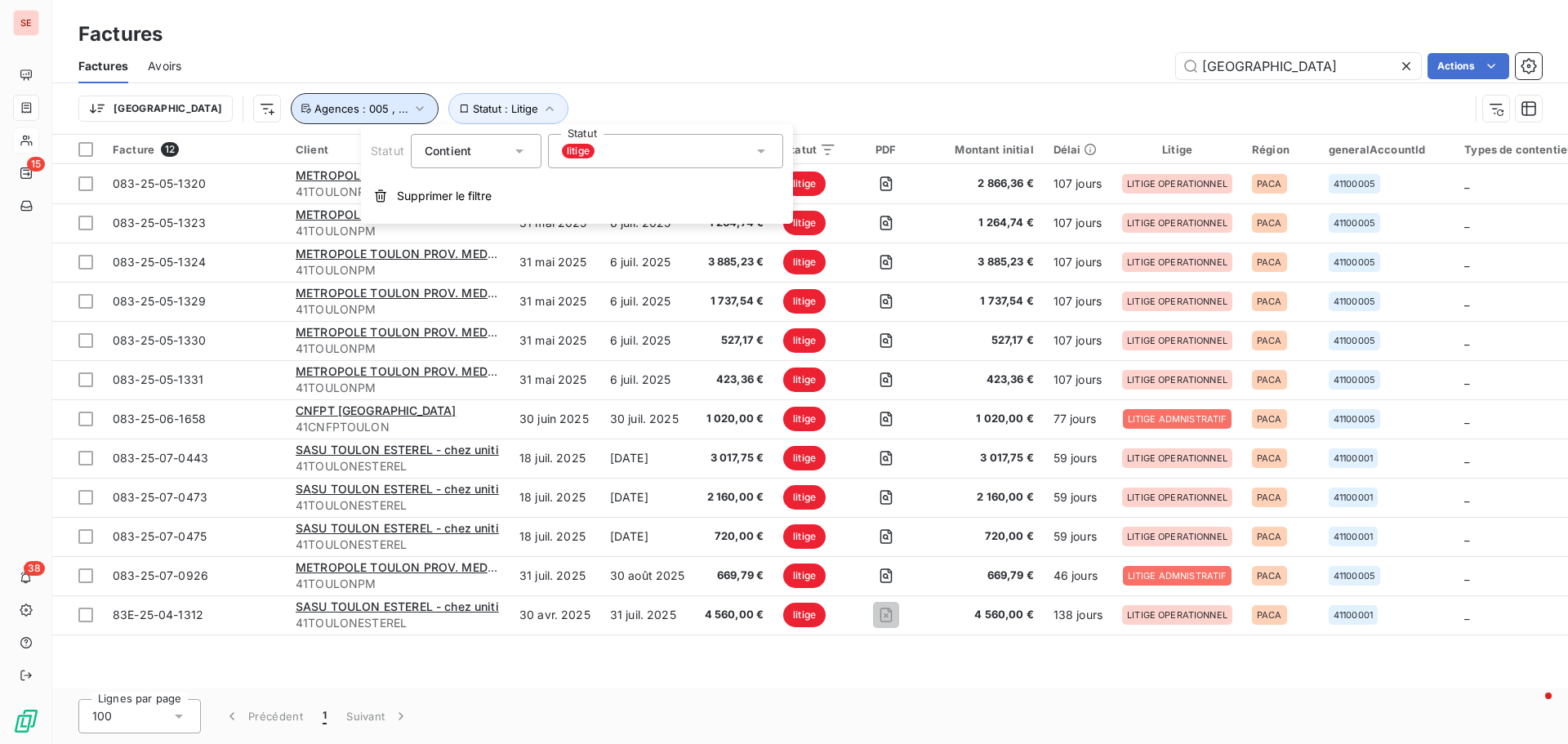
click at [314, 107] on span "Agences : 005 , ..." at bounding box center [361, 108] width 94 height 13
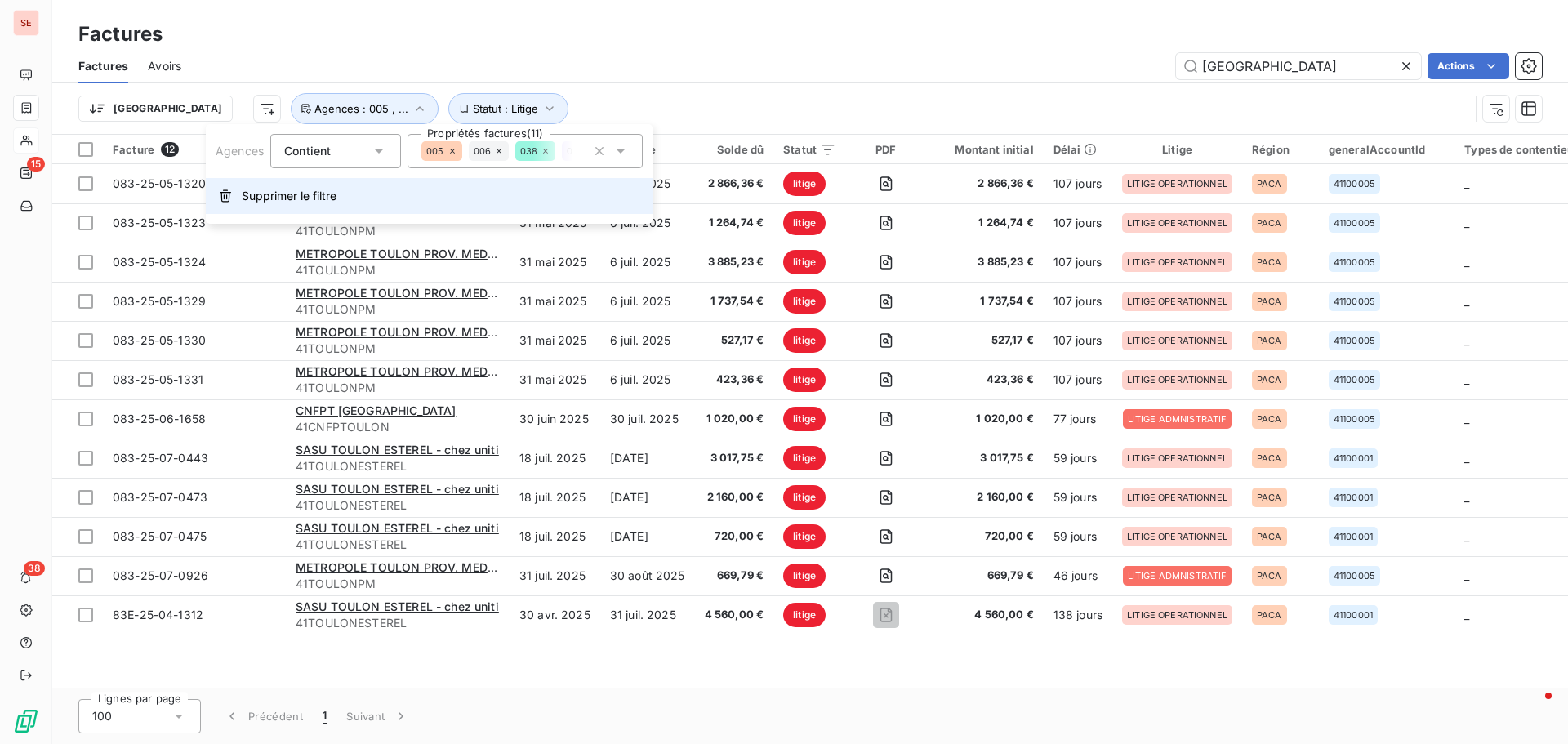
click at [274, 187] on button "Supprimer le filtre" at bounding box center [429, 196] width 447 height 36
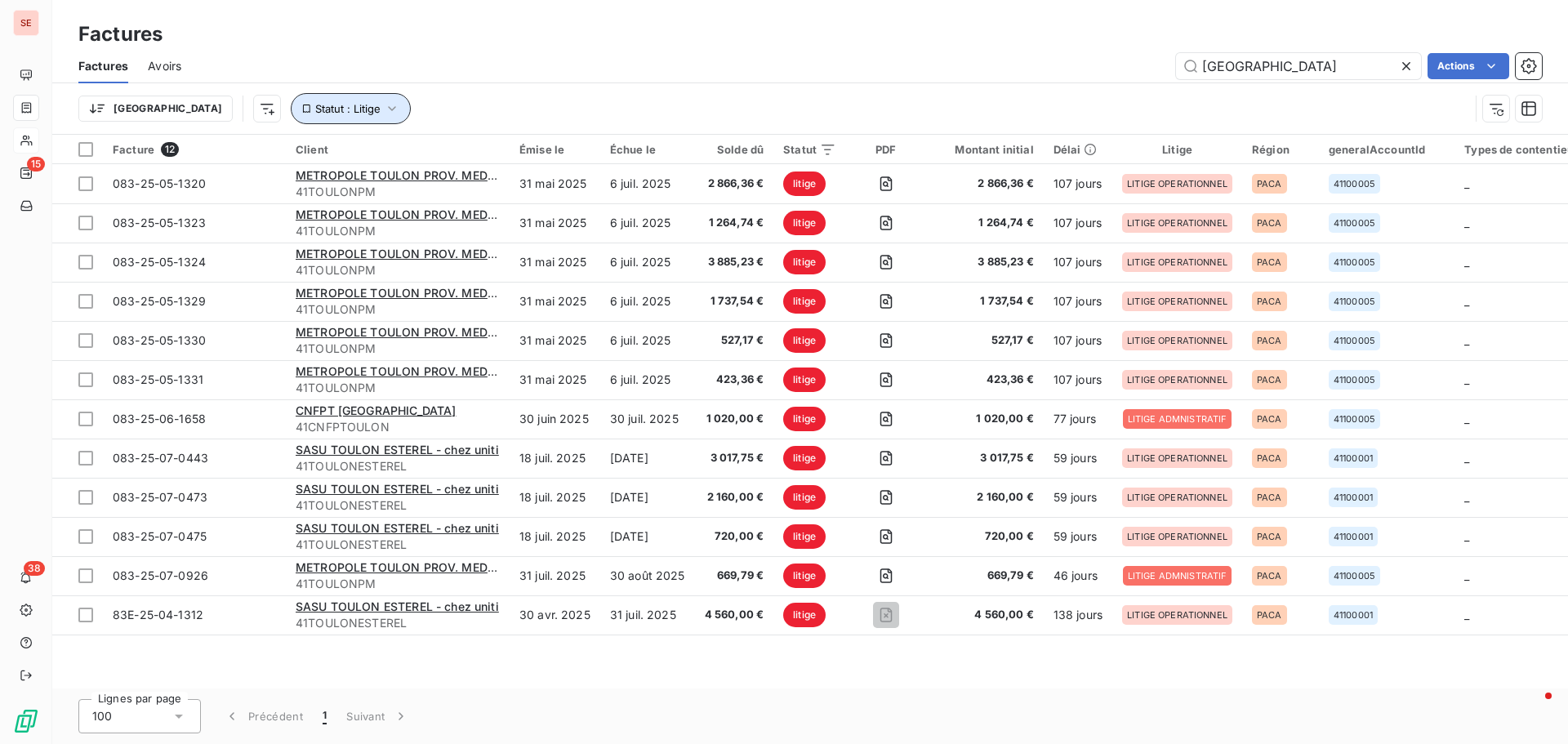
click at [315, 107] on span "Statut : Litige" at bounding box center [348, 108] width 65 height 13
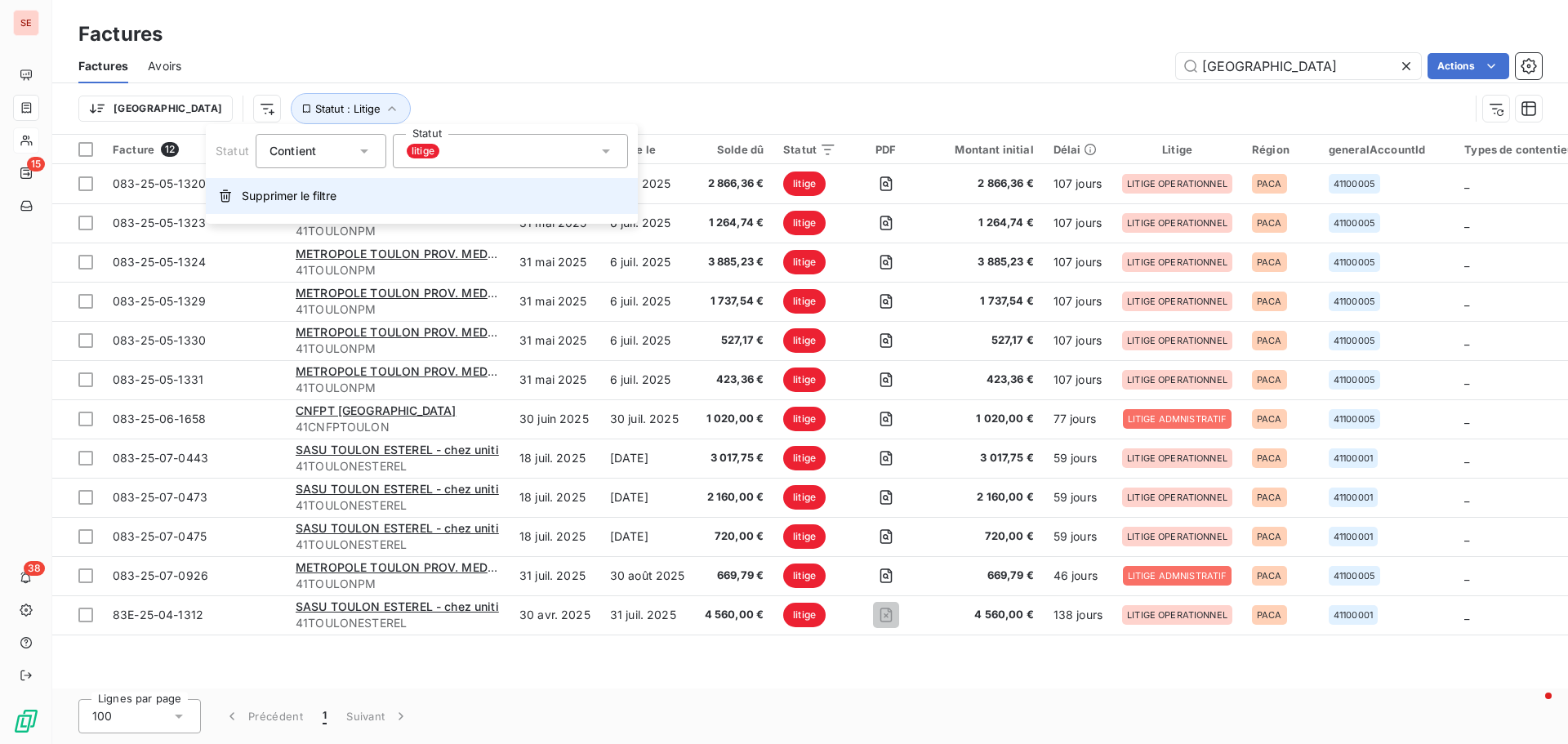
click at [302, 198] on span "Supprimer le filtre" at bounding box center [289, 196] width 94 height 16
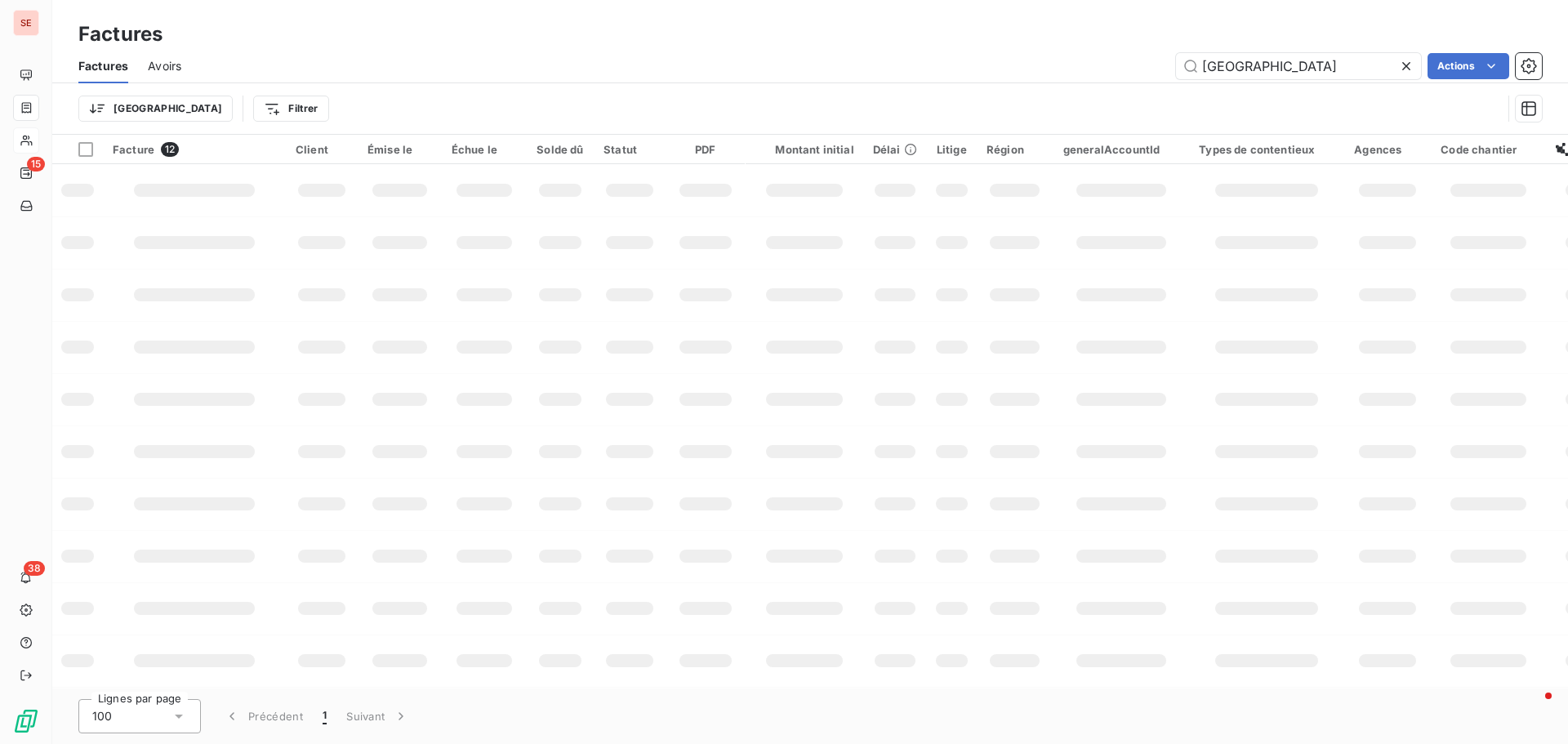
click at [428, 58] on div "toulon Actions" at bounding box center [871, 66] width 1340 height 26
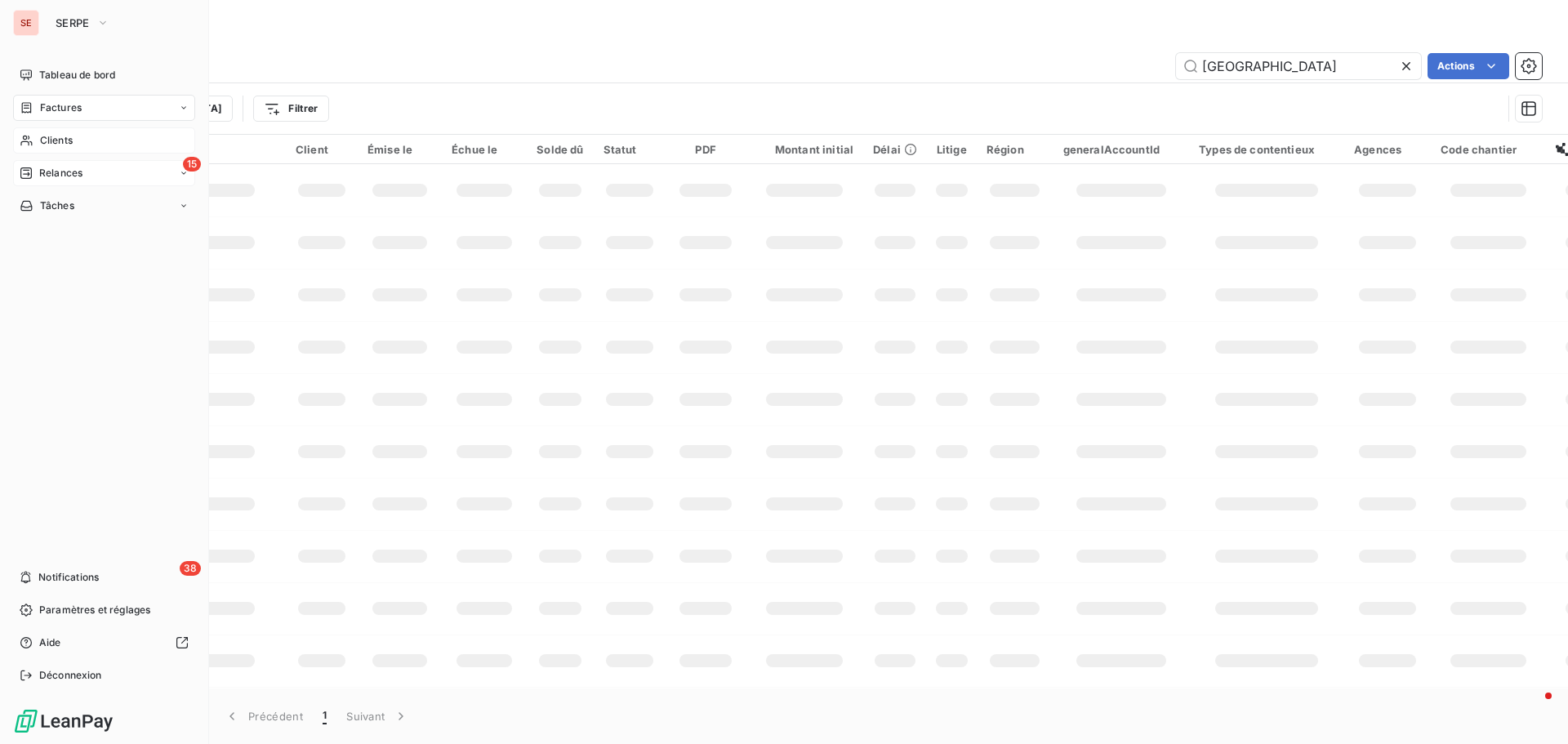
click at [67, 170] on span "Relances" at bounding box center [61, 173] width 43 height 15
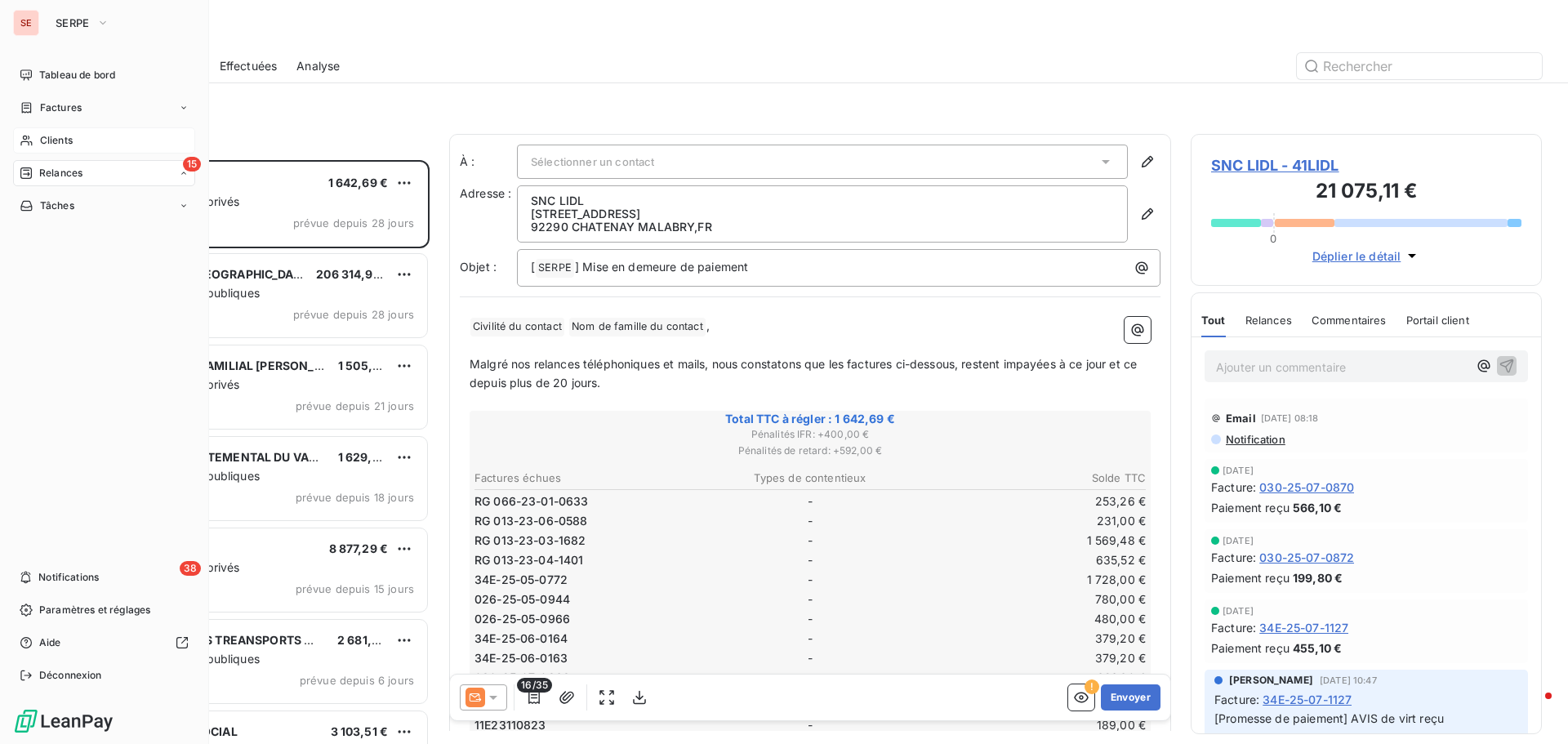
scroll to position [572, 339]
click at [75, 25] on span "SERPE" at bounding box center [73, 22] width 34 height 13
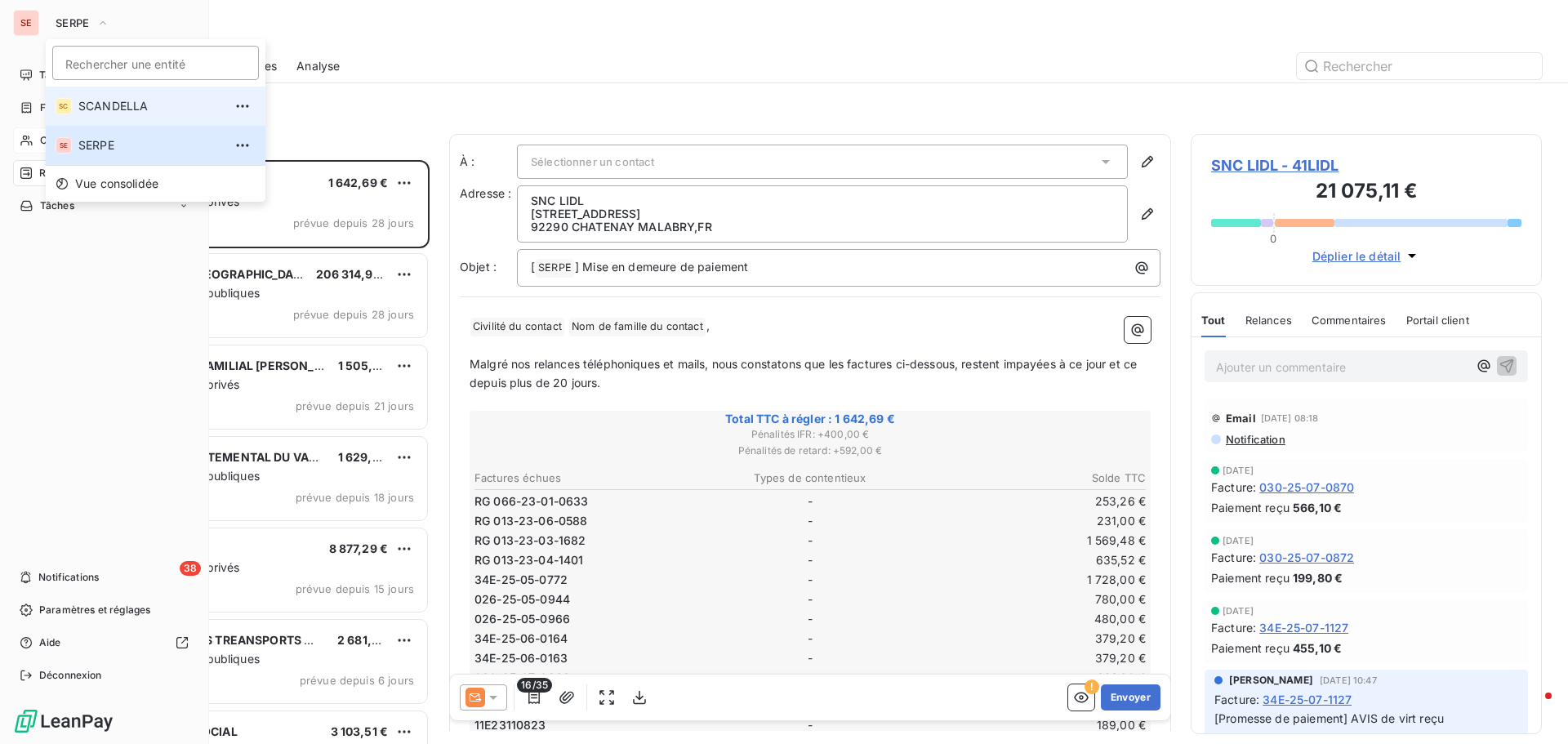
click at [98, 107] on span "SCANDELLA" at bounding box center [150, 106] width 144 height 16
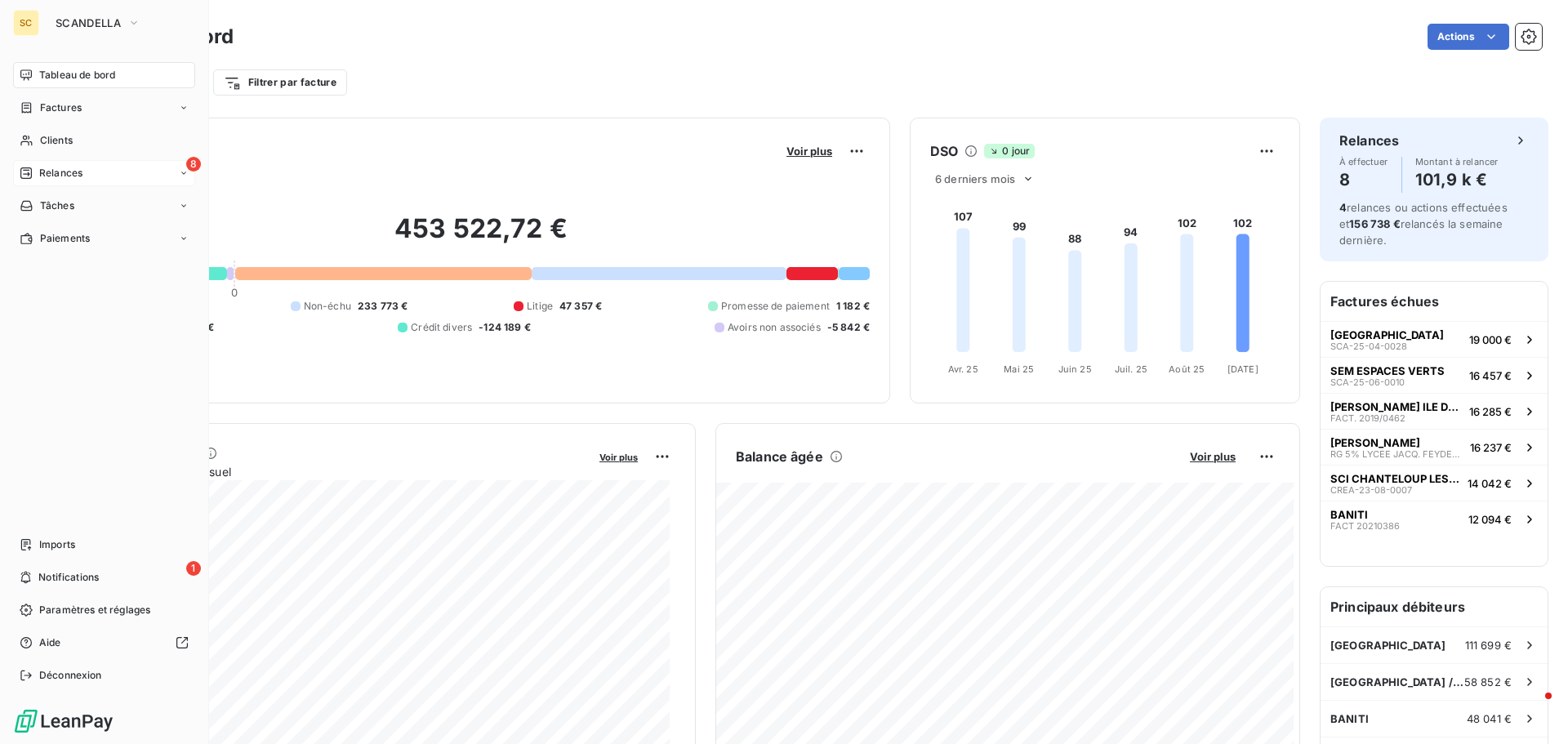
click at [67, 182] on div "8 Relances" at bounding box center [104, 173] width 182 height 26
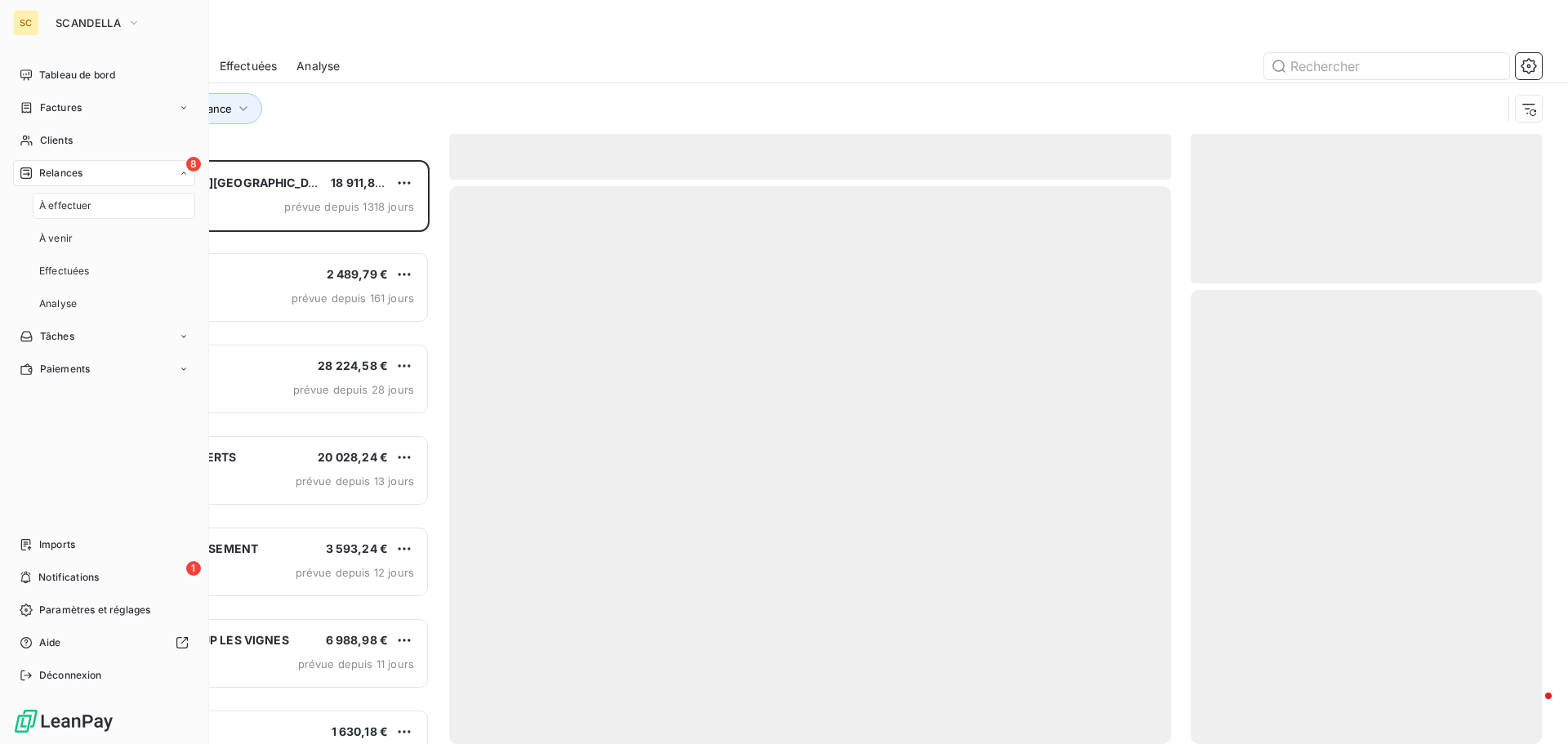
scroll to position [572, 339]
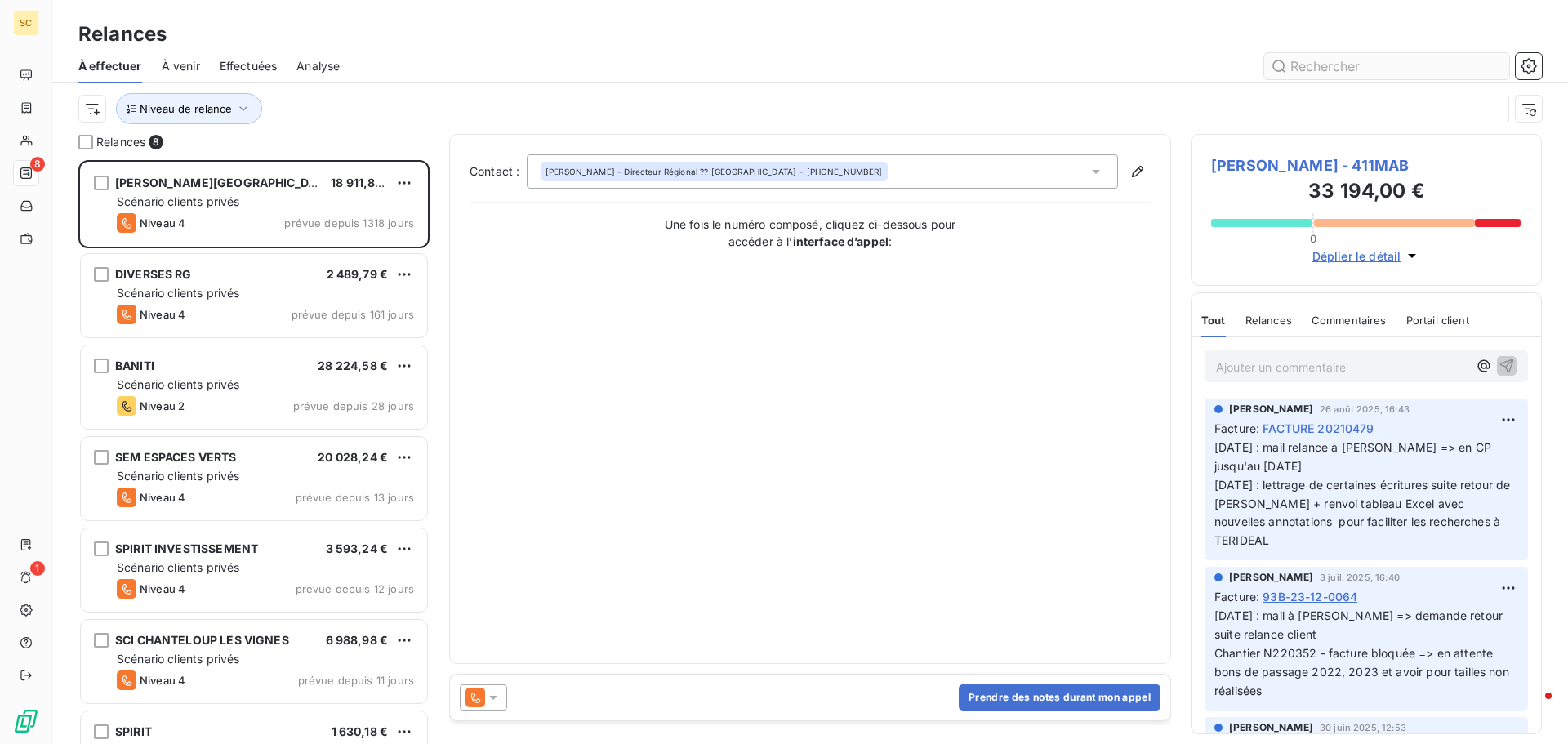
click at [1310, 72] on input "text" at bounding box center [1386, 66] width 245 height 26
type input "nois"
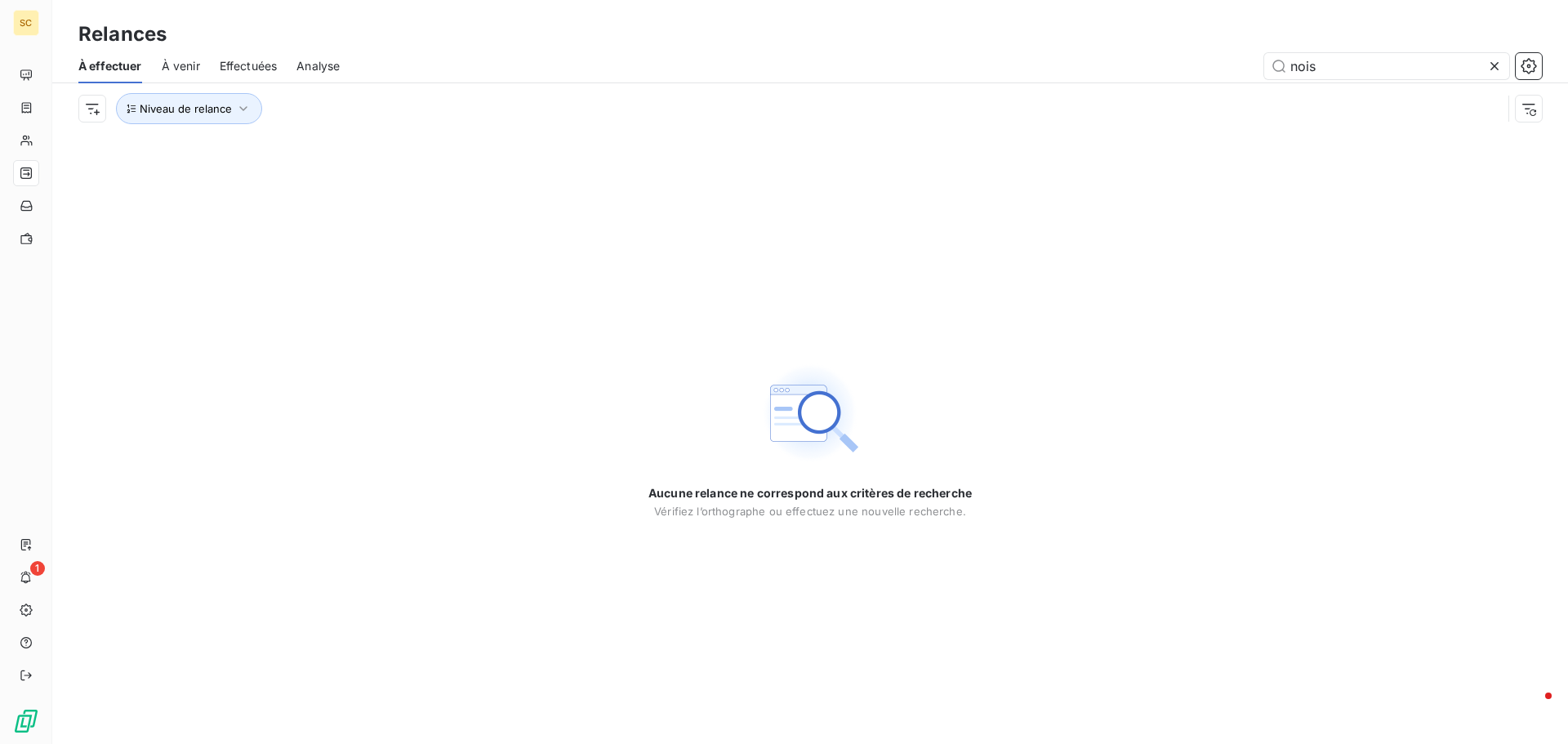
drag, startPoint x: 1368, startPoint y: 78, endPoint x: 1141, endPoint y: 40, distance: 230.2
click at [1141, 40] on div "Relances À effectuer À venir Effectuées Analyse nois Niveau de relance" at bounding box center [810, 67] width 1516 height 134
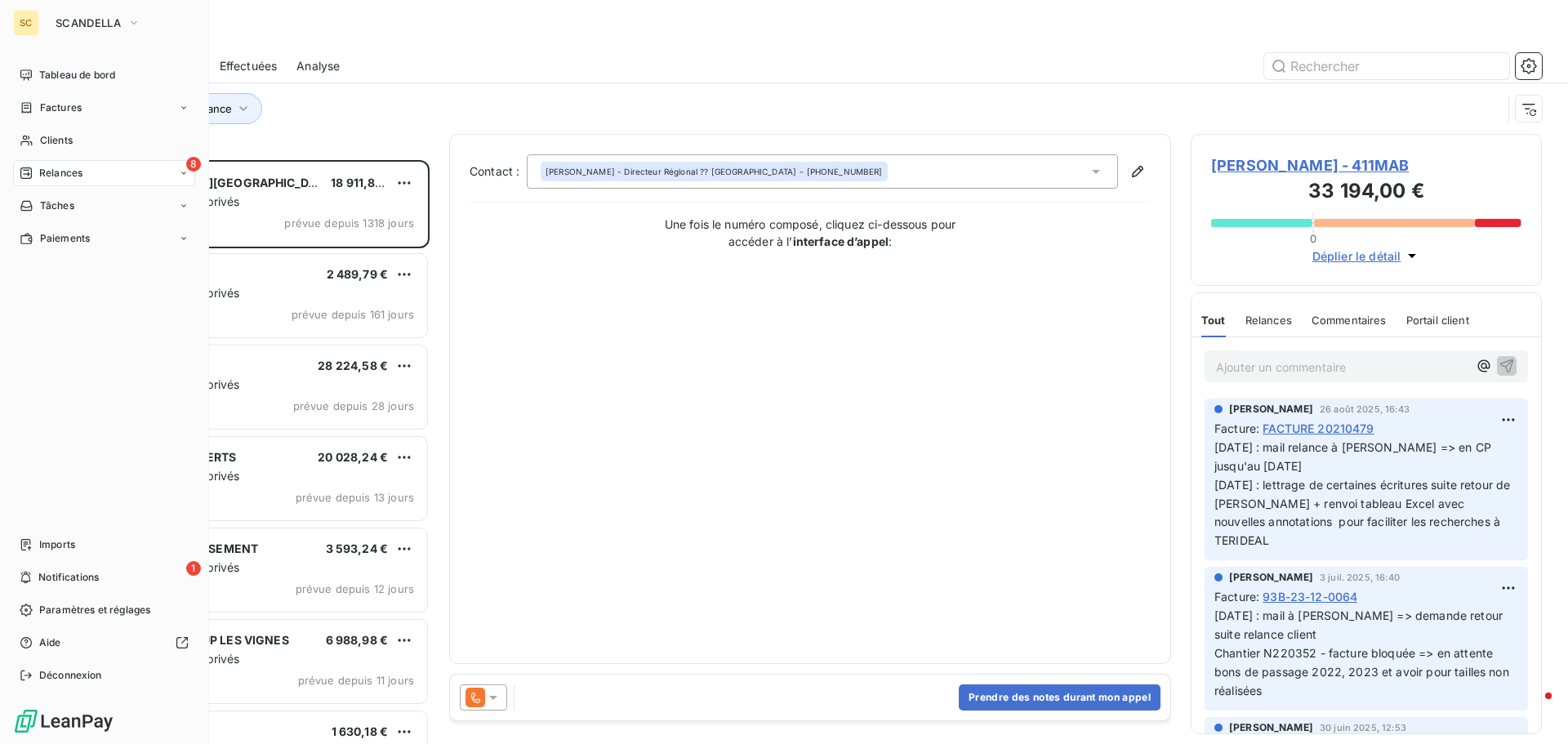
scroll to position [572, 339]
drag, startPoint x: 53, startPoint y: 142, endPoint x: 200, endPoint y: 140, distance: 147.0
click at [54, 142] on span "Clients" at bounding box center [57, 140] width 33 height 15
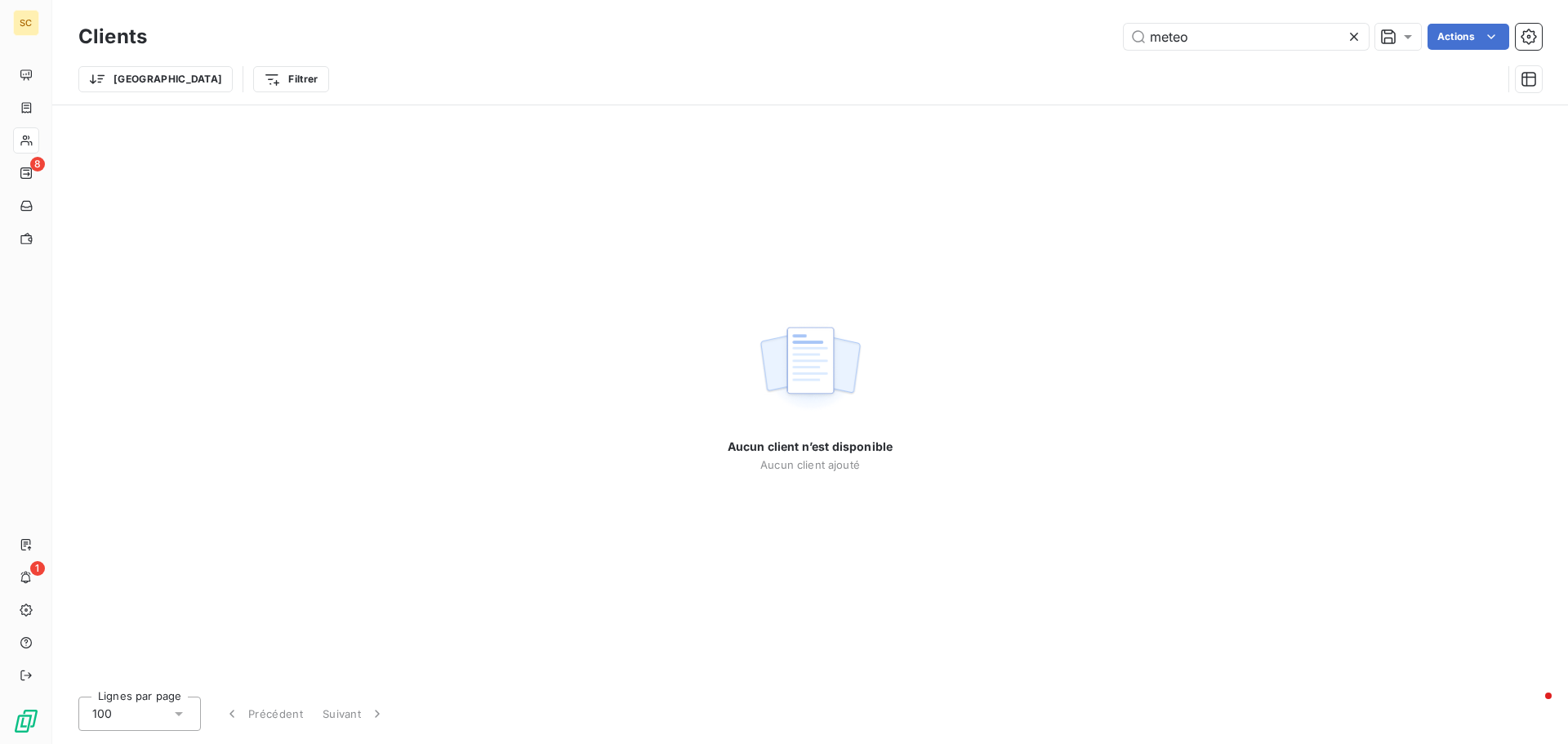
drag, startPoint x: 1222, startPoint y: 28, endPoint x: 953, endPoint y: 6, distance: 269.9
click at [956, 9] on div "Clients meteo Actions Trier Filtrer" at bounding box center [810, 52] width 1516 height 105
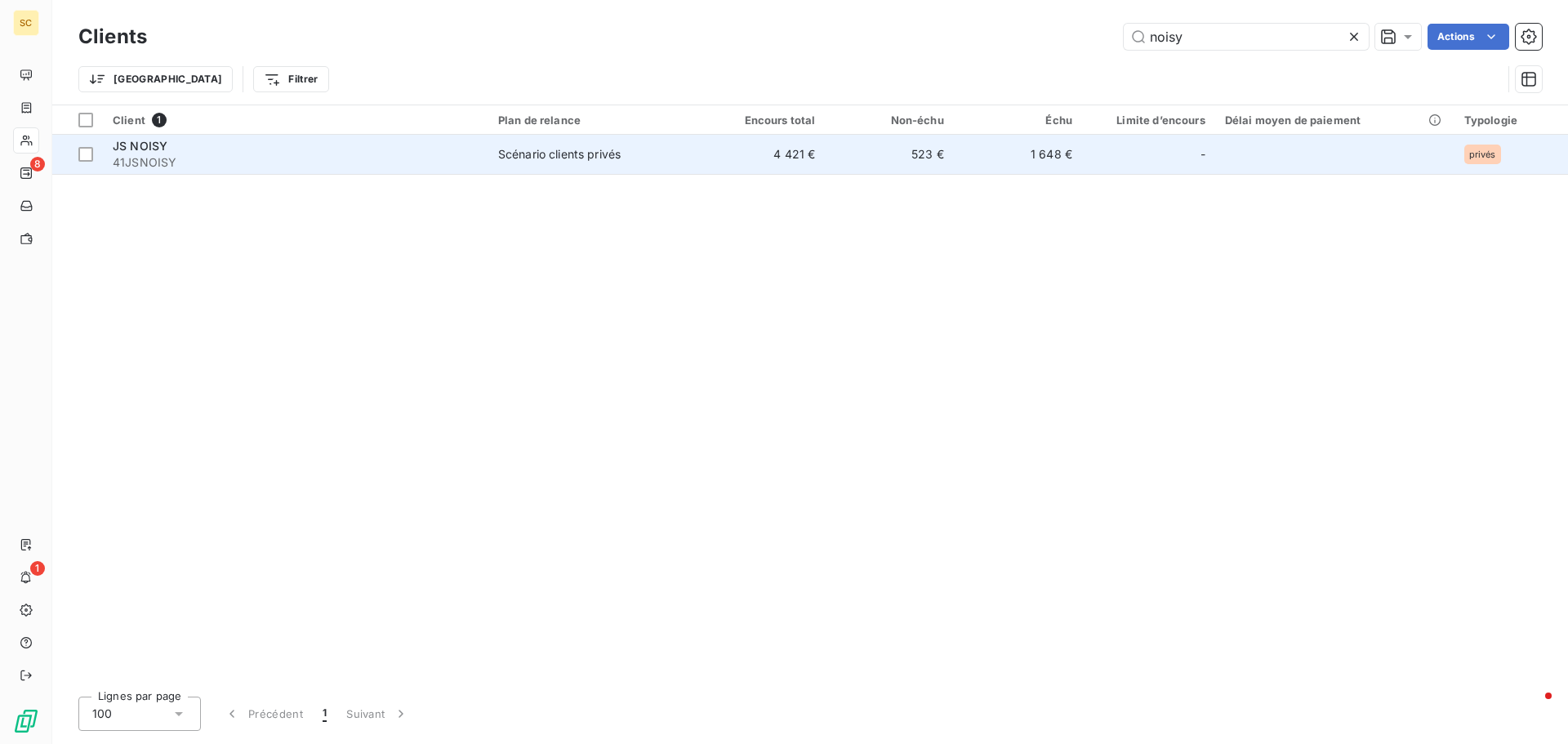
type input "noisy"
click at [295, 155] on span "41JSNOISY" at bounding box center [295, 162] width 366 height 16
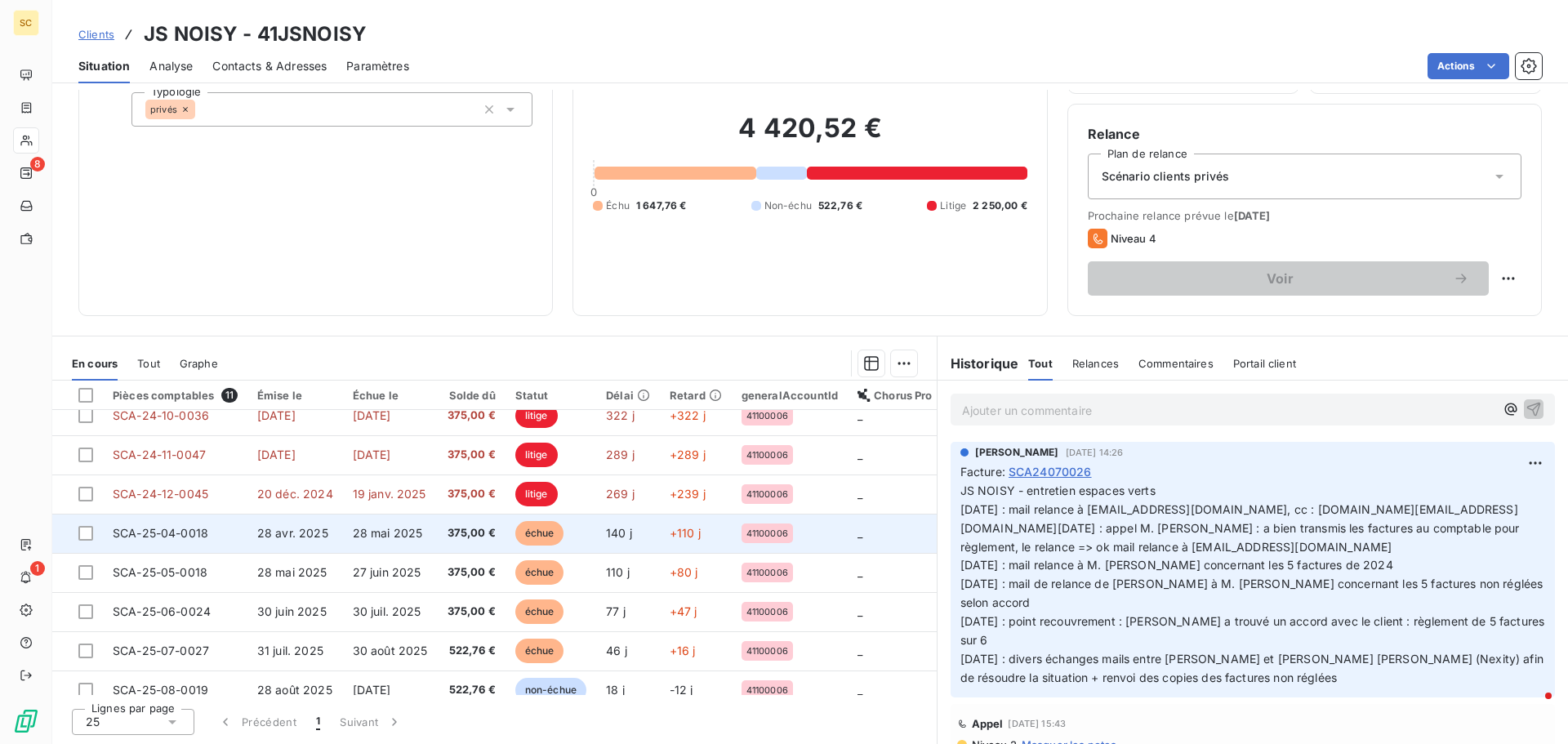
scroll to position [154, 0]
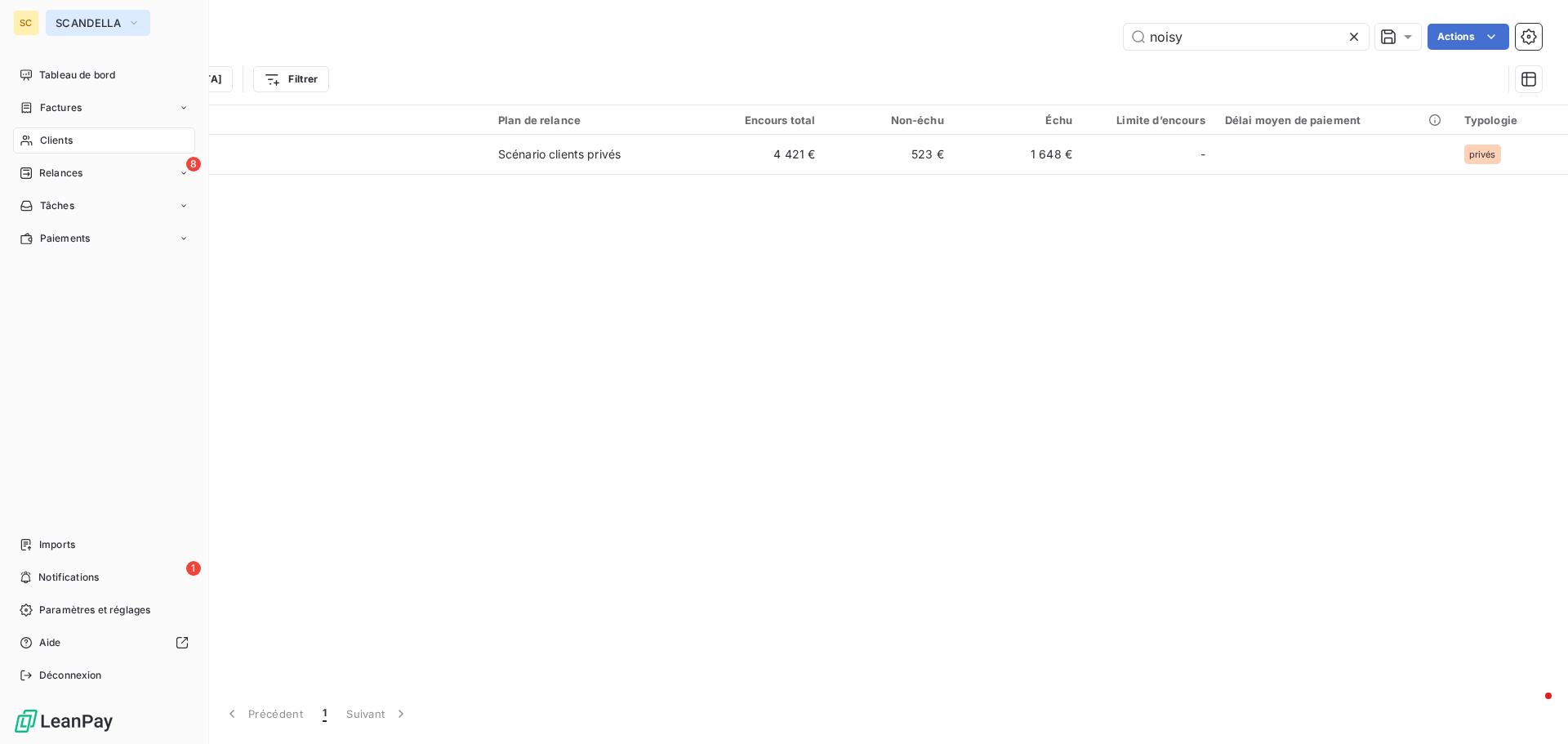
click at [106, 15] on button "SCANDELLA" at bounding box center [98, 22] width 105 height 26
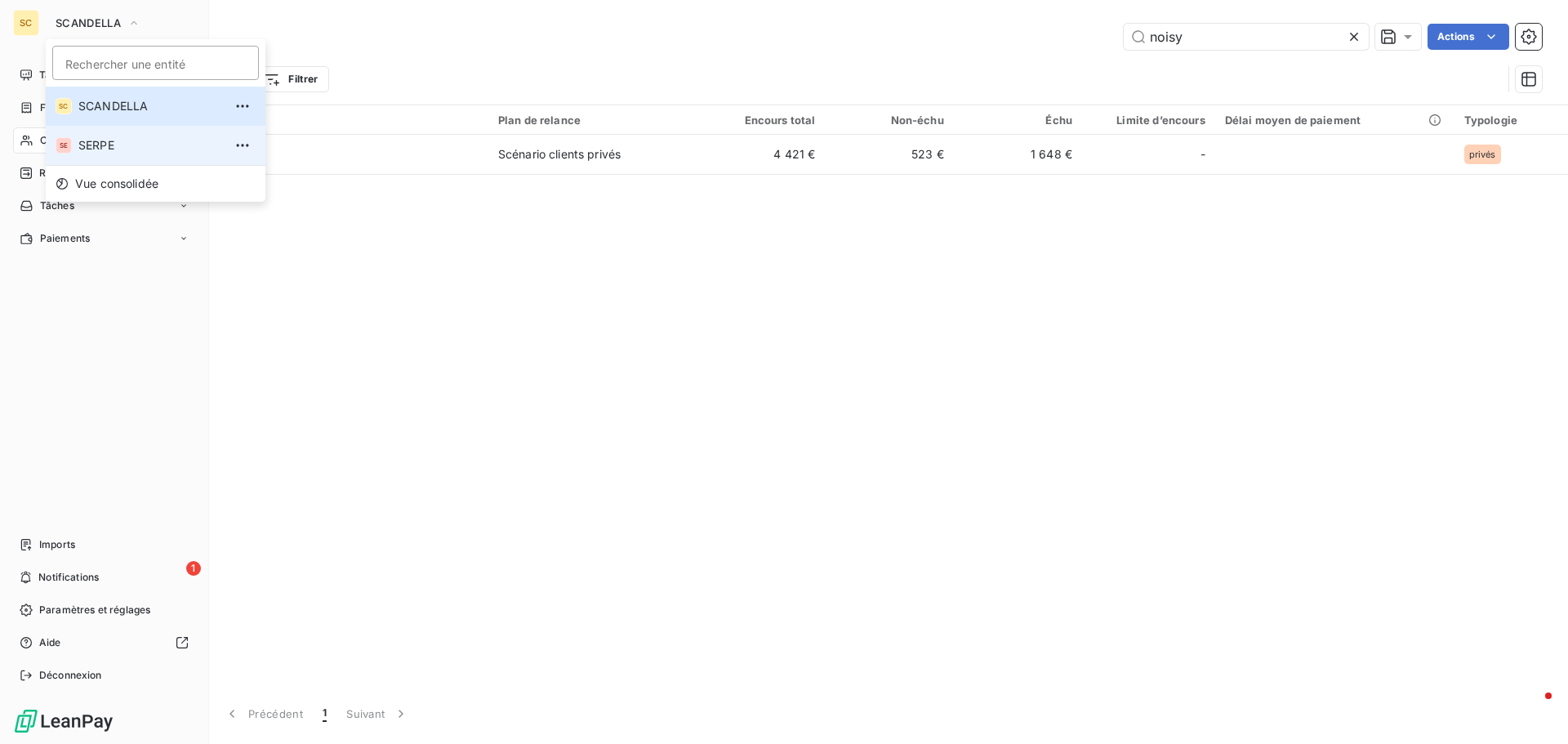
click at [91, 146] on span "SERPE" at bounding box center [150, 145] width 144 height 16
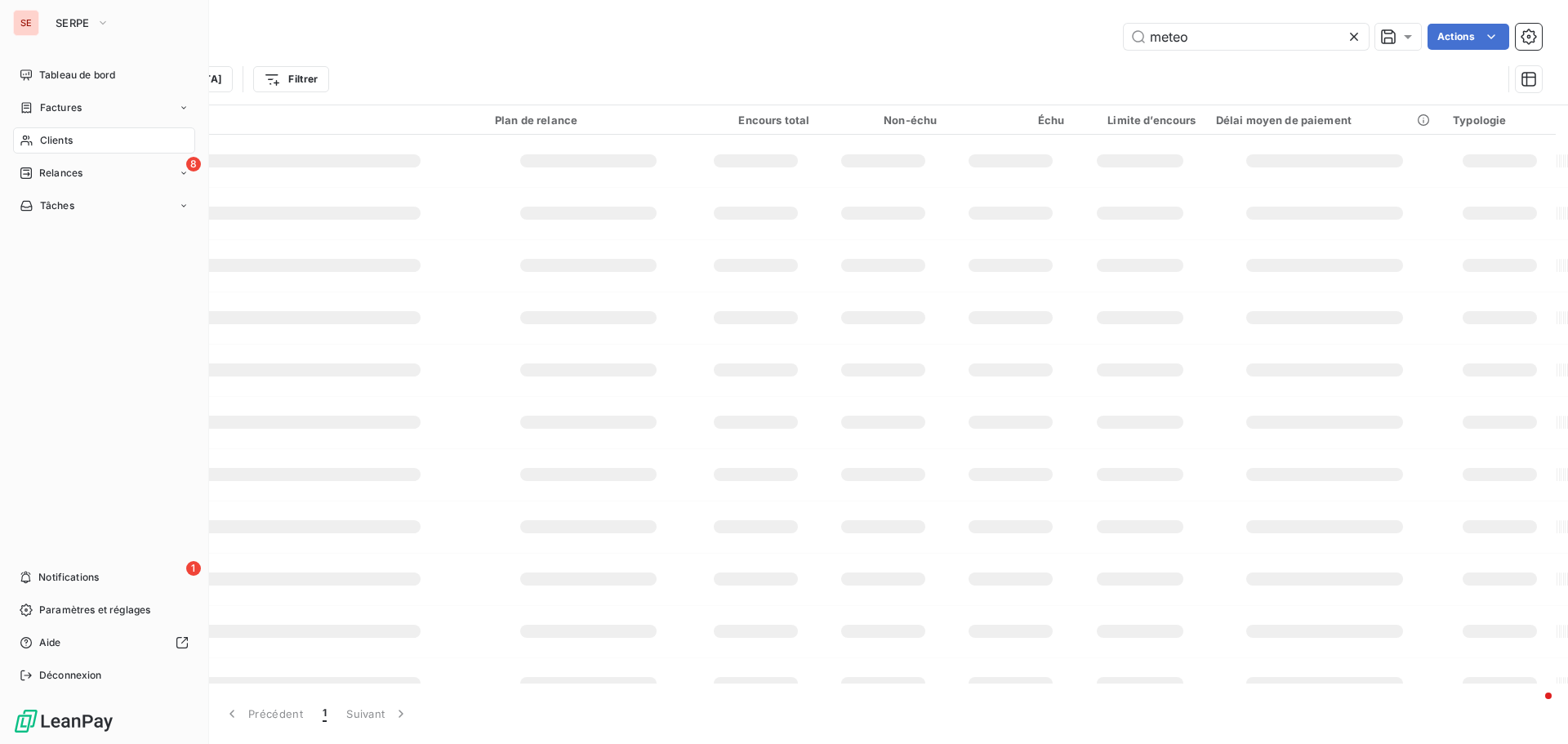
type input "noisy"
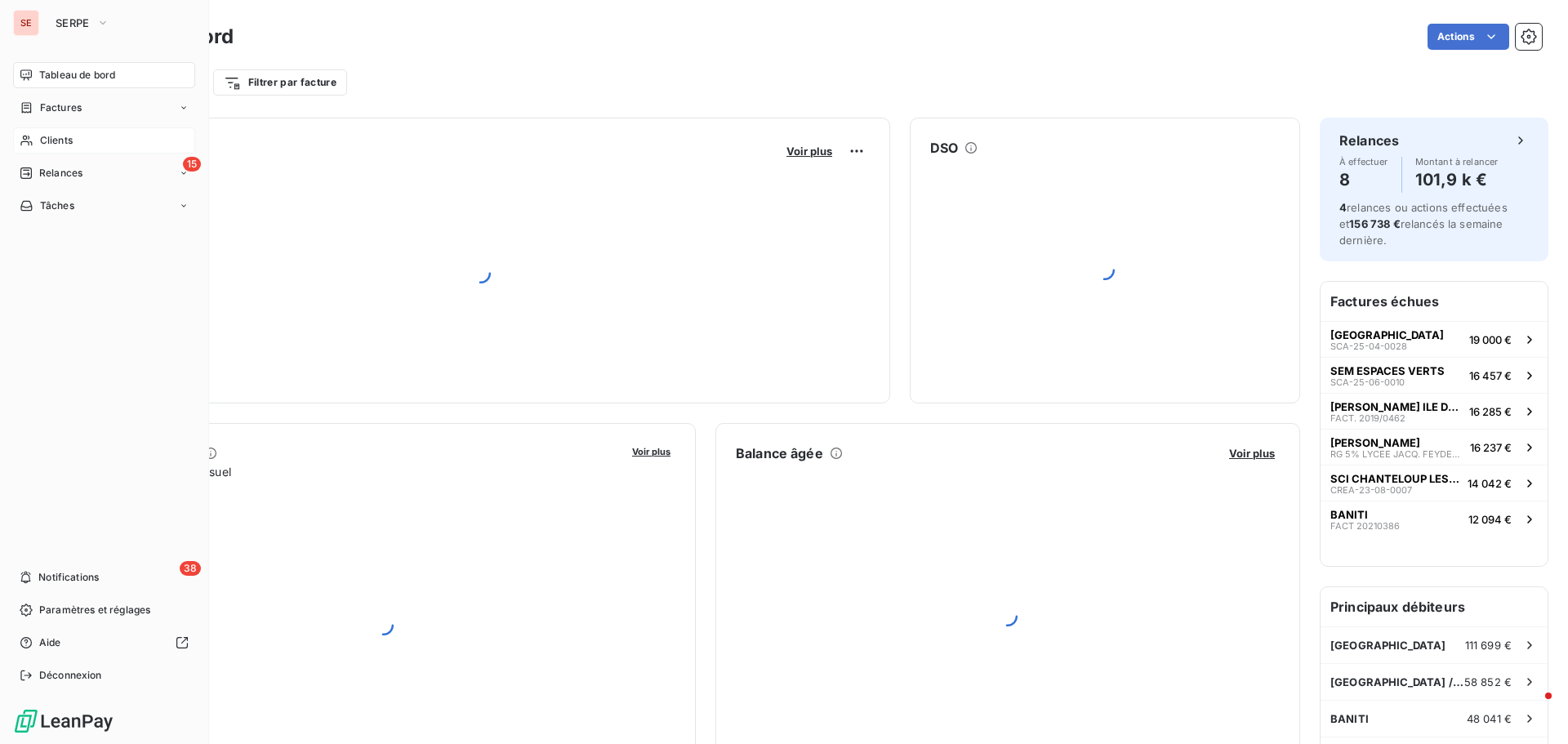
click at [78, 138] on div "Clients" at bounding box center [104, 140] width 182 height 26
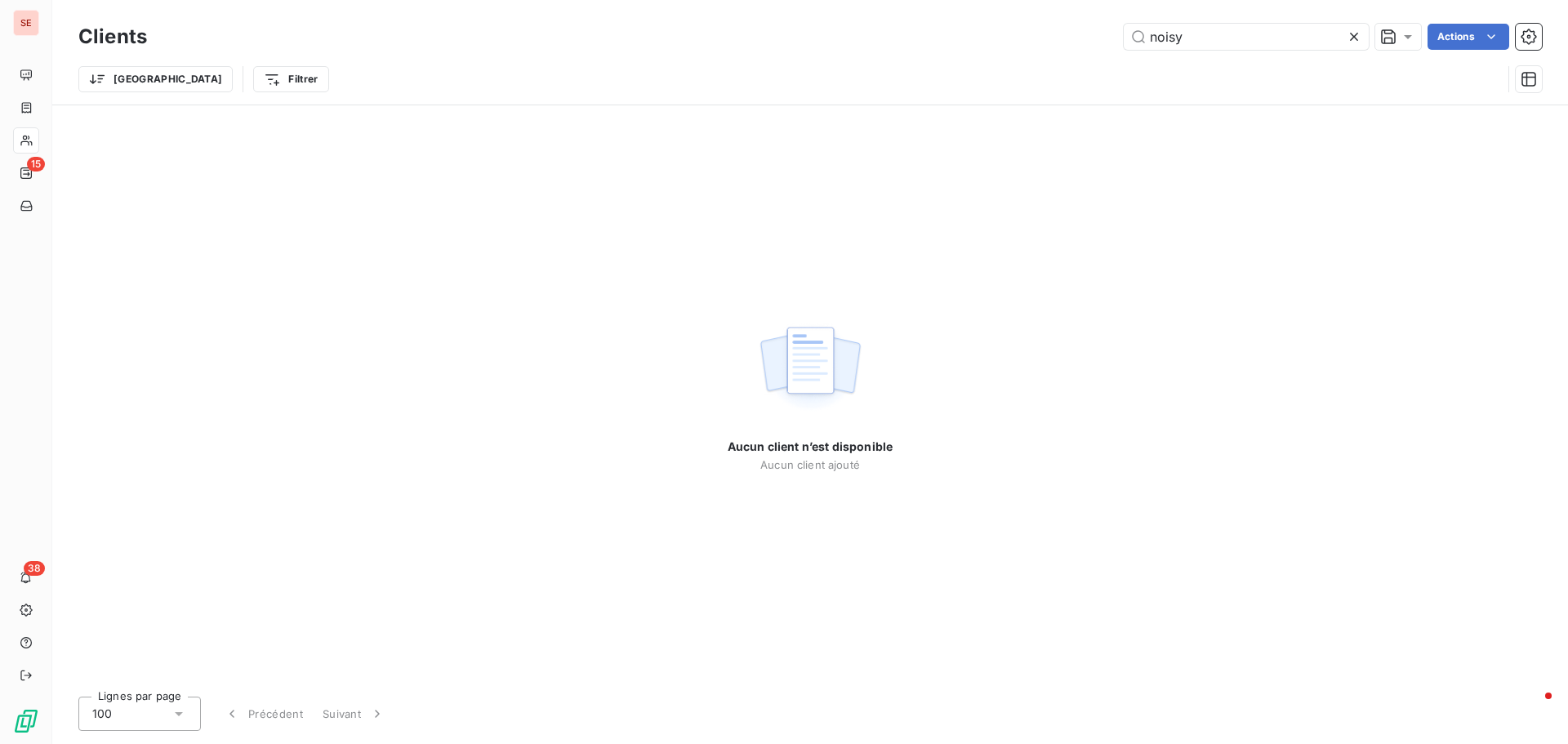
drag, startPoint x: 1303, startPoint y: 46, endPoint x: 993, endPoint y: 40, distance: 310.1
click at [993, 40] on div "noisy Actions" at bounding box center [854, 37] width 1375 height 26
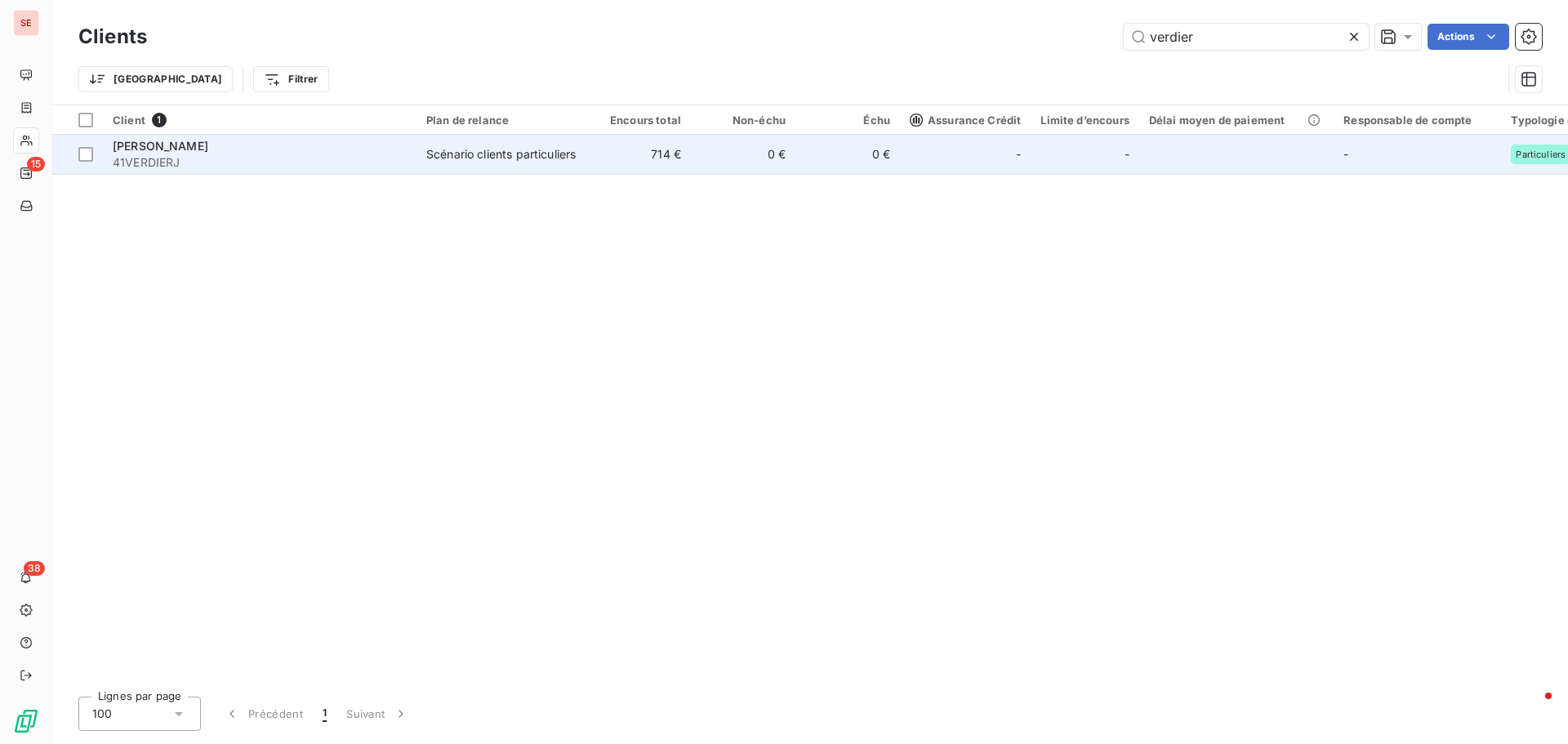
type input "verdier"
click at [216, 155] on span "41VERDIERJ" at bounding box center [259, 162] width 294 height 16
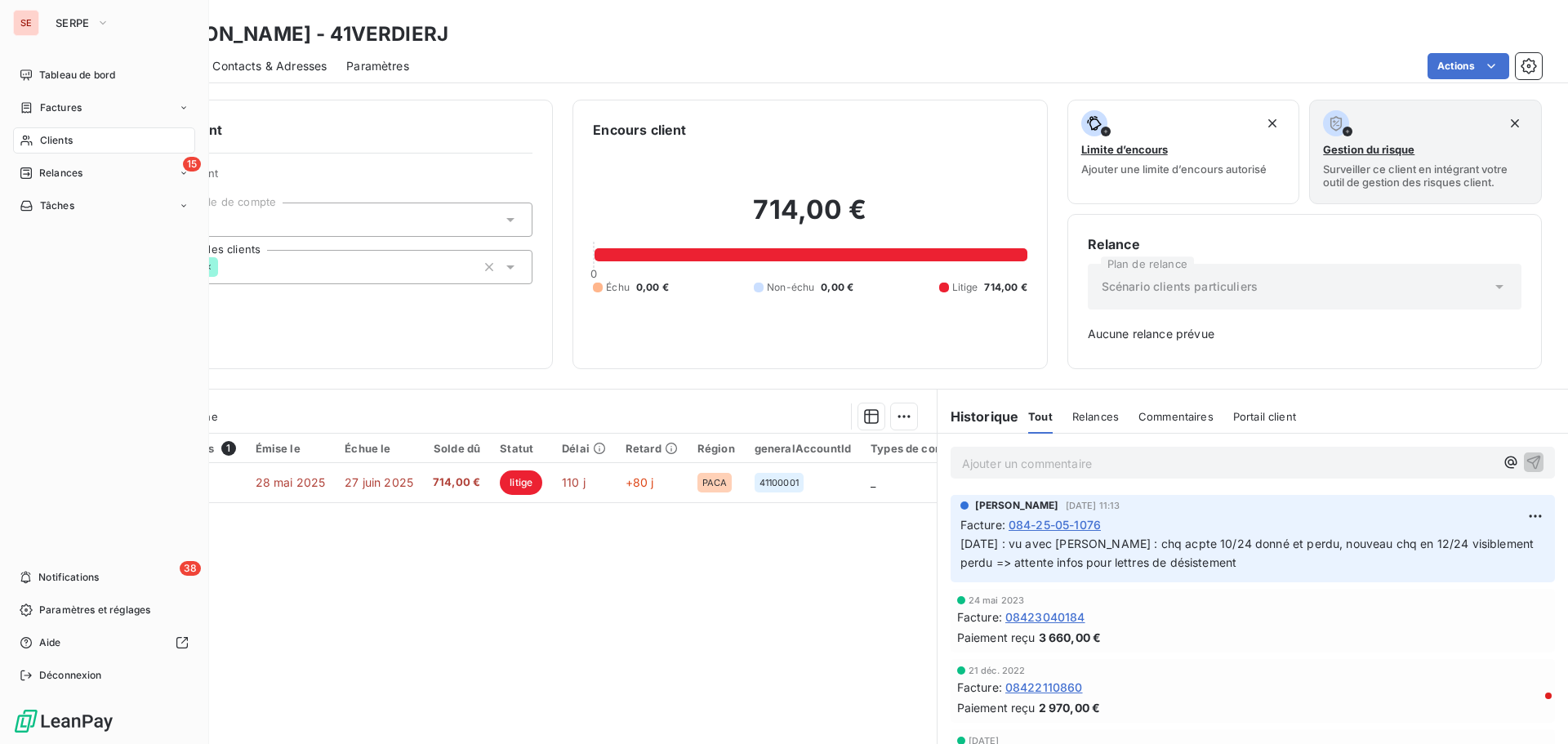
click at [76, 139] on div "Clients" at bounding box center [104, 140] width 182 height 26
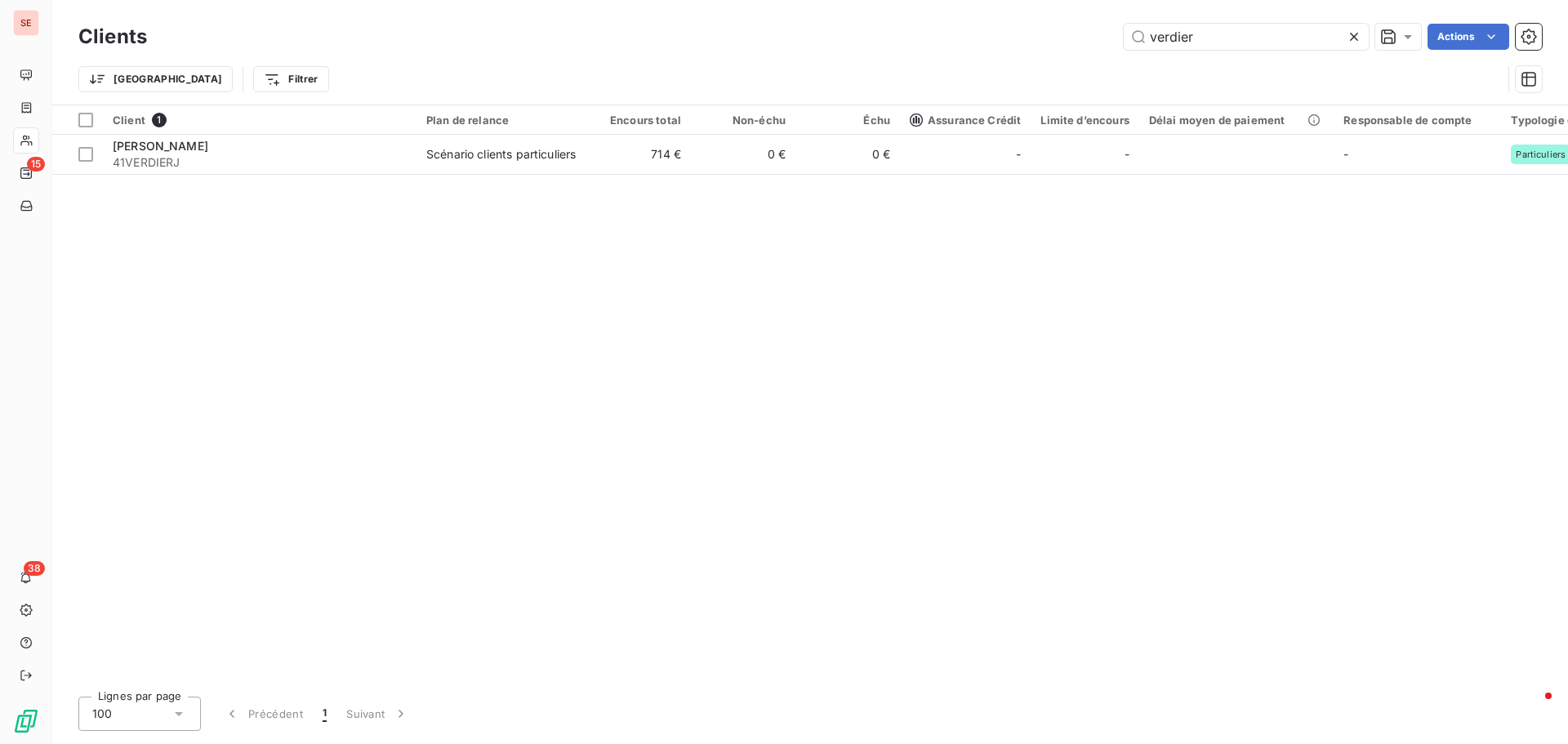
drag, startPoint x: 1185, startPoint y: 41, endPoint x: 1036, endPoint y: 19, distance: 150.6
click at [1046, 49] on div "verdier Actions" at bounding box center [854, 37] width 1375 height 26
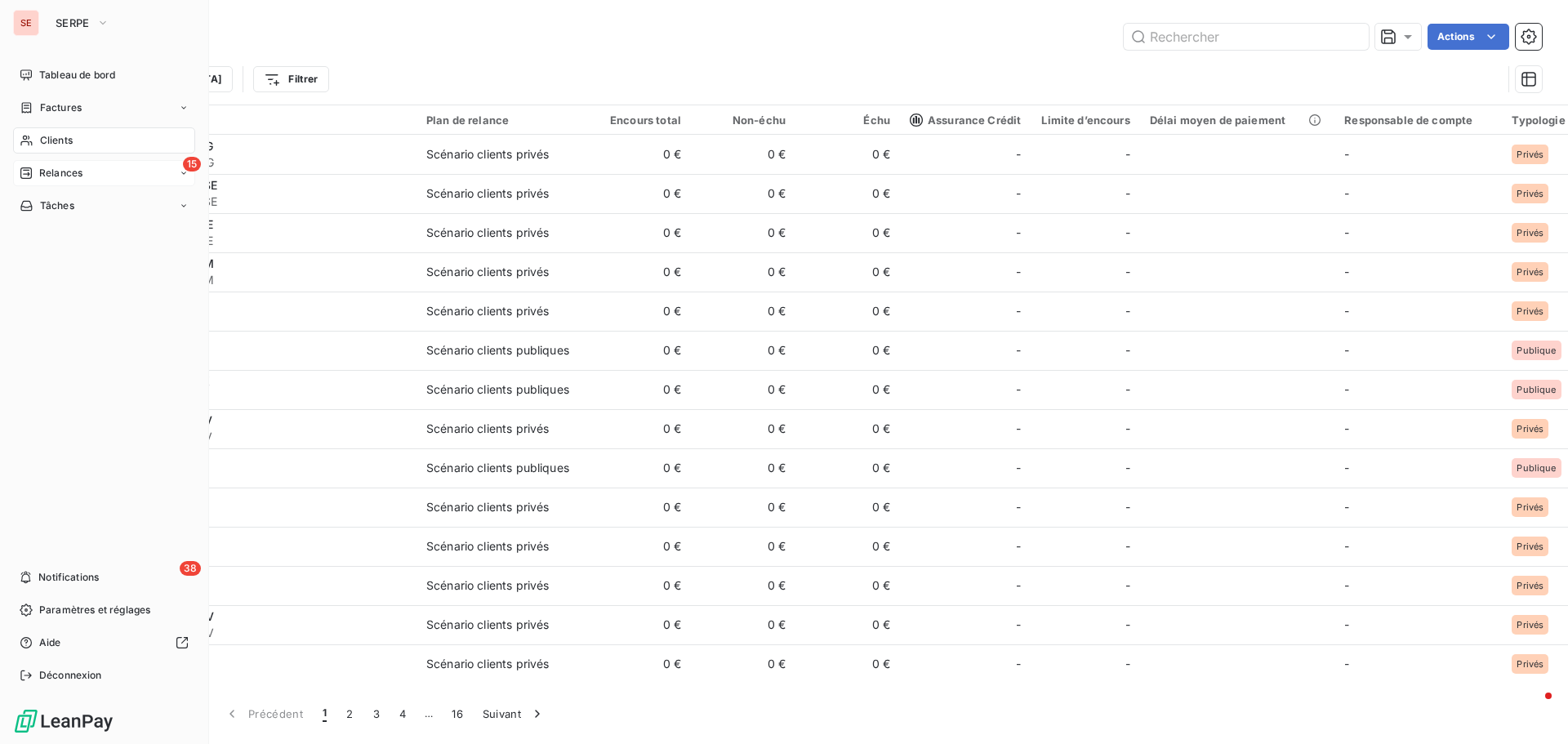
click at [63, 174] on span "Relances" at bounding box center [61, 173] width 43 height 15
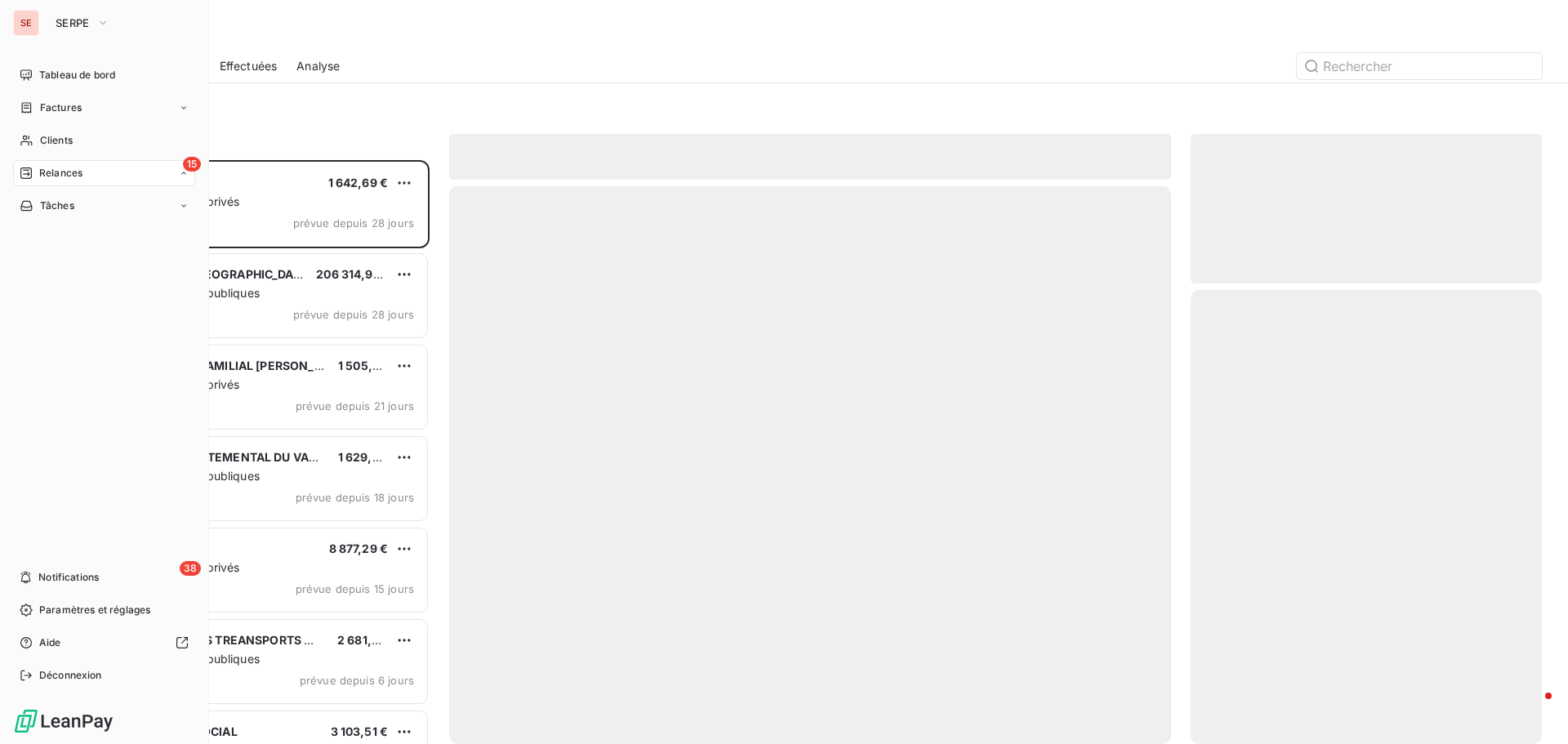
scroll to position [572, 339]
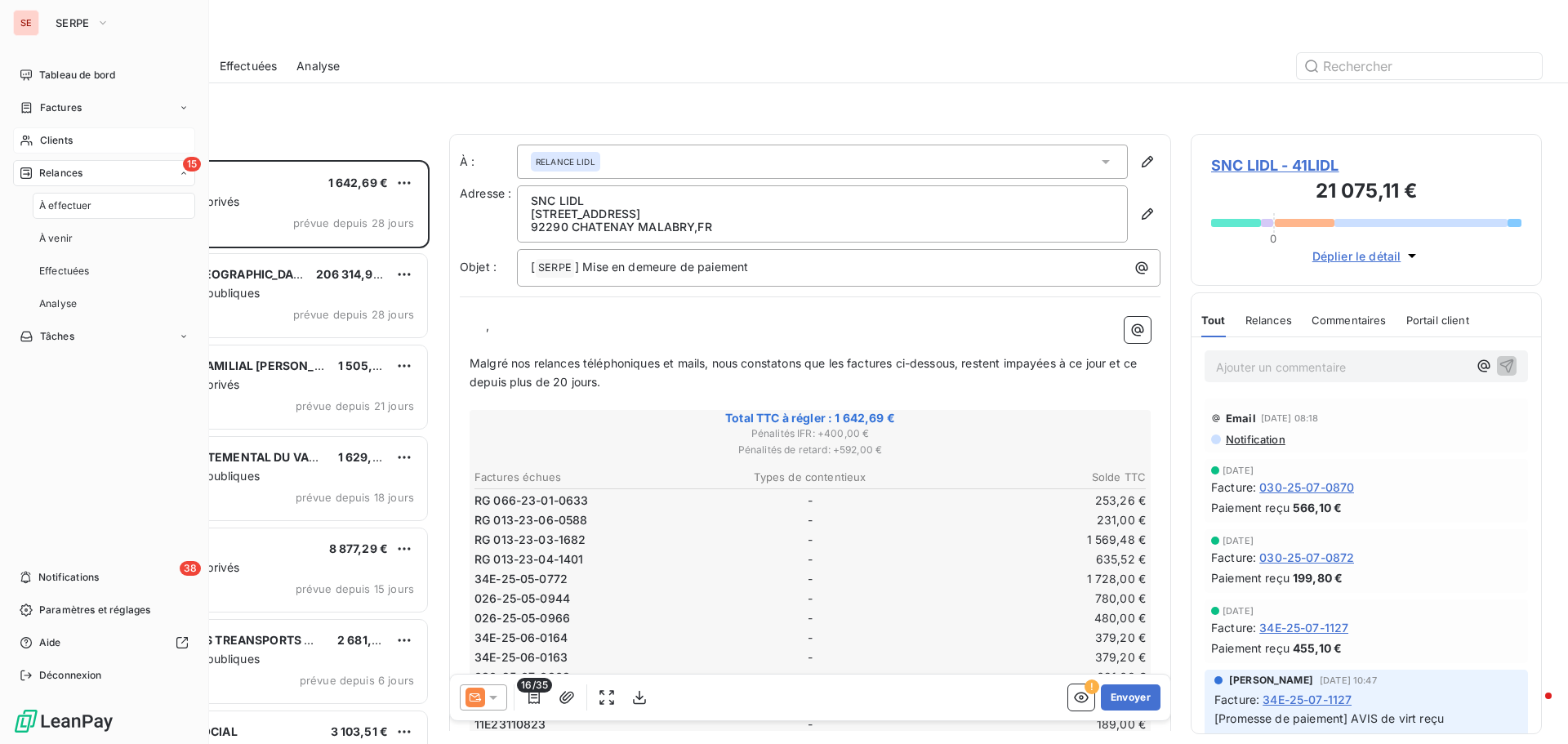
click at [64, 141] on span "Clients" at bounding box center [57, 140] width 33 height 15
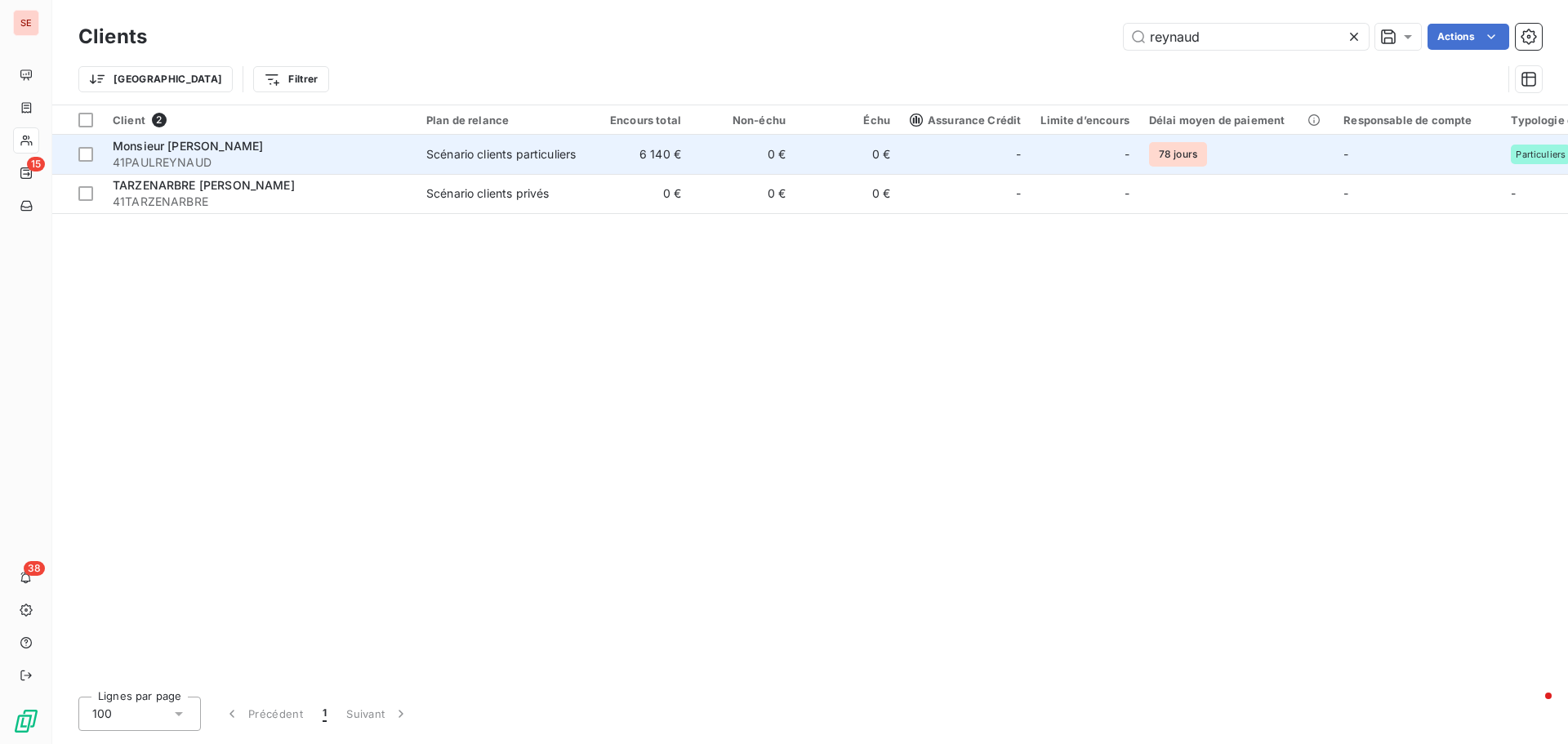
type input "reynaud"
click at [374, 155] on span "41PAULREYNAUD" at bounding box center [259, 162] width 294 height 16
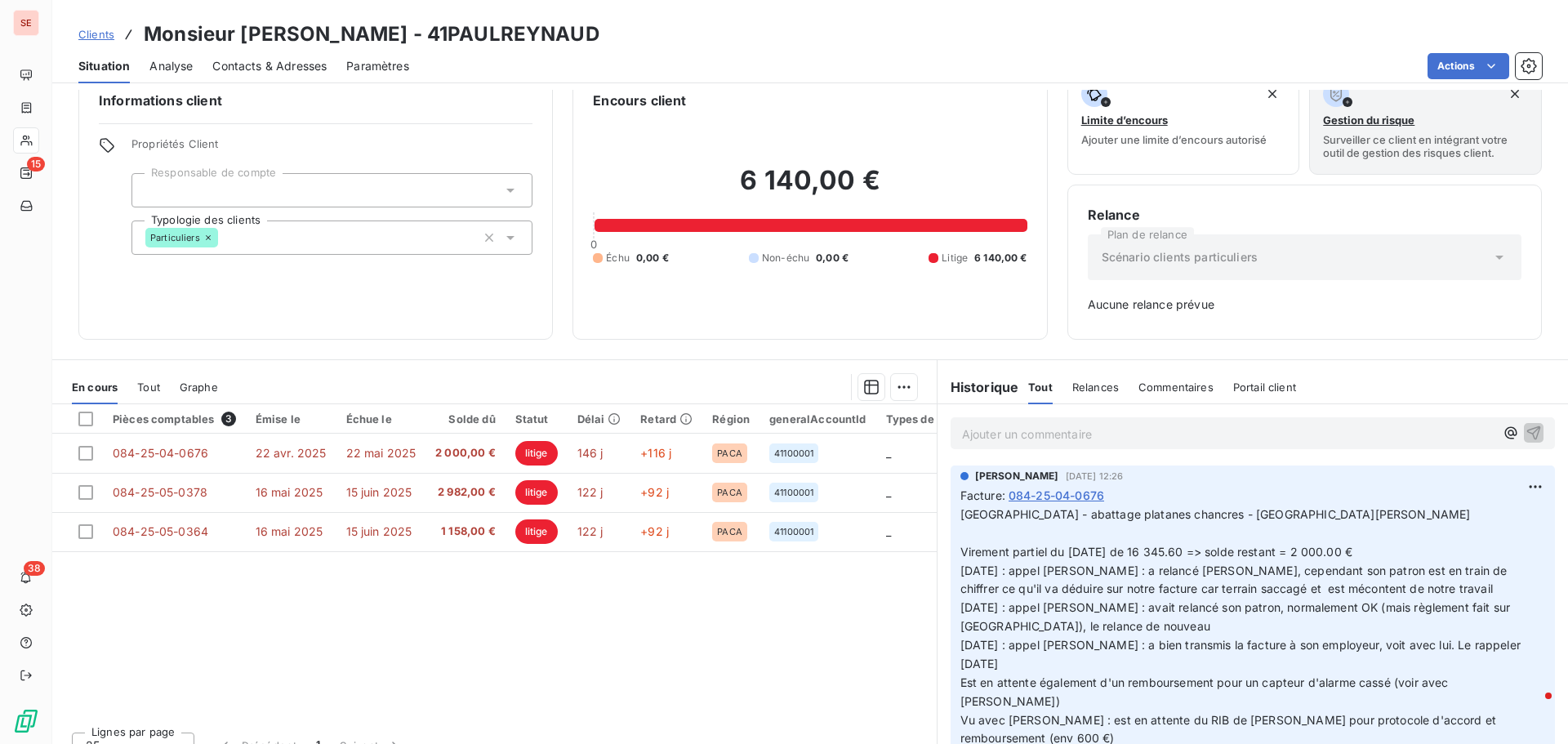
scroll to position [53, 0]
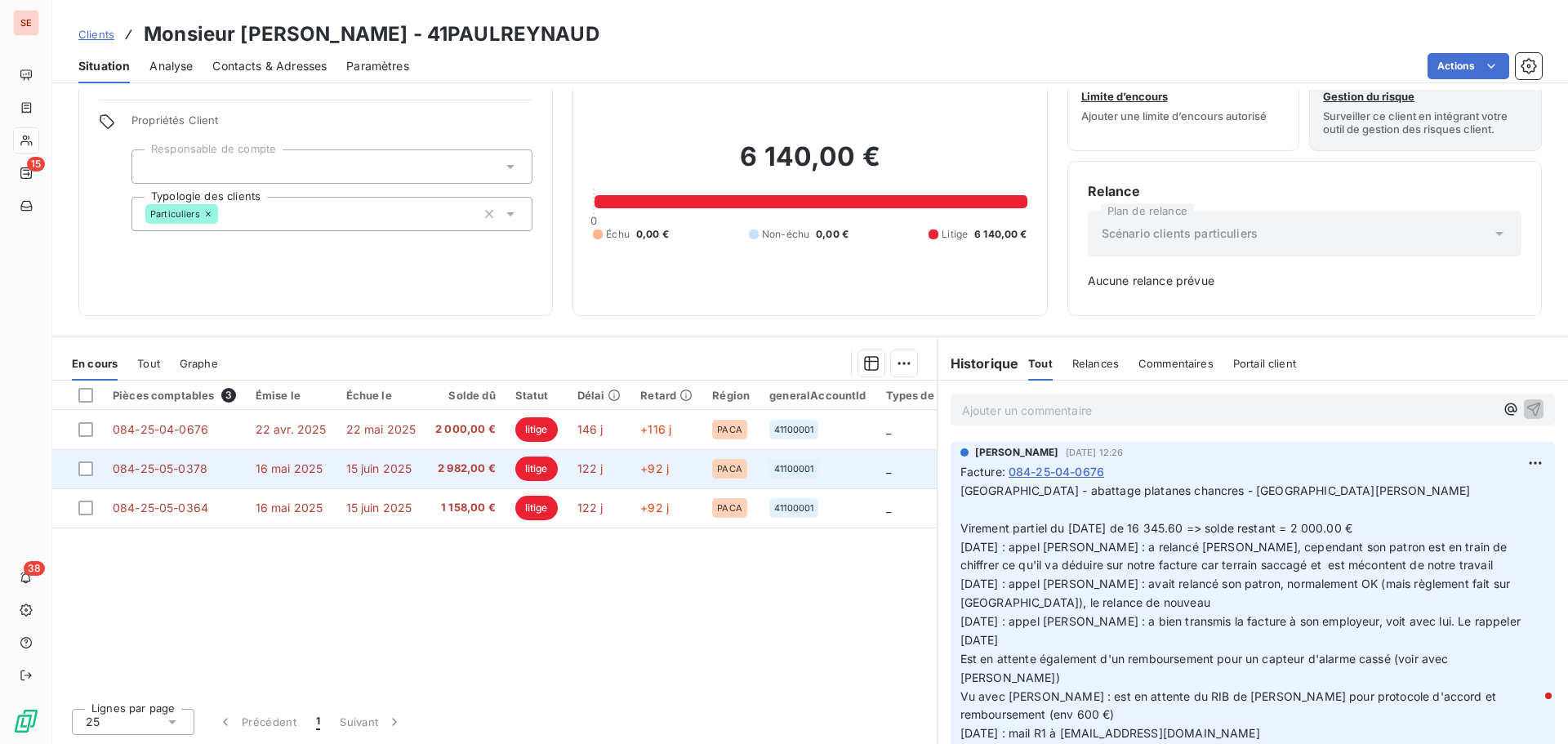
click at [390, 471] on span "15 juin 2025" at bounding box center [379, 468] width 66 height 14
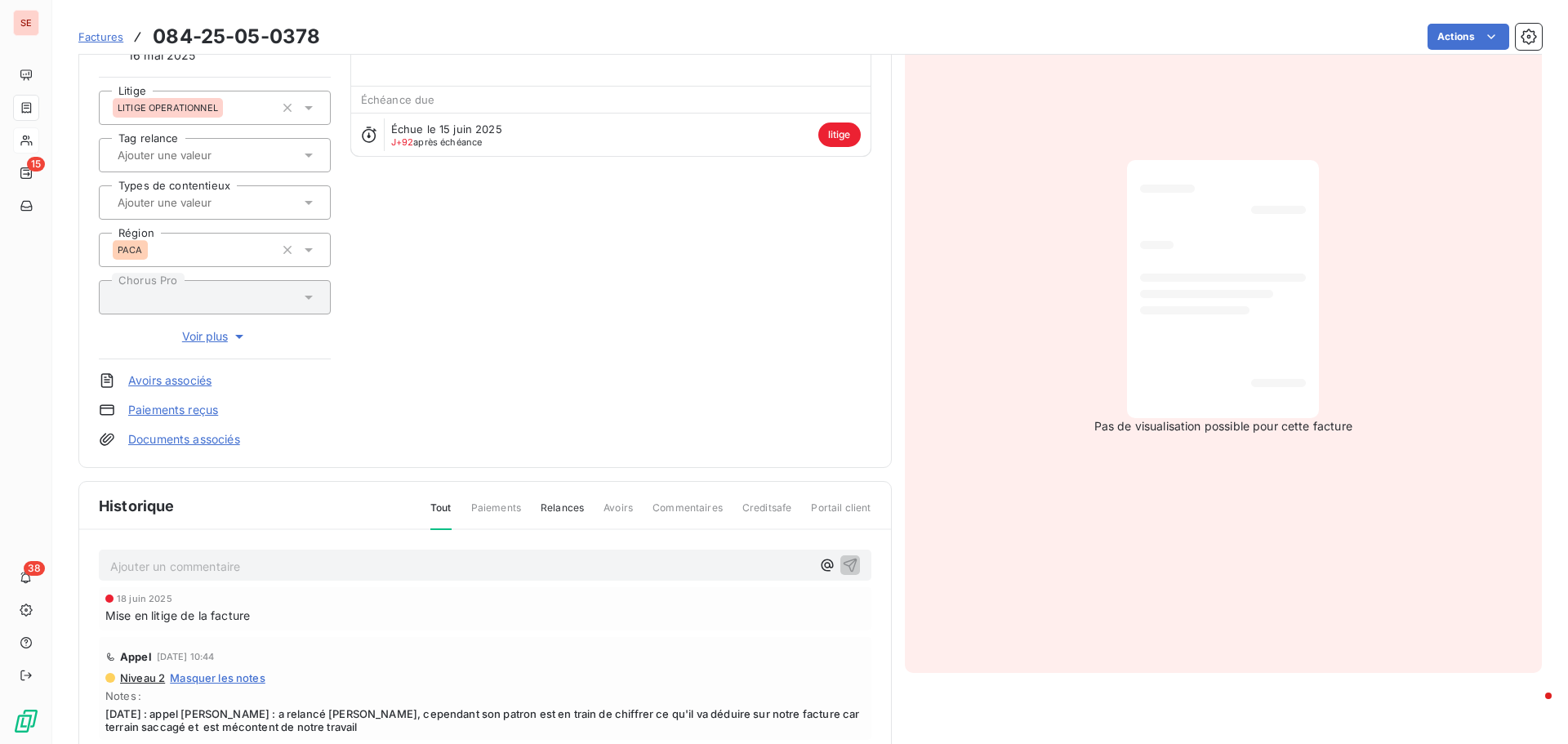
scroll to position [165, 0]
